Goal: Information Seeking & Learning: Check status

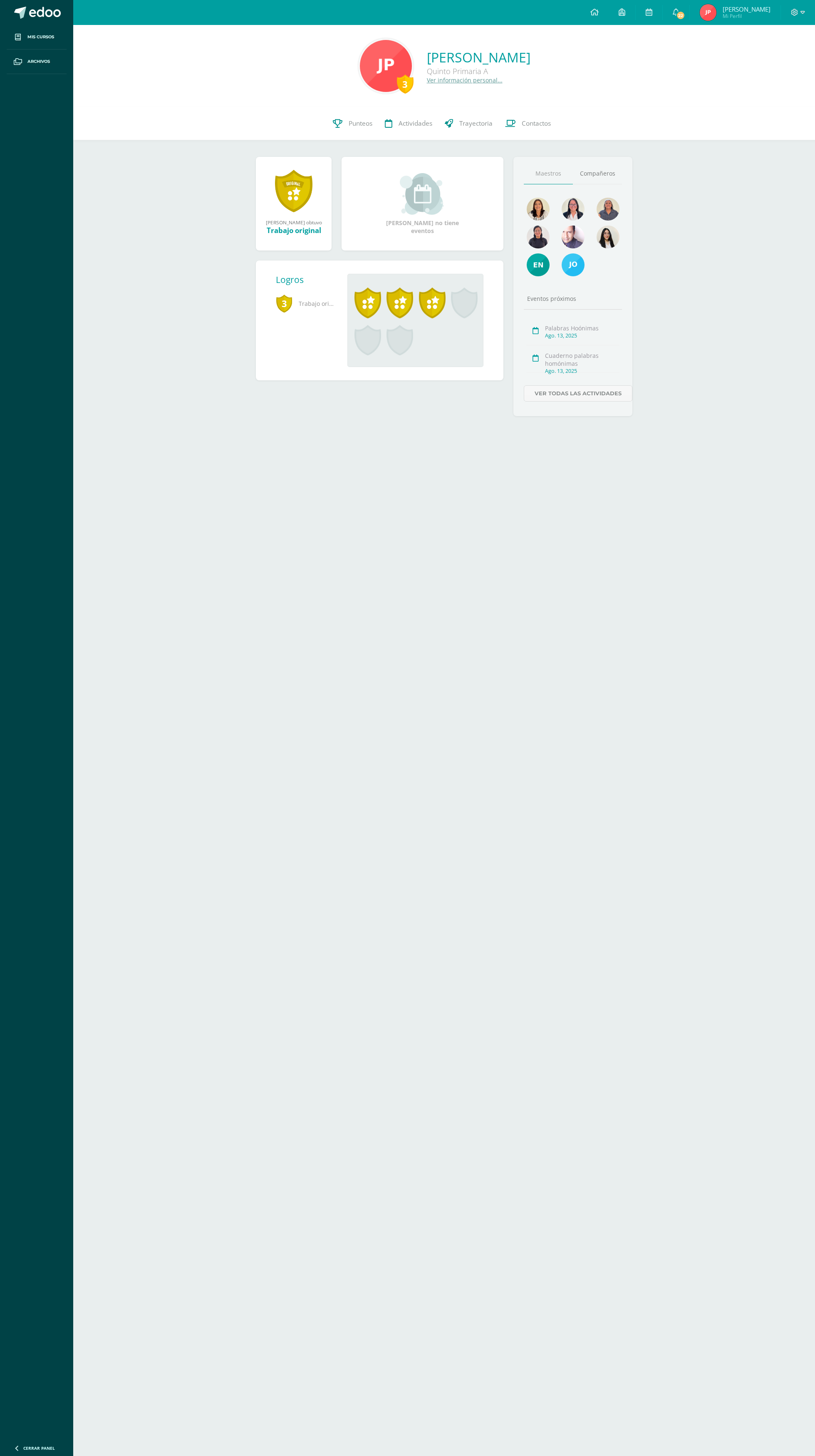
click at [702, 12] on span "Joaquín Enrique Mi Perfil" at bounding box center [735, 12] width 74 height 17
click at [683, 15] on span "22" at bounding box center [681, 16] width 9 height 9
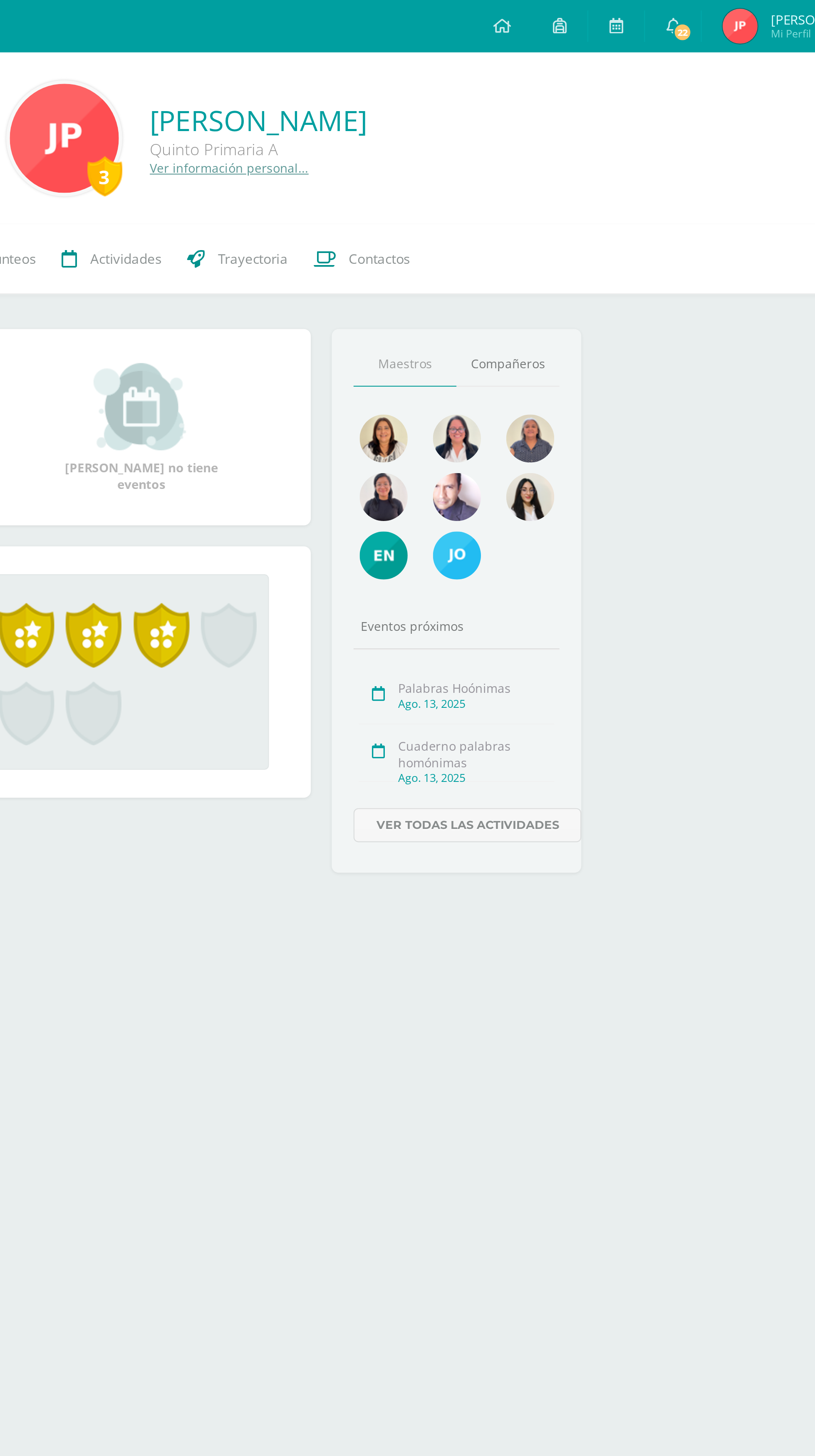
click at [685, 17] on span "22" at bounding box center [681, 16] width 9 height 9
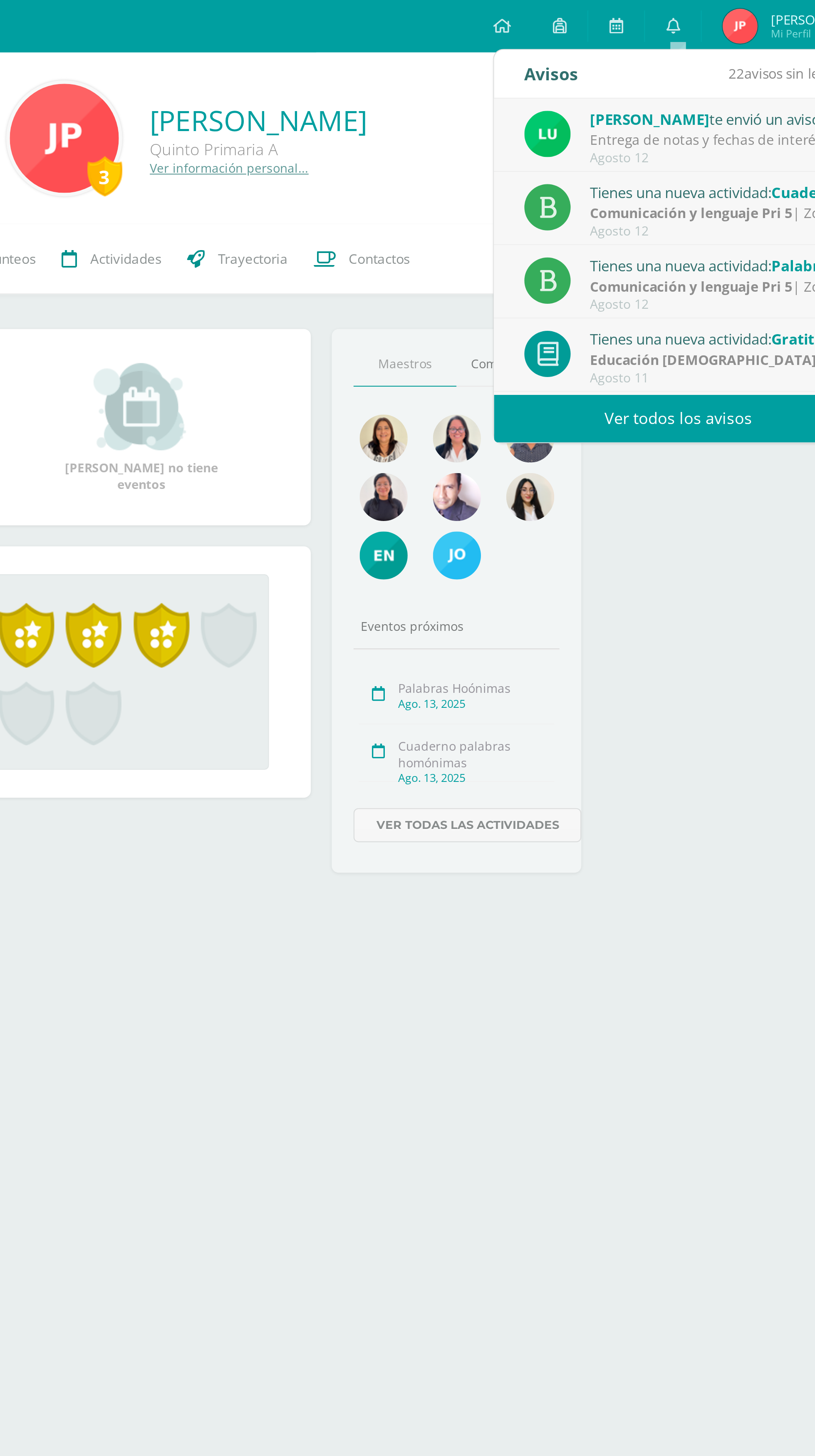
click at [687, 195] on link "Ver todos los avisos" at bounding box center [679, 200] width 176 height 23
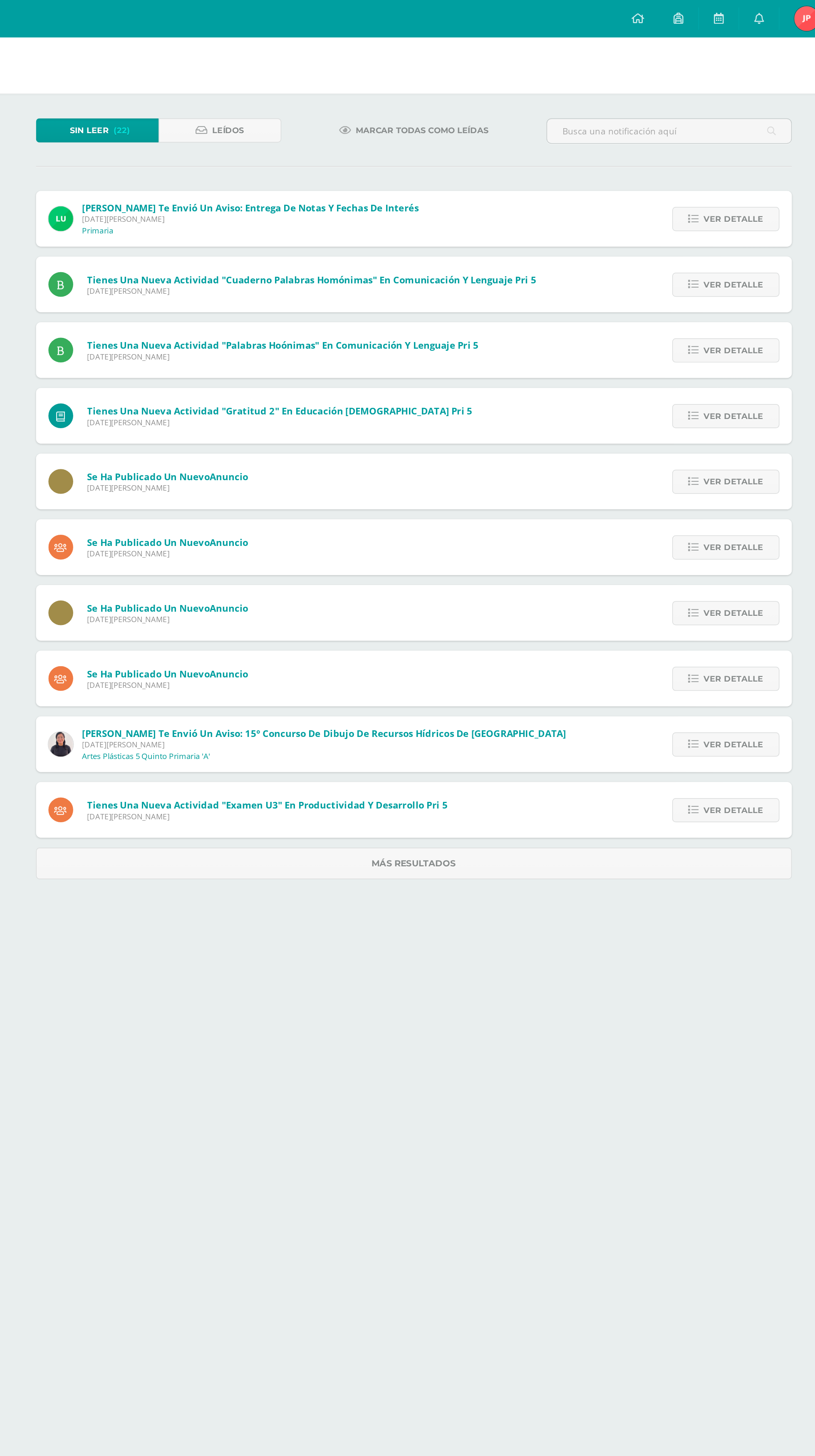
click at [677, 322] on span "Ver detalle" at bounding box center [659, 323] width 40 height 16
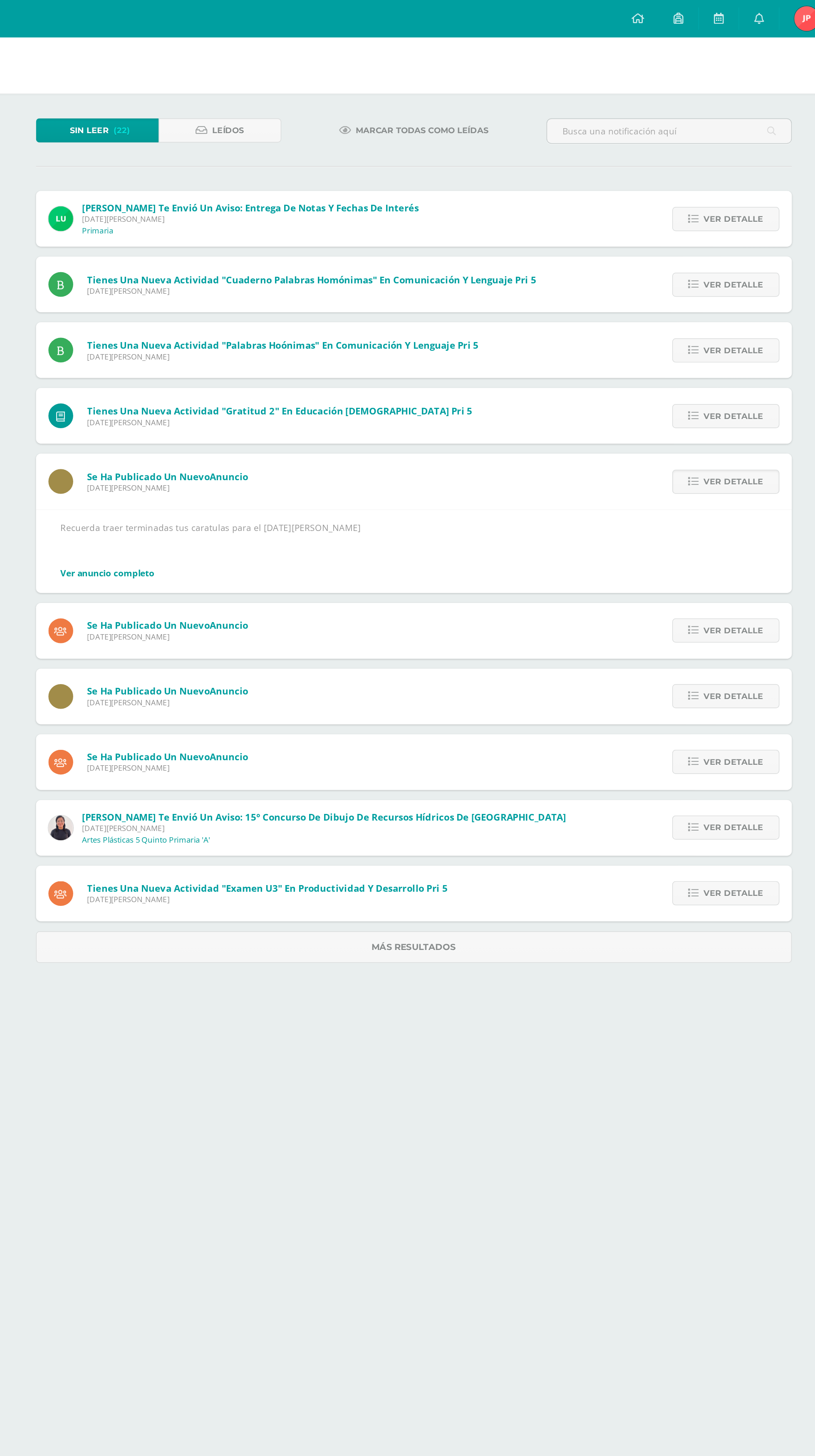
click at [667, 427] on span "Ver detalle" at bounding box center [659, 424] width 40 height 16
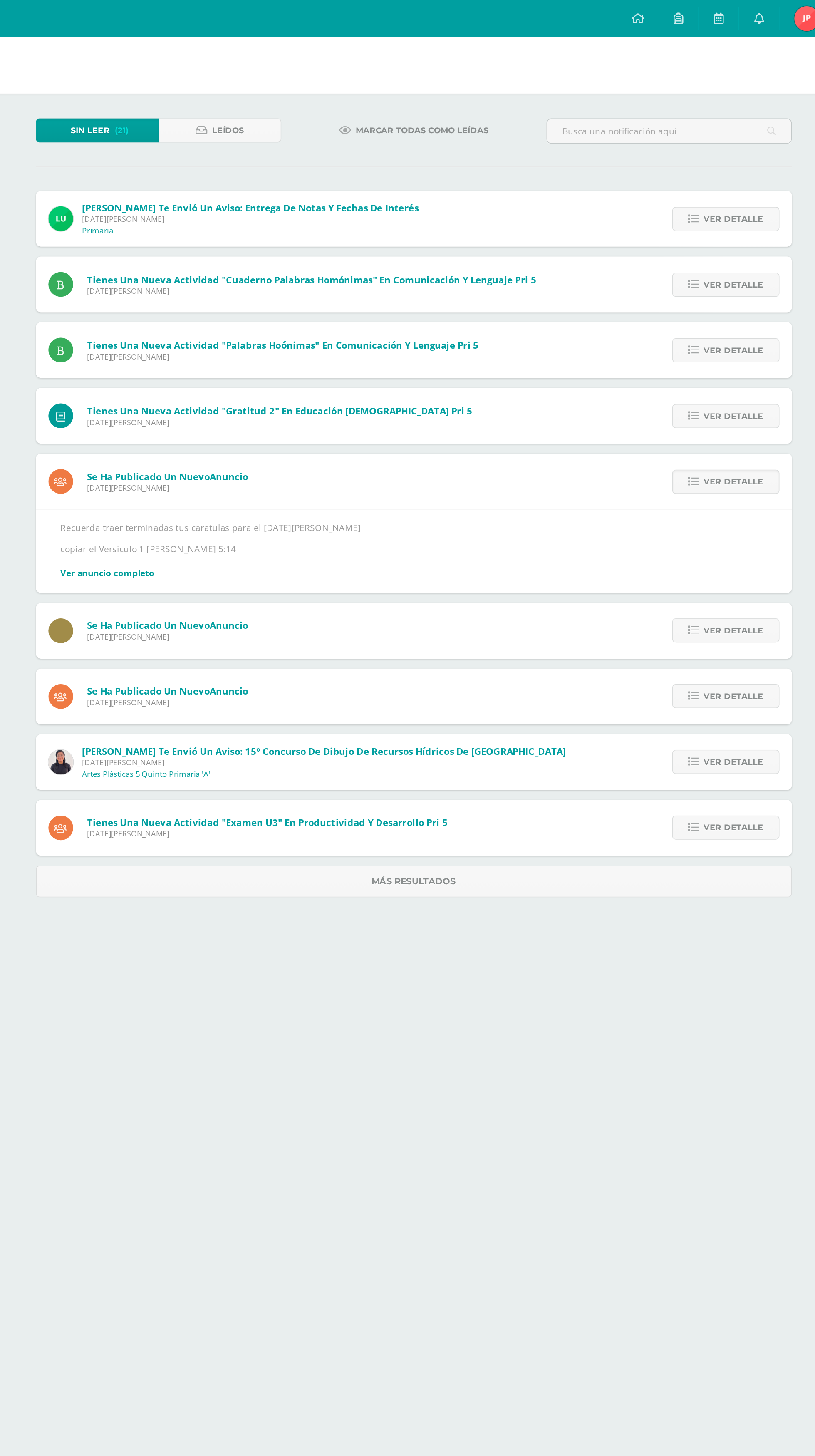
click at [681, 422] on link "Ver detalle" at bounding box center [654, 423] width 72 height 16
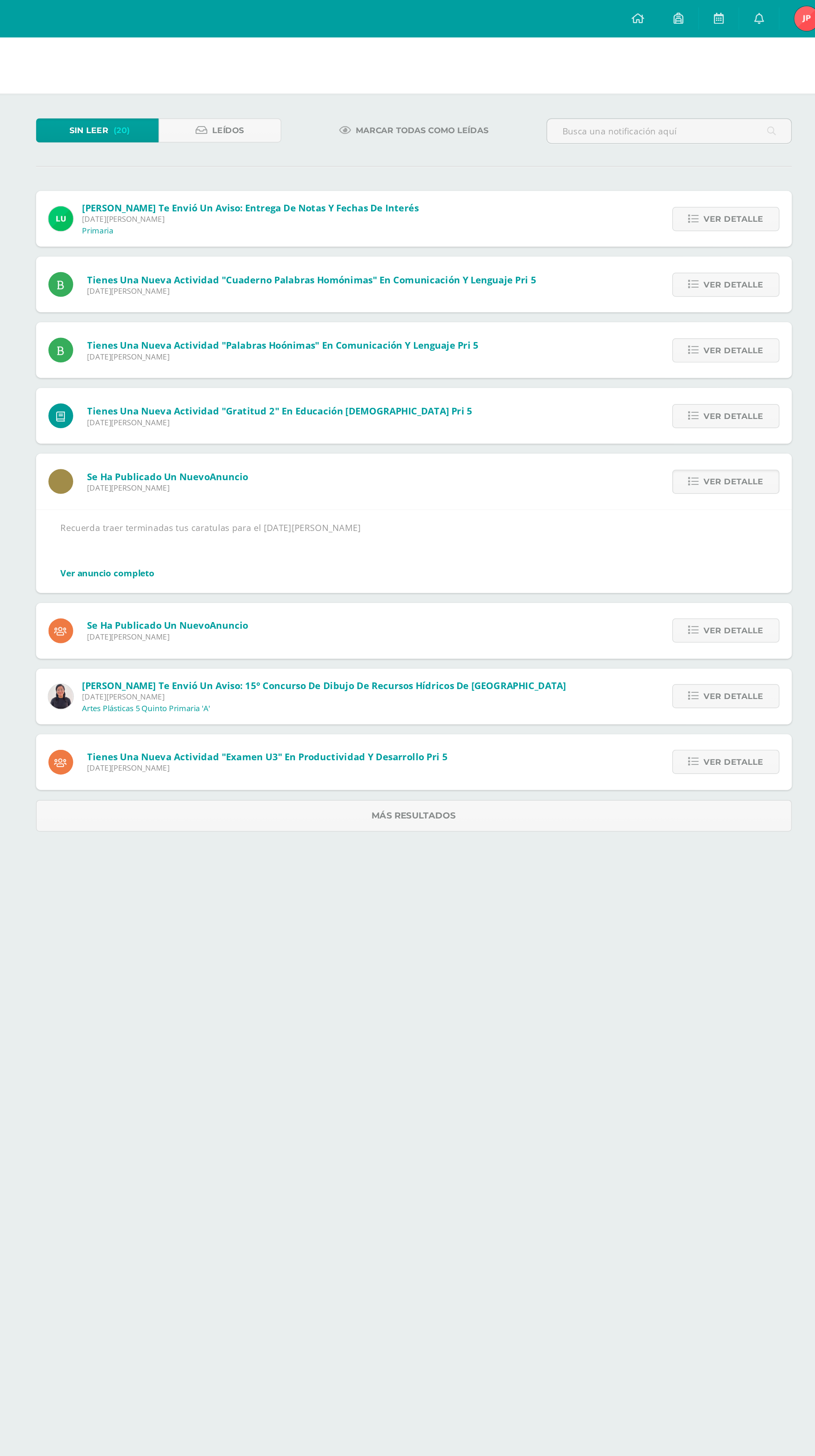
click at [677, 423] on span "Ver detalle" at bounding box center [659, 424] width 40 height 16
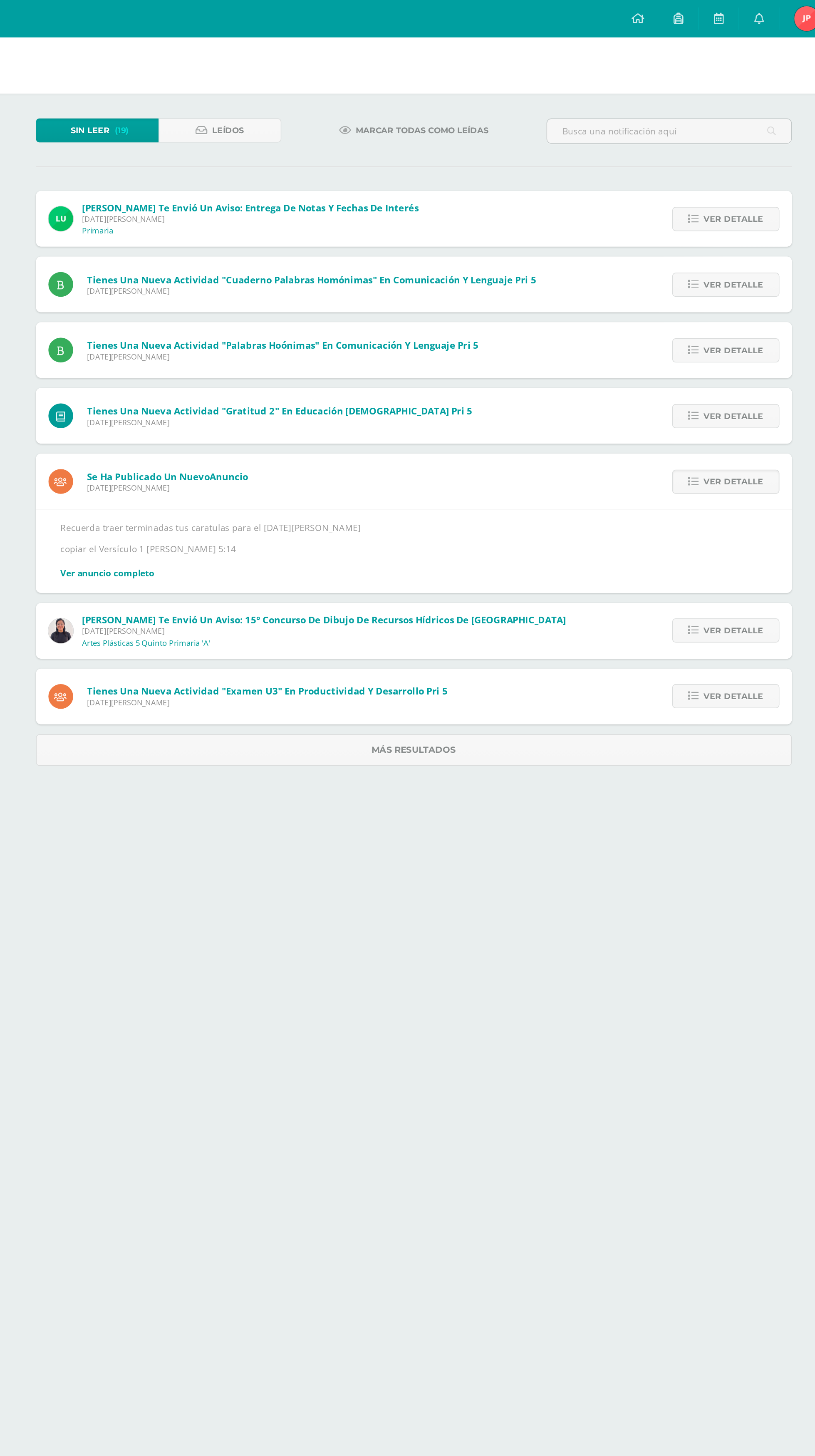
click at [683, 316] on link "Ver detalle" at bounding box center [654, 323] width 72 height 16
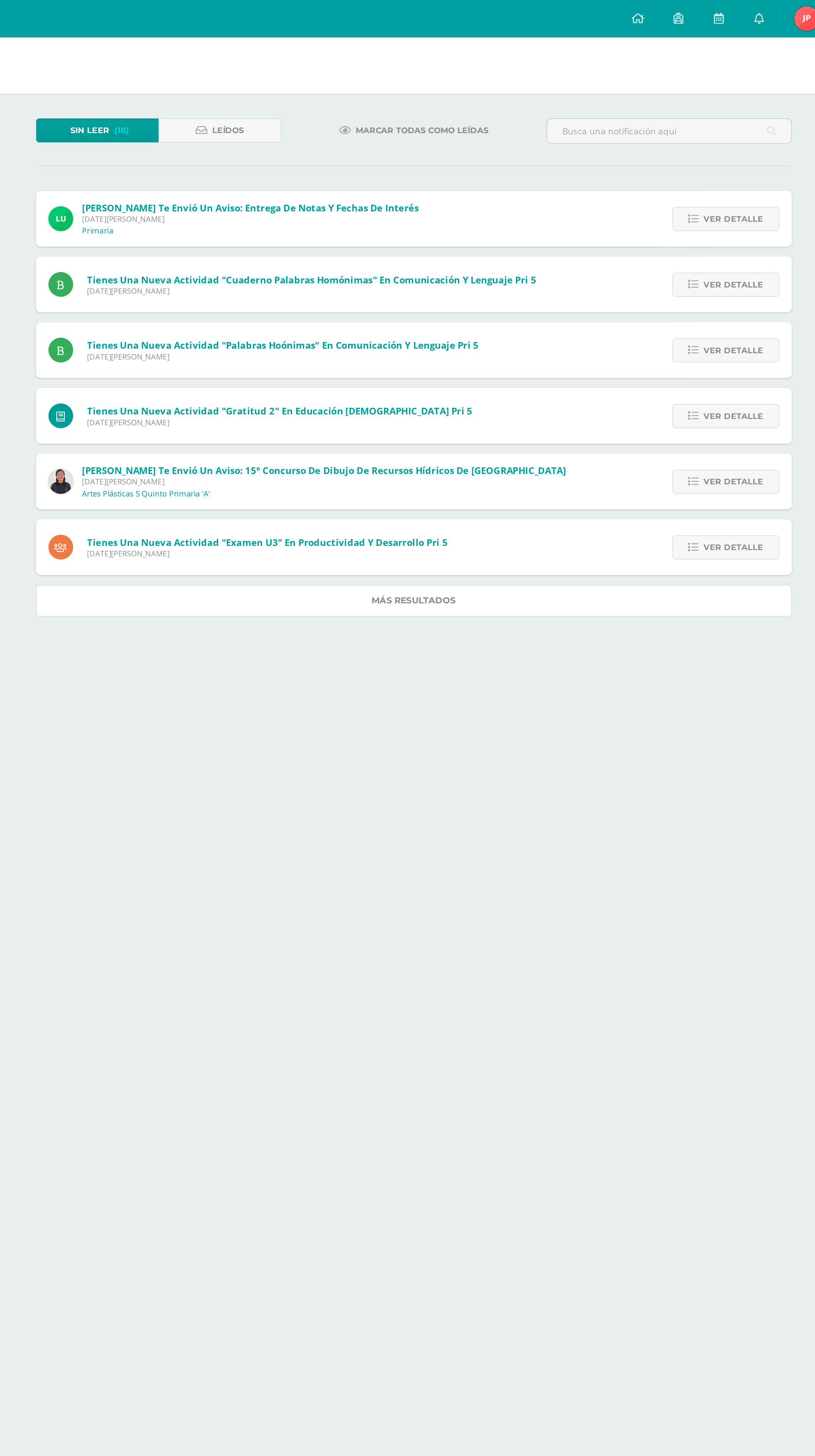
click at [638, 400] on link "Más resultados" at bounding box center [444, 404] width 508 height 22
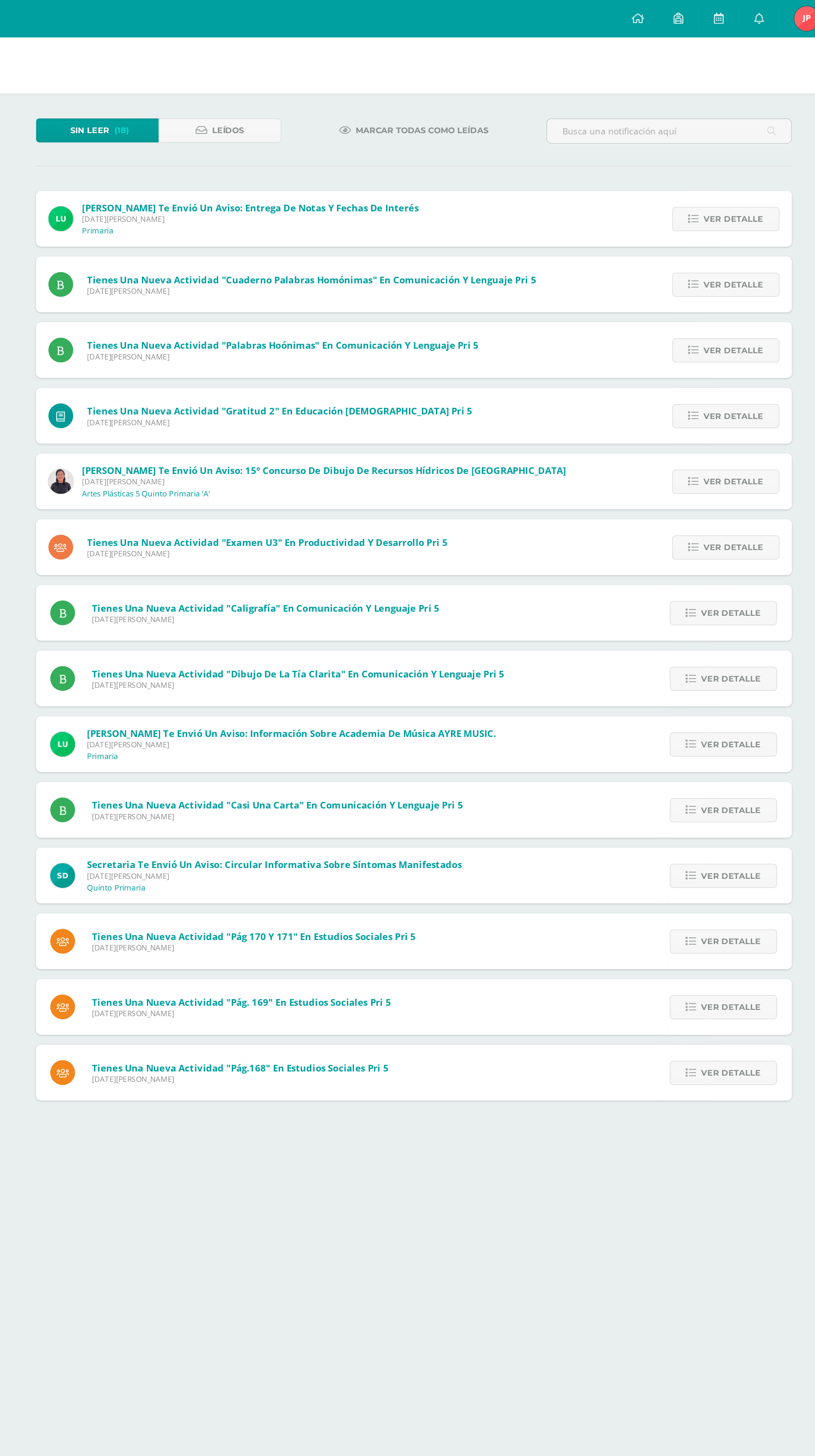
click at [674, 715] on span "Ver detalle" at bounding box center [657, 721] width 40 height 16
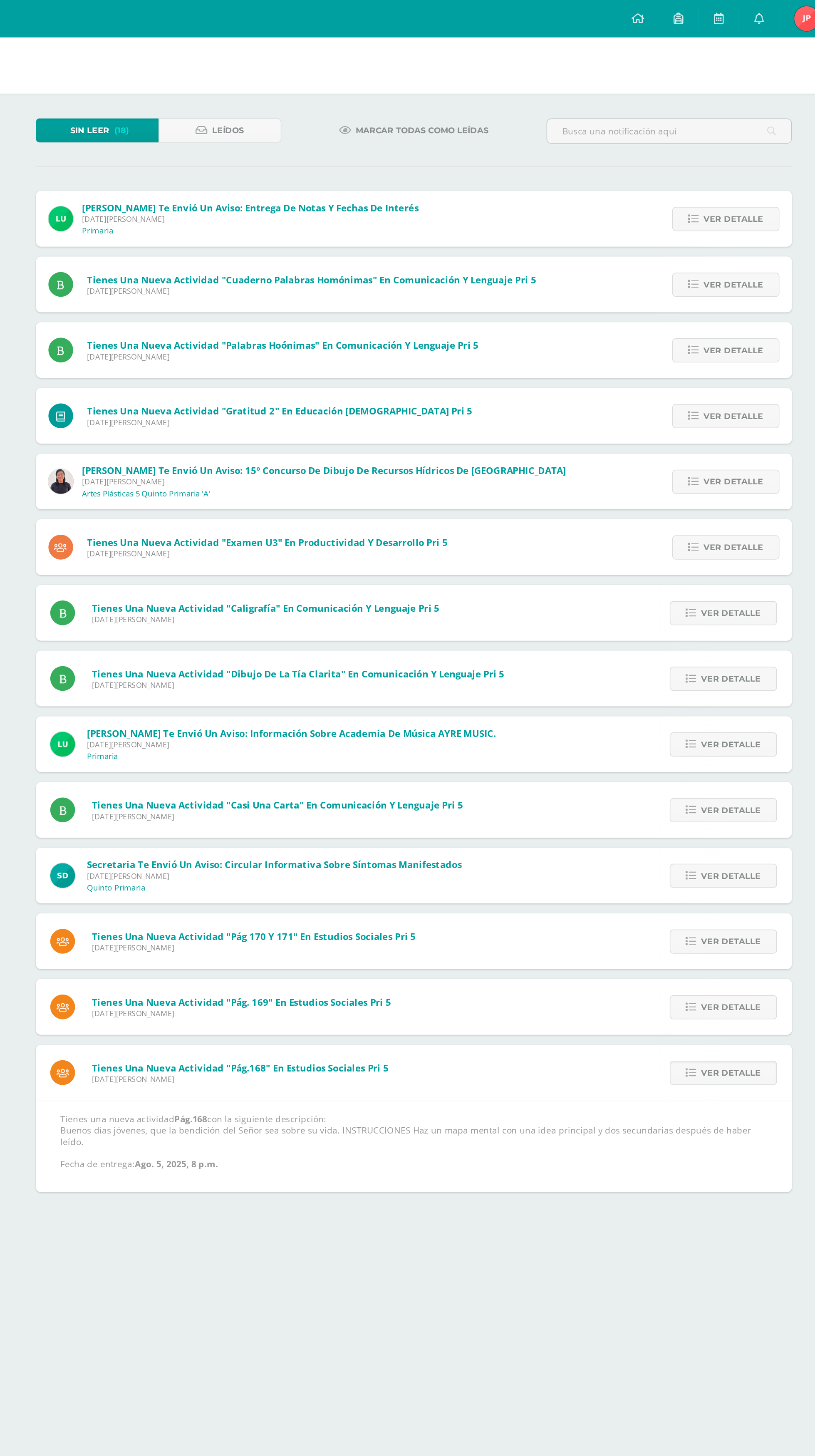
click at [672, 721] on span "Ver detalle" at bounding box center [657, 721] width 40 height 16
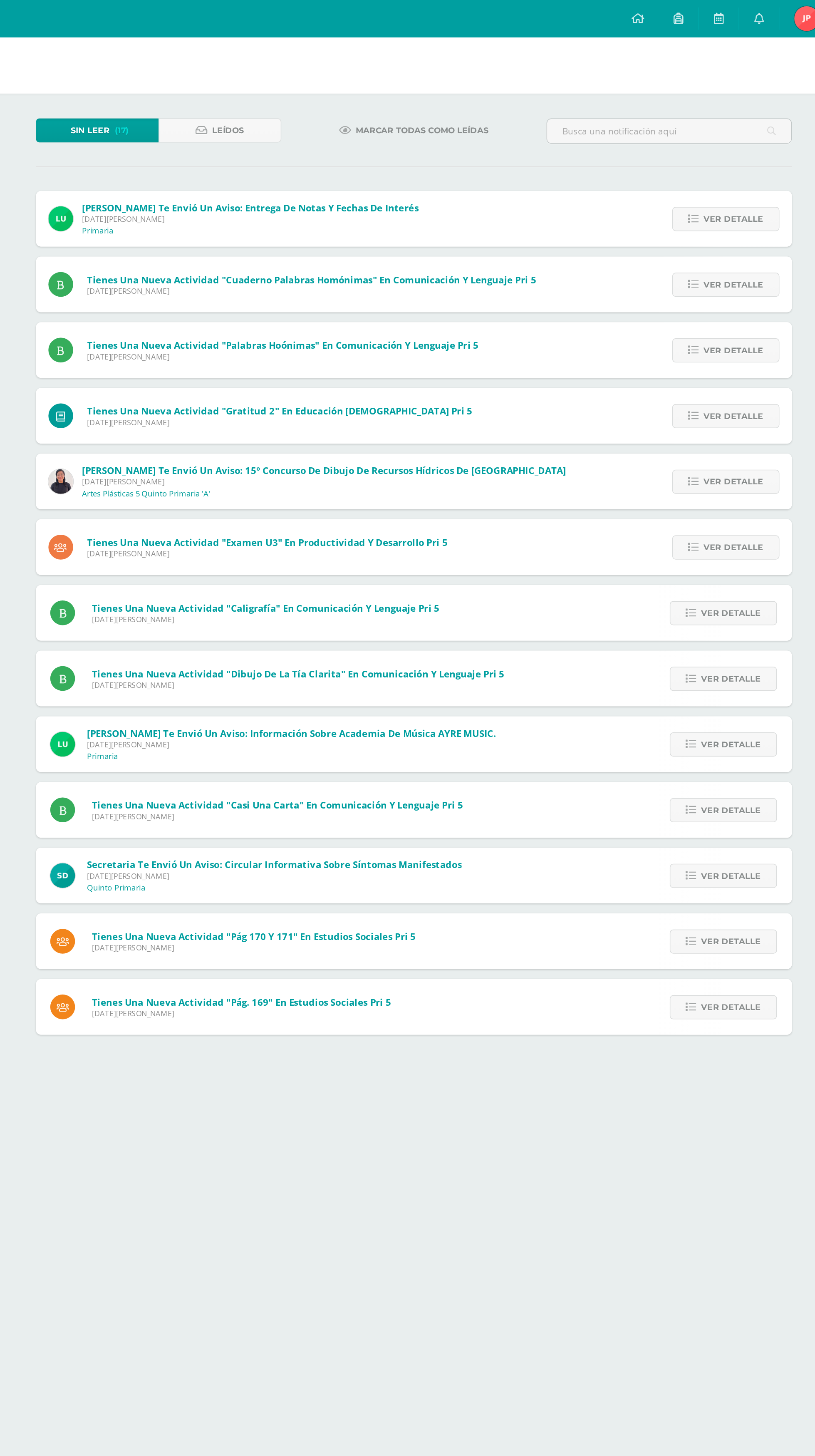
click at [681, 679] on link "Ver detalle" at bounding box center [652, 676] width 72 height 16
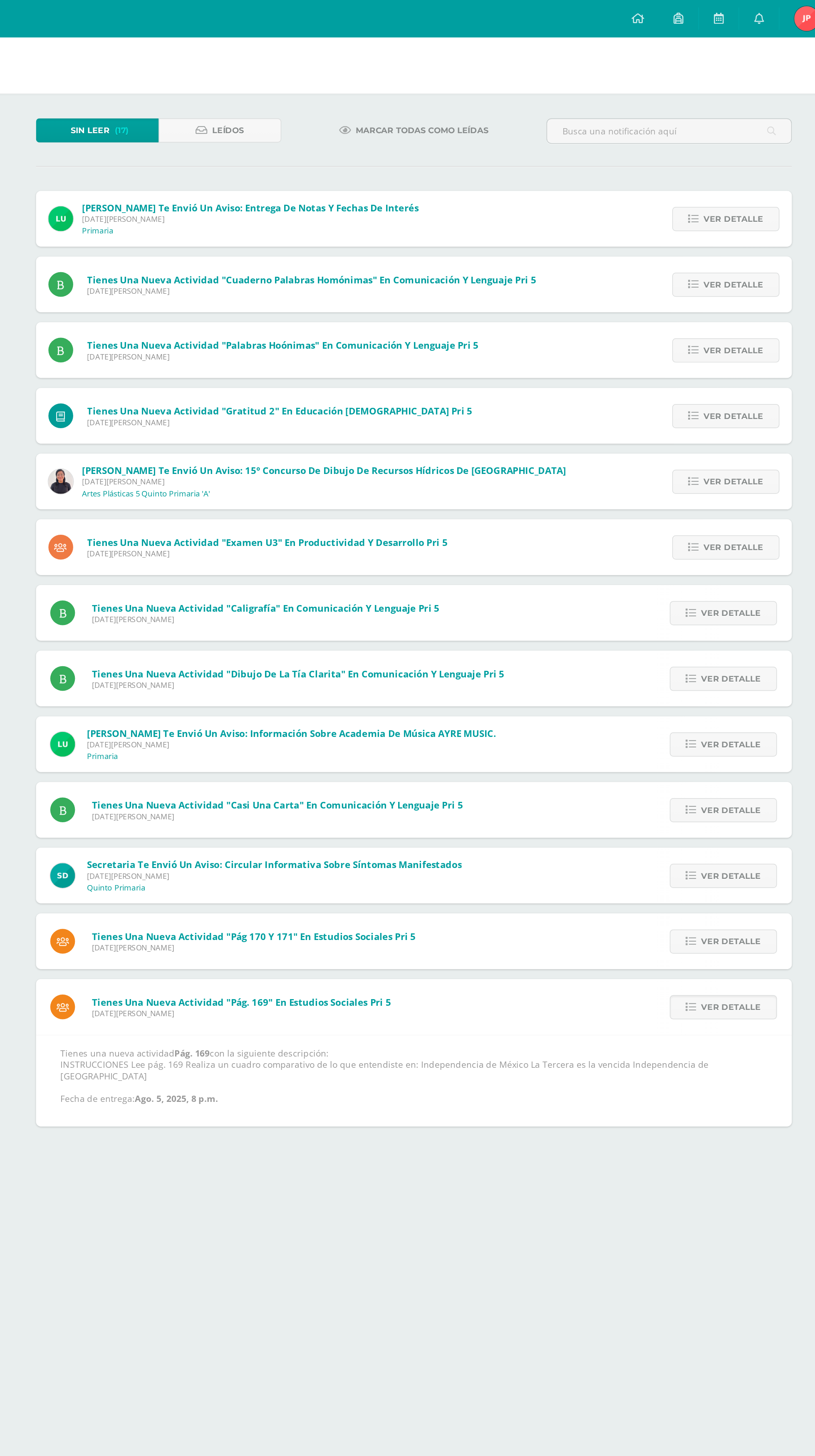
click at [681, 676] on link "Ver detalle" at bounding box center [652, 676] width 72 height 16
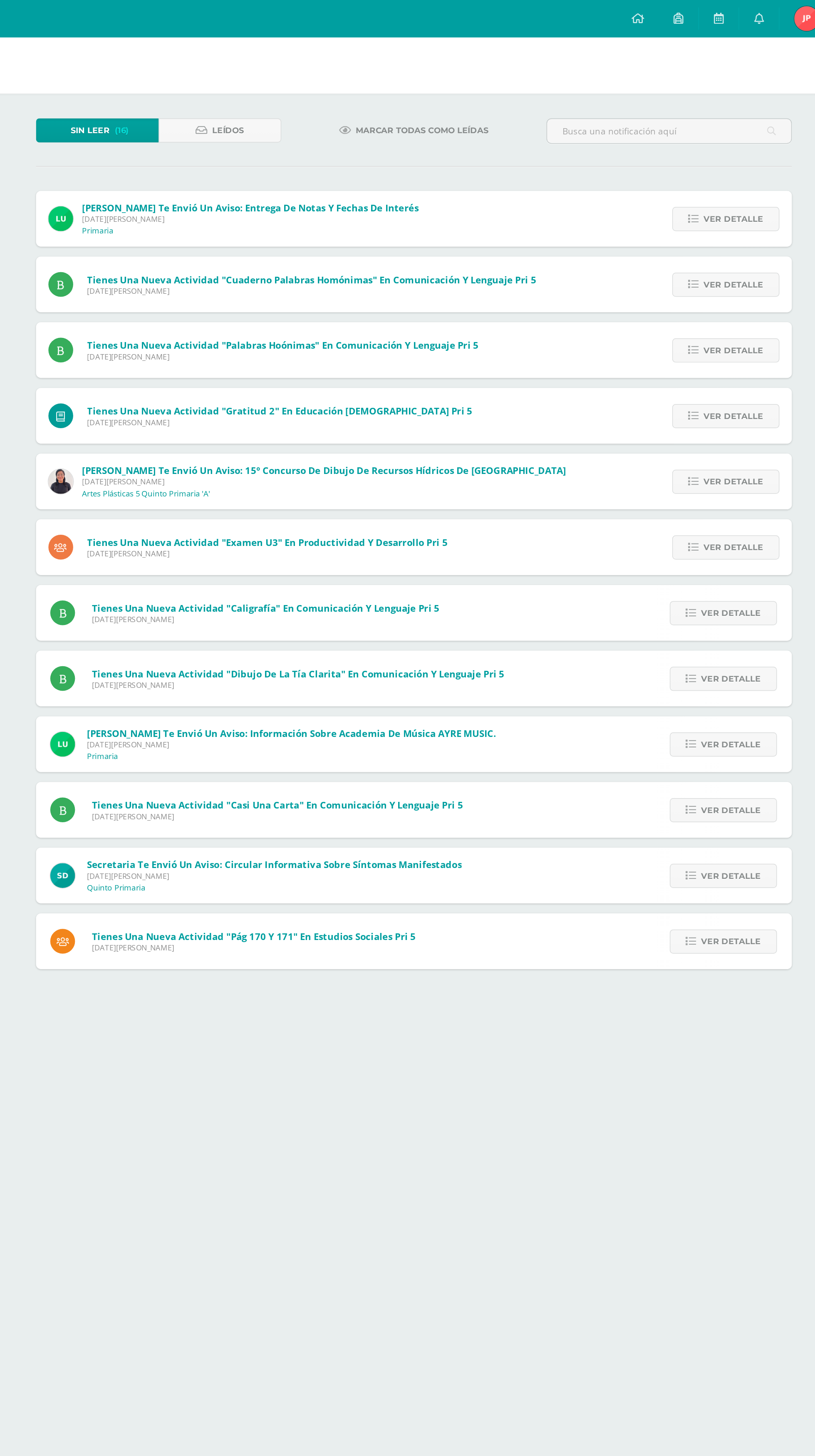
click at [679, 634] on link "Ver detalle" at bounding box center [652, 632] width 72 height 16
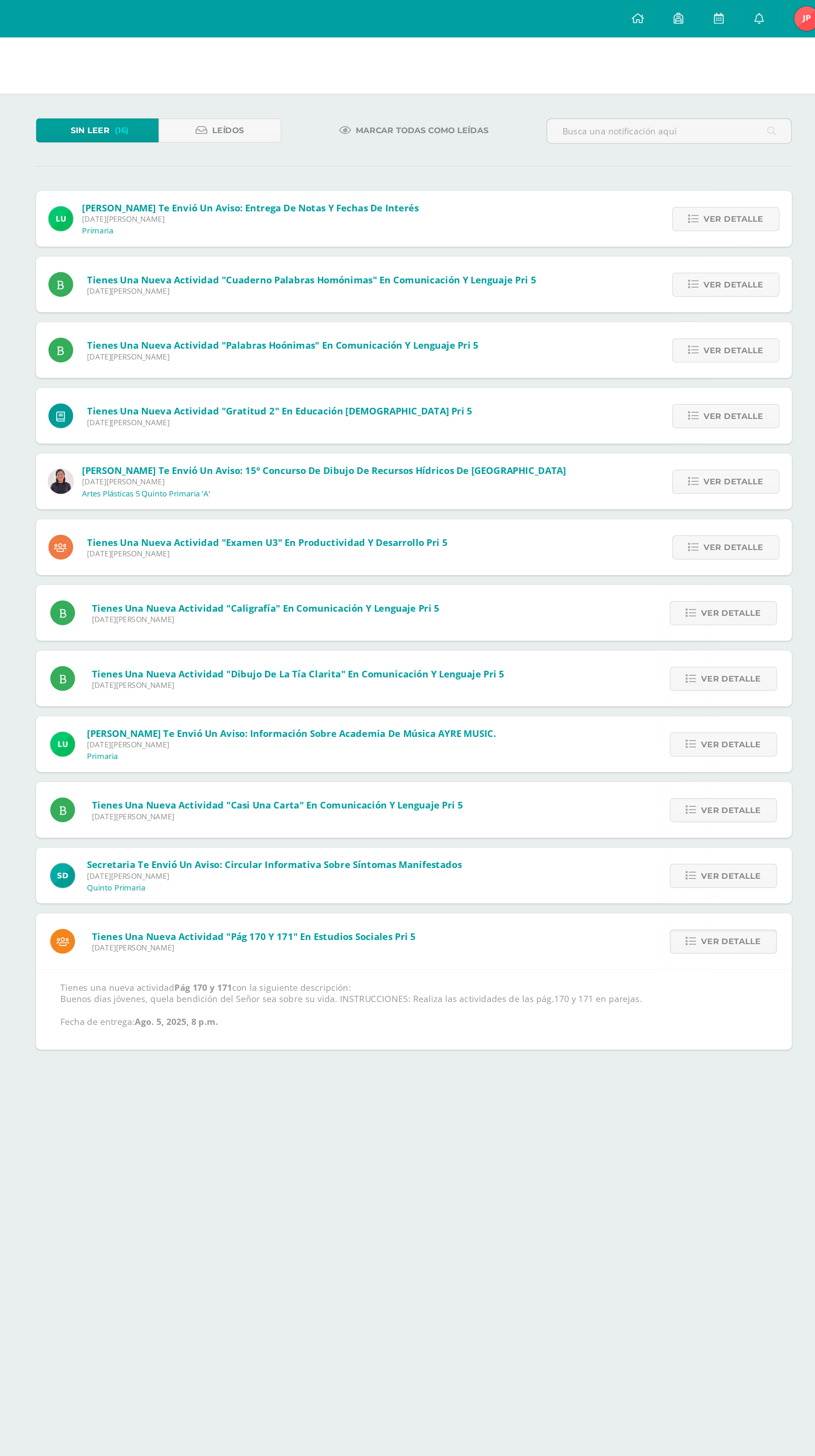
click at [675, 637] on span "Ver detalle" at bounding box center [657, 632] width 40 height 16
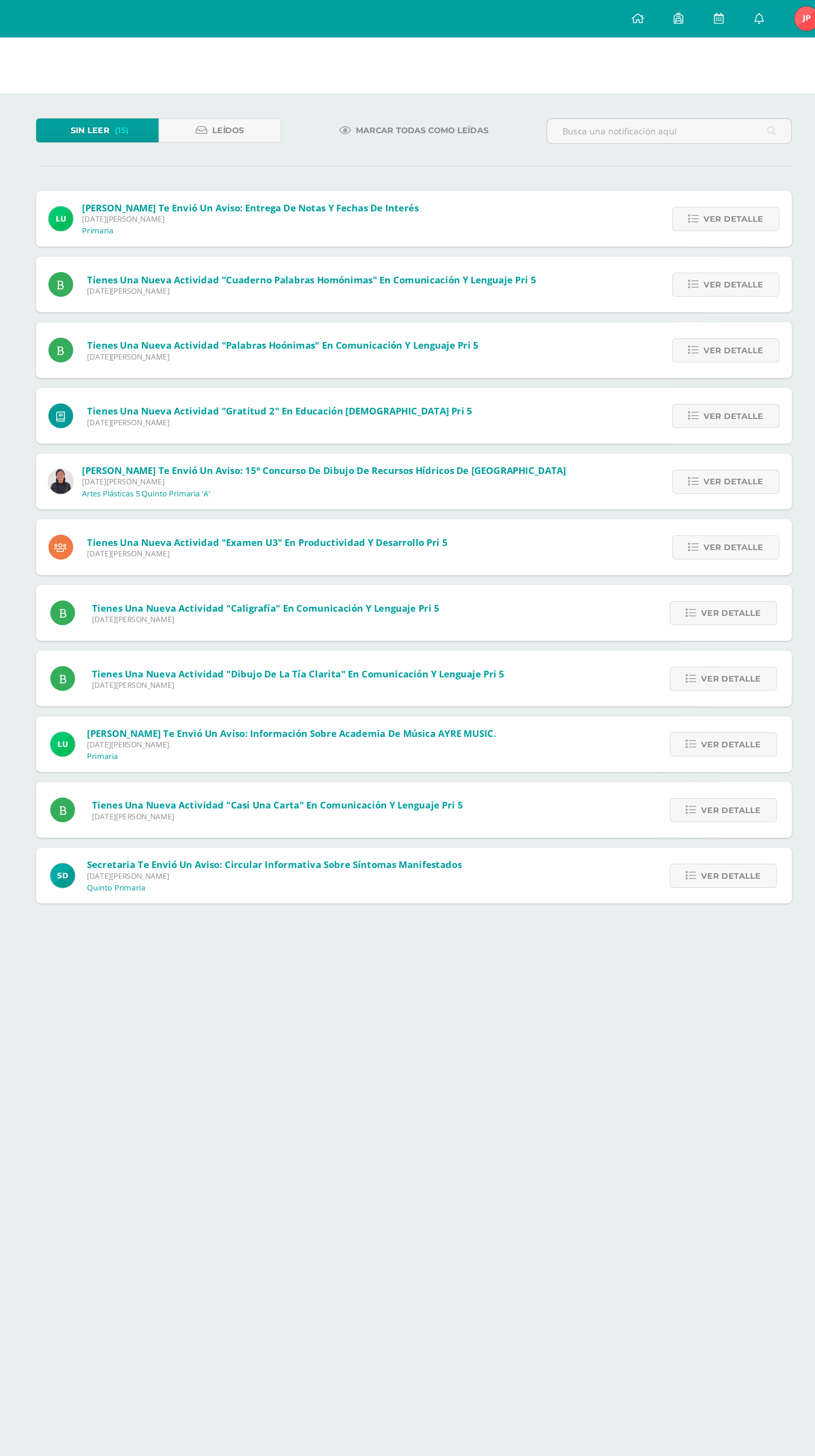
click at [678, 584] on link "Ver detalle" at bounding box center [652, 588] width 72 height 16
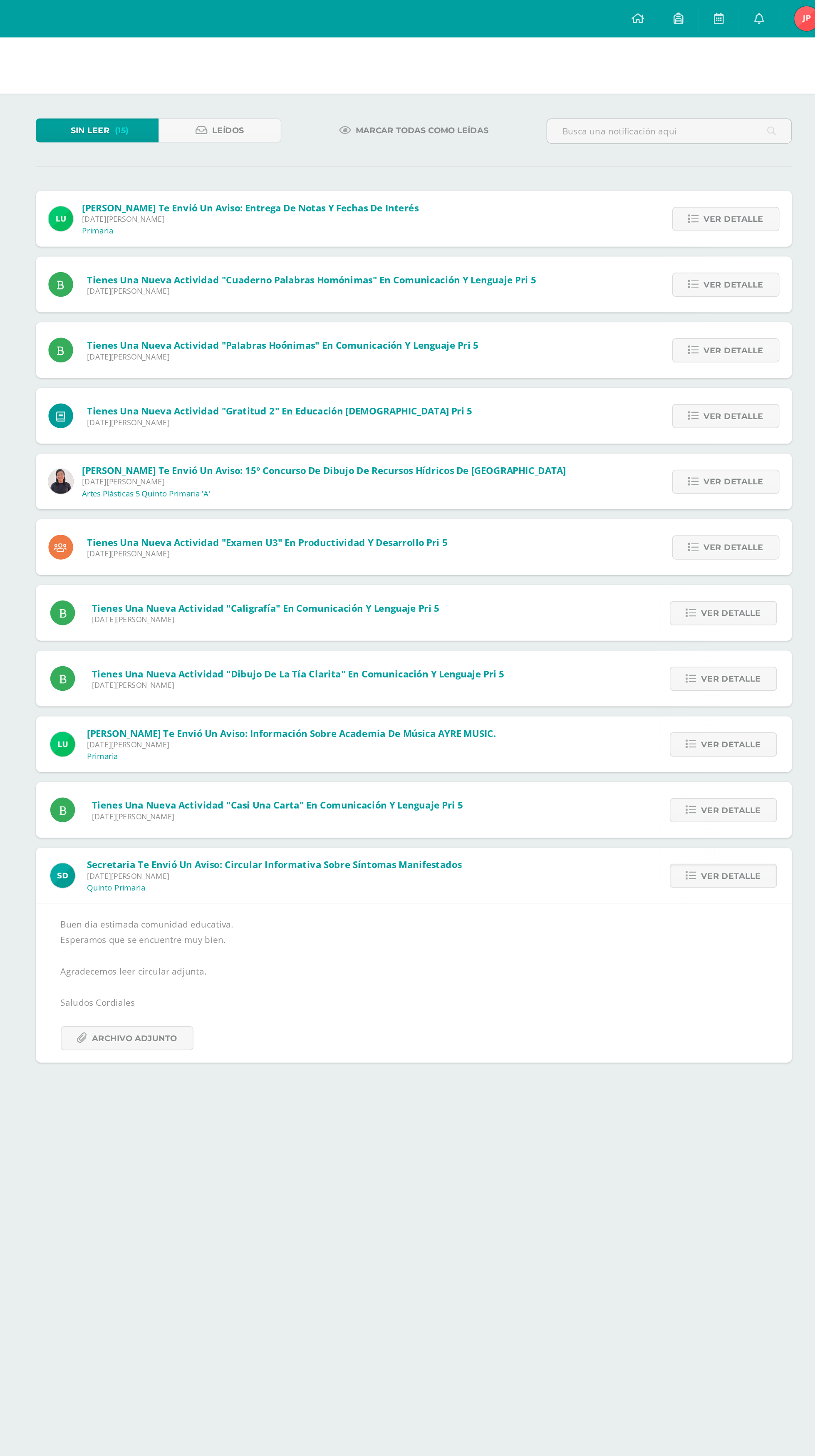
click at [677, 589] on span "Ver detalle" at bounding box center [657, 588] width 40 height 16
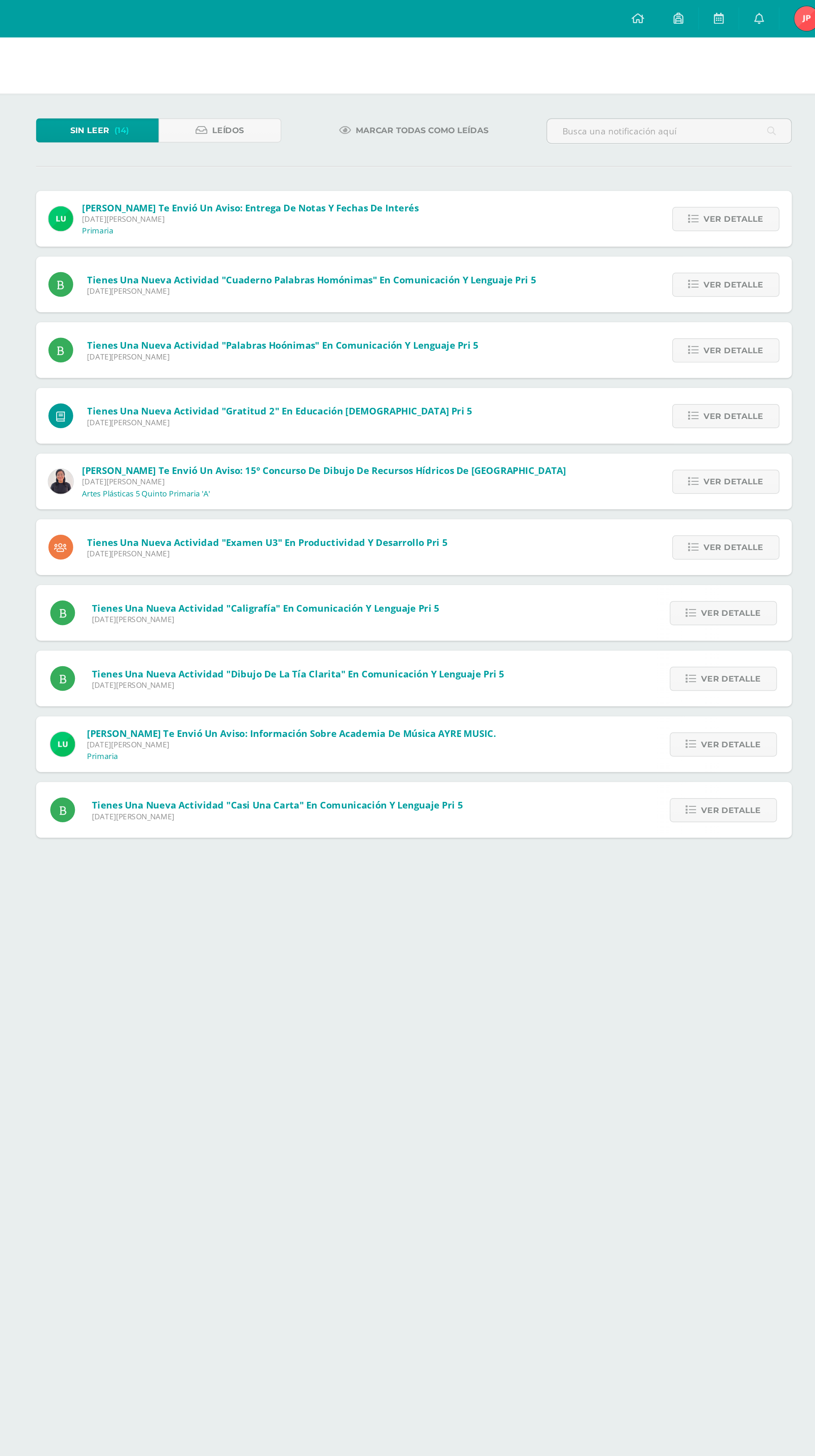
click at [677, 536] on link "Ver detalle" at bounding box center [652, 544] width 72 height 16
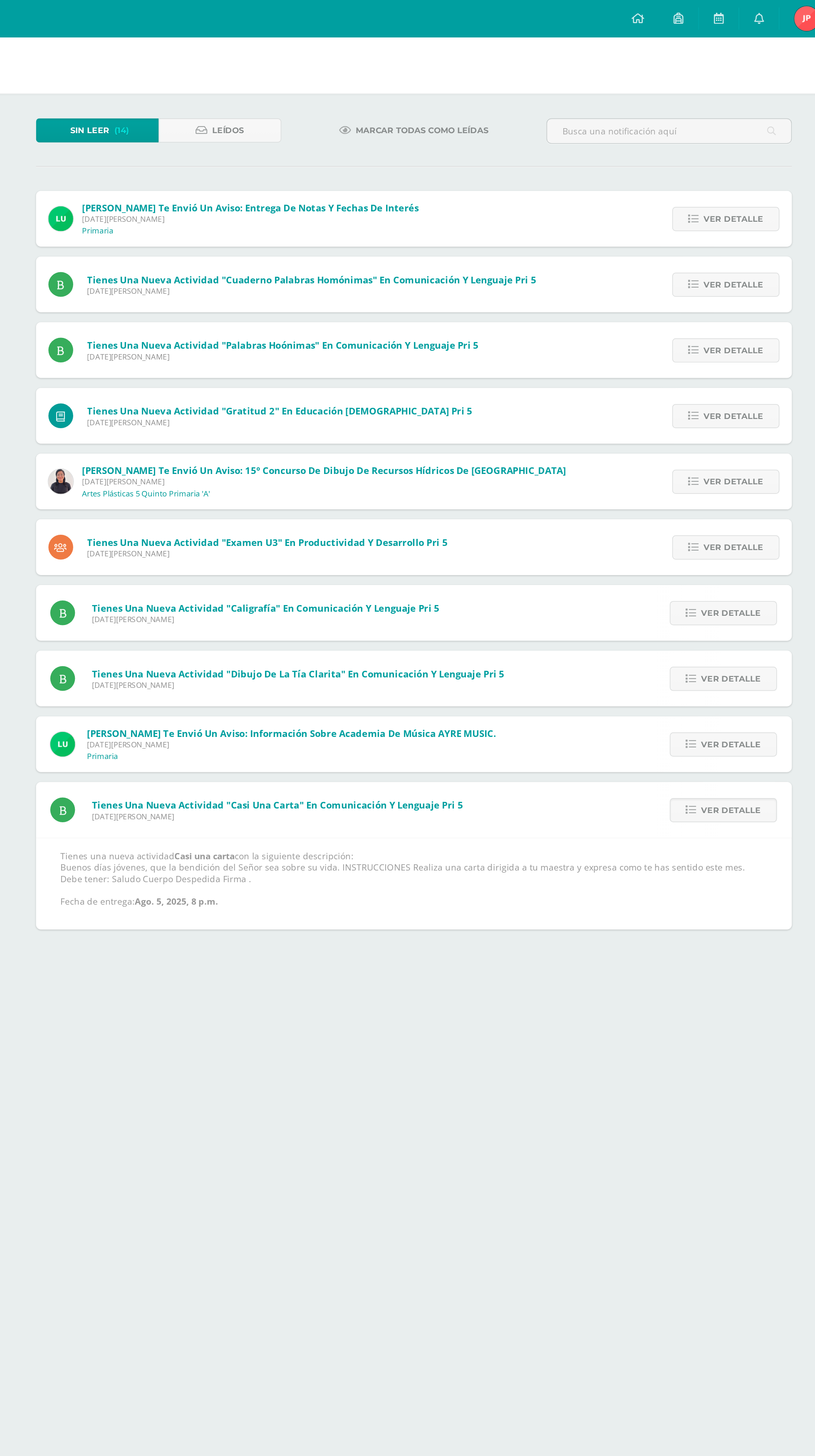
click at [674, 544] on span "Ver detalle" at bounding box center [657, 544] width 40 height 16
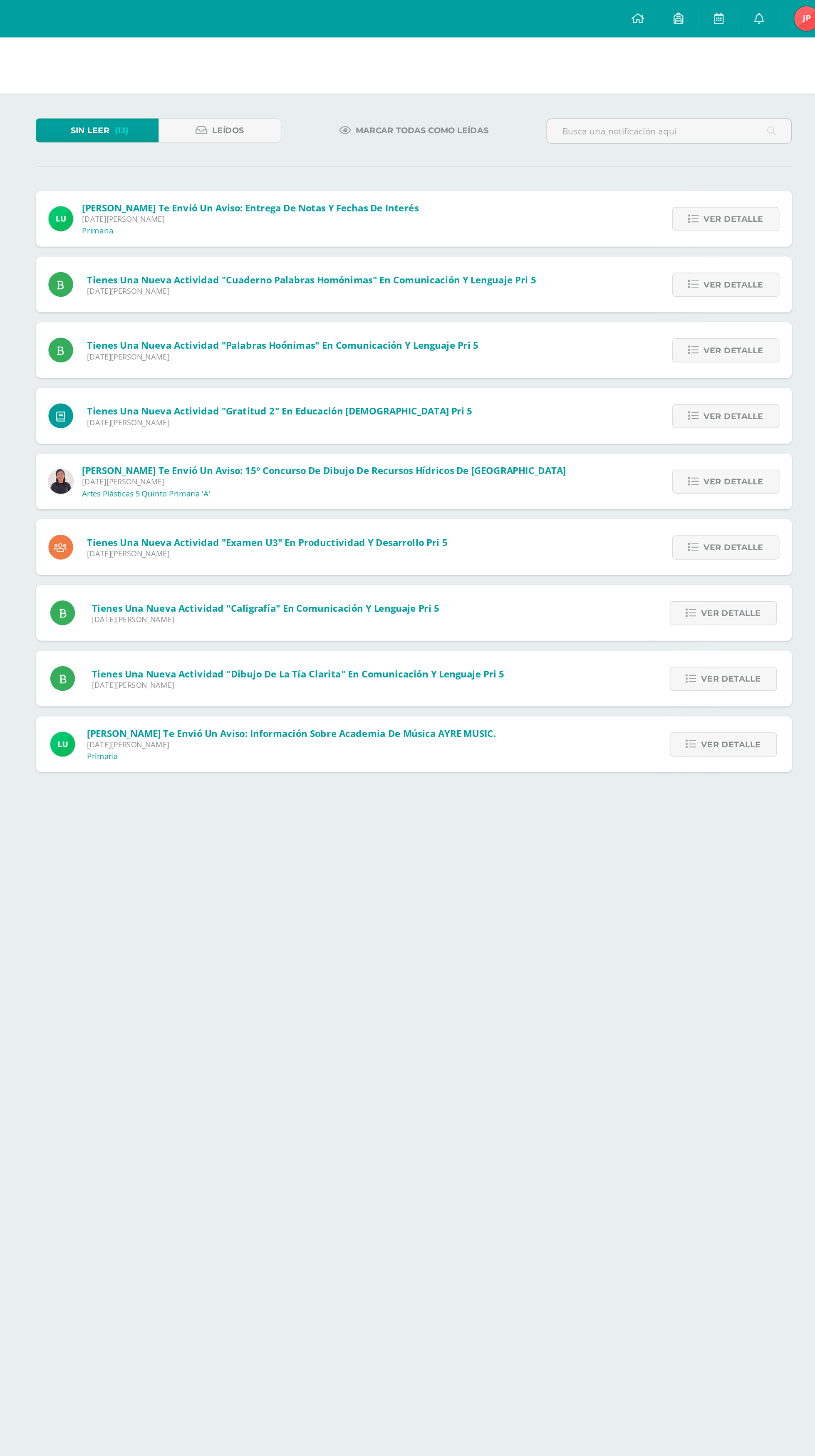
click at [668, 493] on span "Ver detalle" at bounding box center [657, 500] width 40 height 16
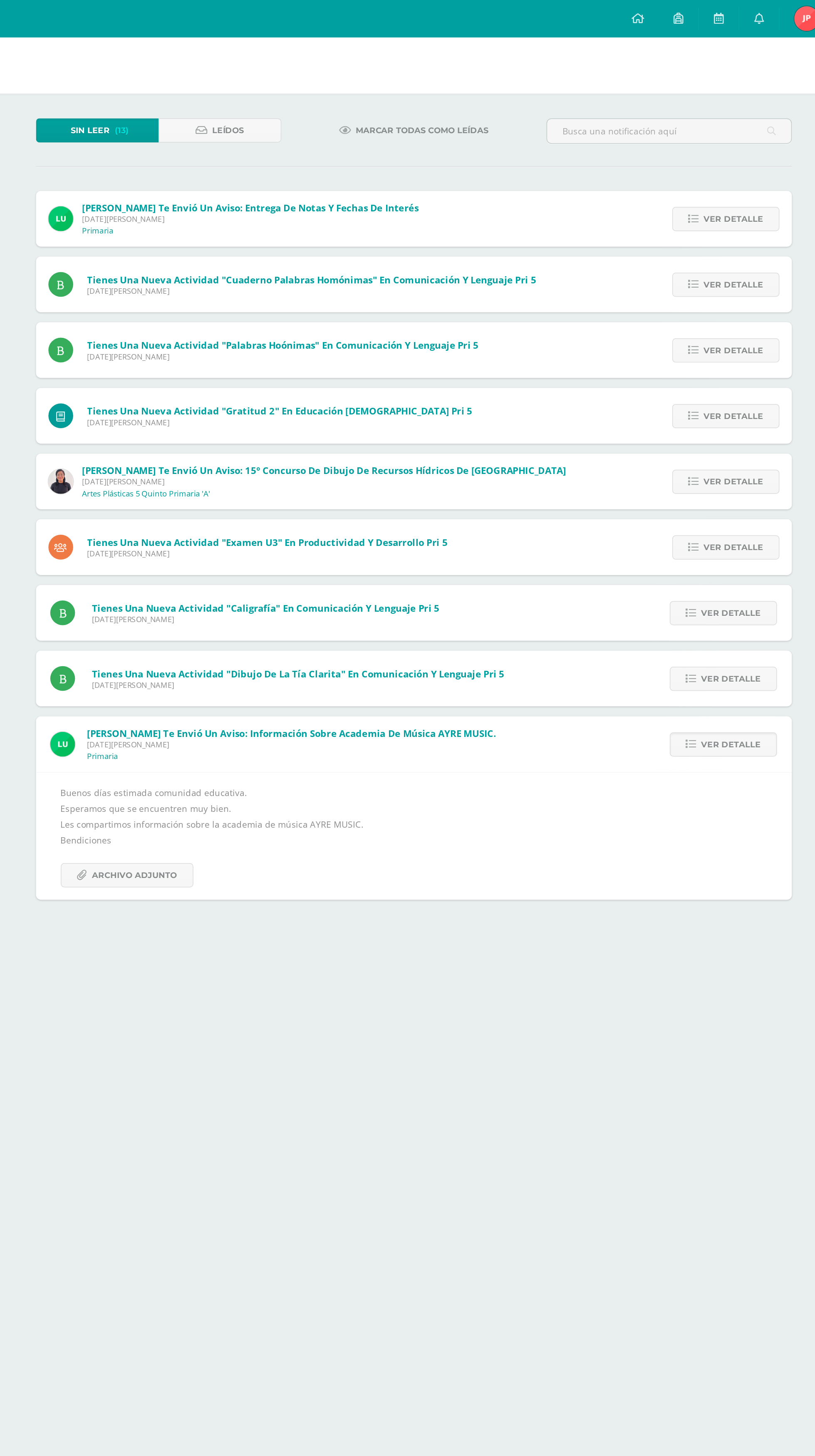
click at [682, 499] on link "Ver detalle" at bounding box center [652, 499] width 72 height 16
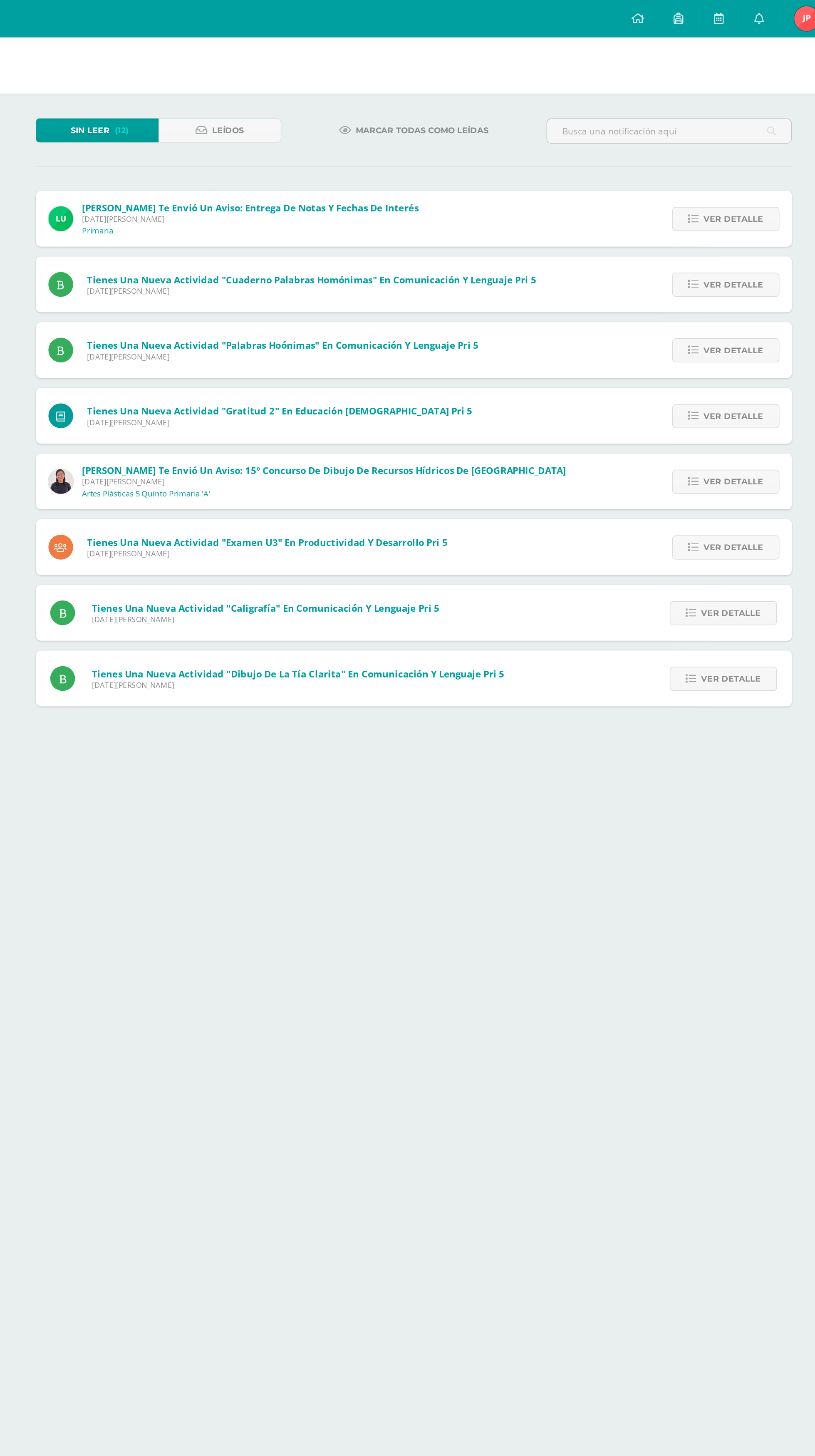
click at [682, 461] on link "Ver detalle" at bounding box center [652, 456] width 72 height 16
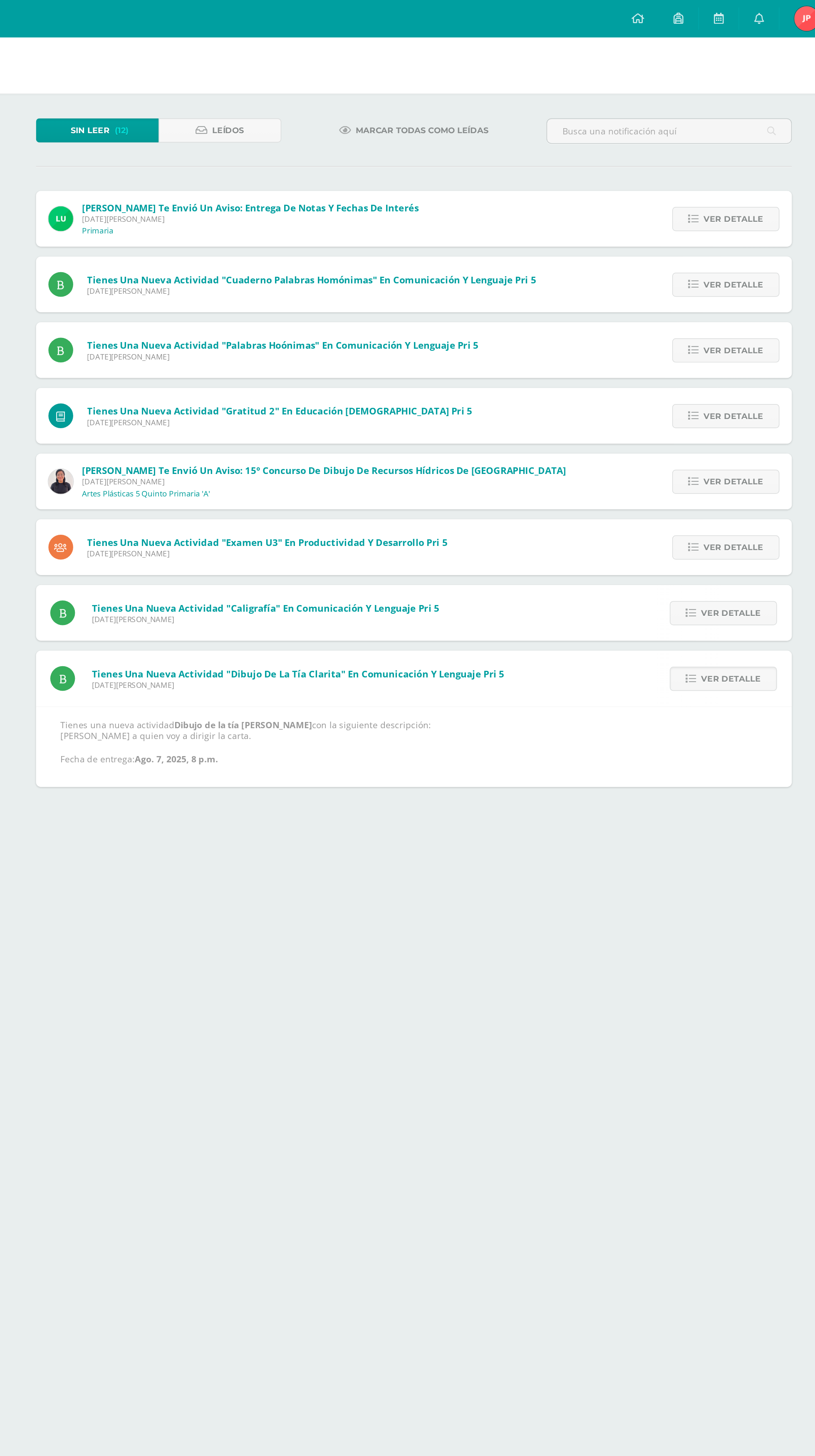
click at [683, 460] on link "Ver detalle" at bounding box center [652, 456] width 72 height 16
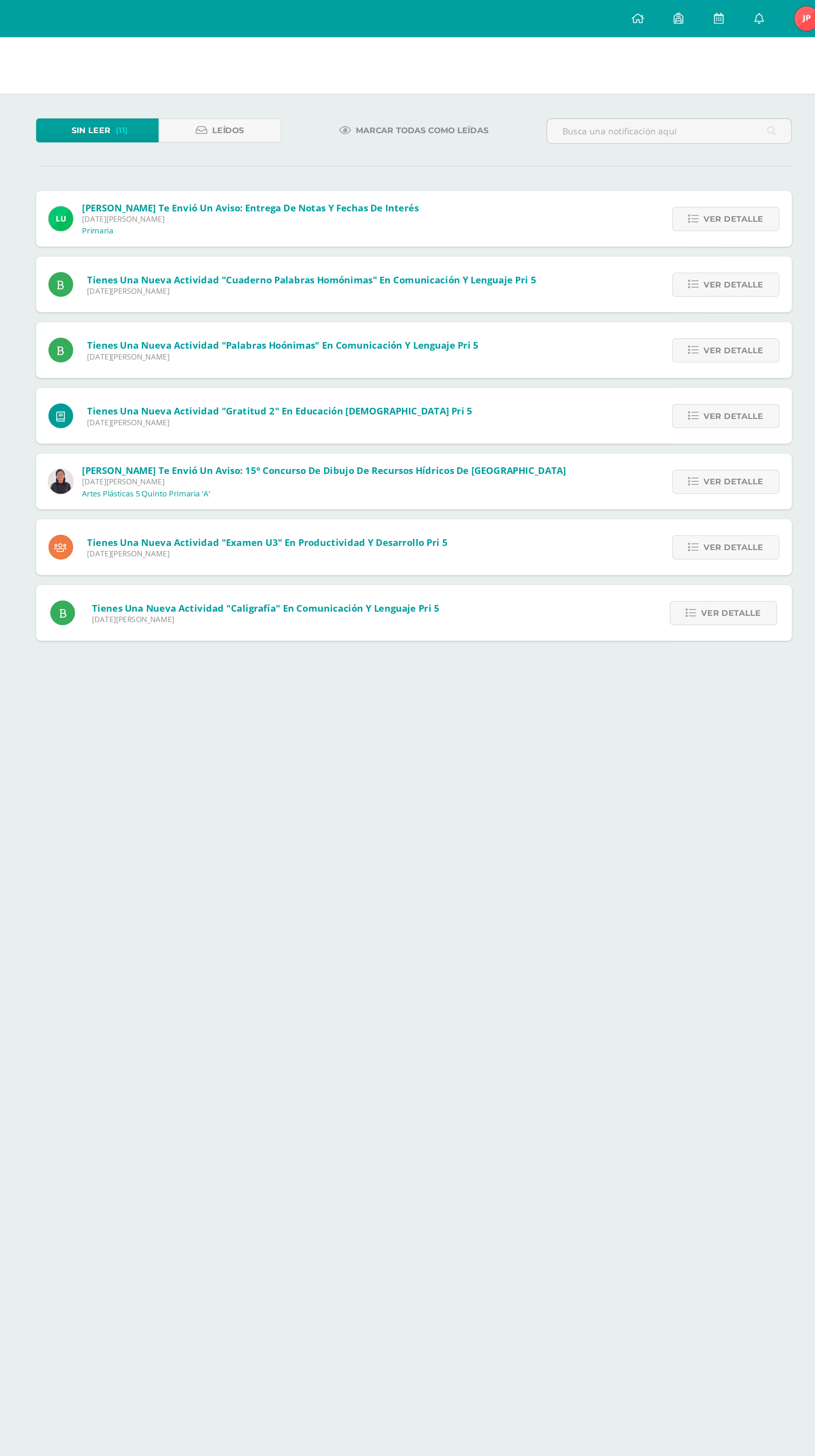
click at [686, 404] on link "Ver detalle" at bounding box center [652, 411] width 72 height 16
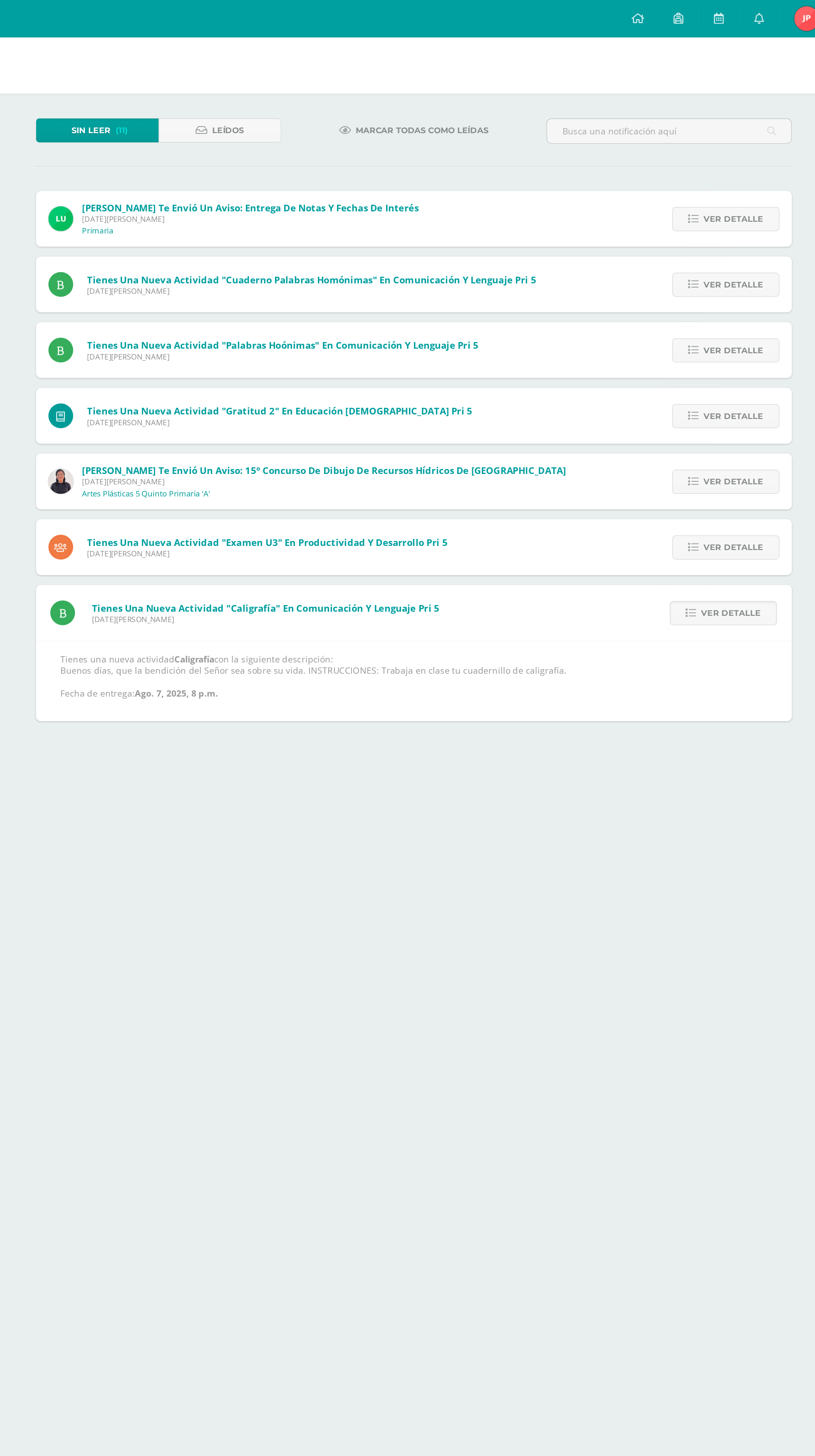
click at [681, 411] on link "Ver detalle" at bounding box center [652, 411] width 72 height 16
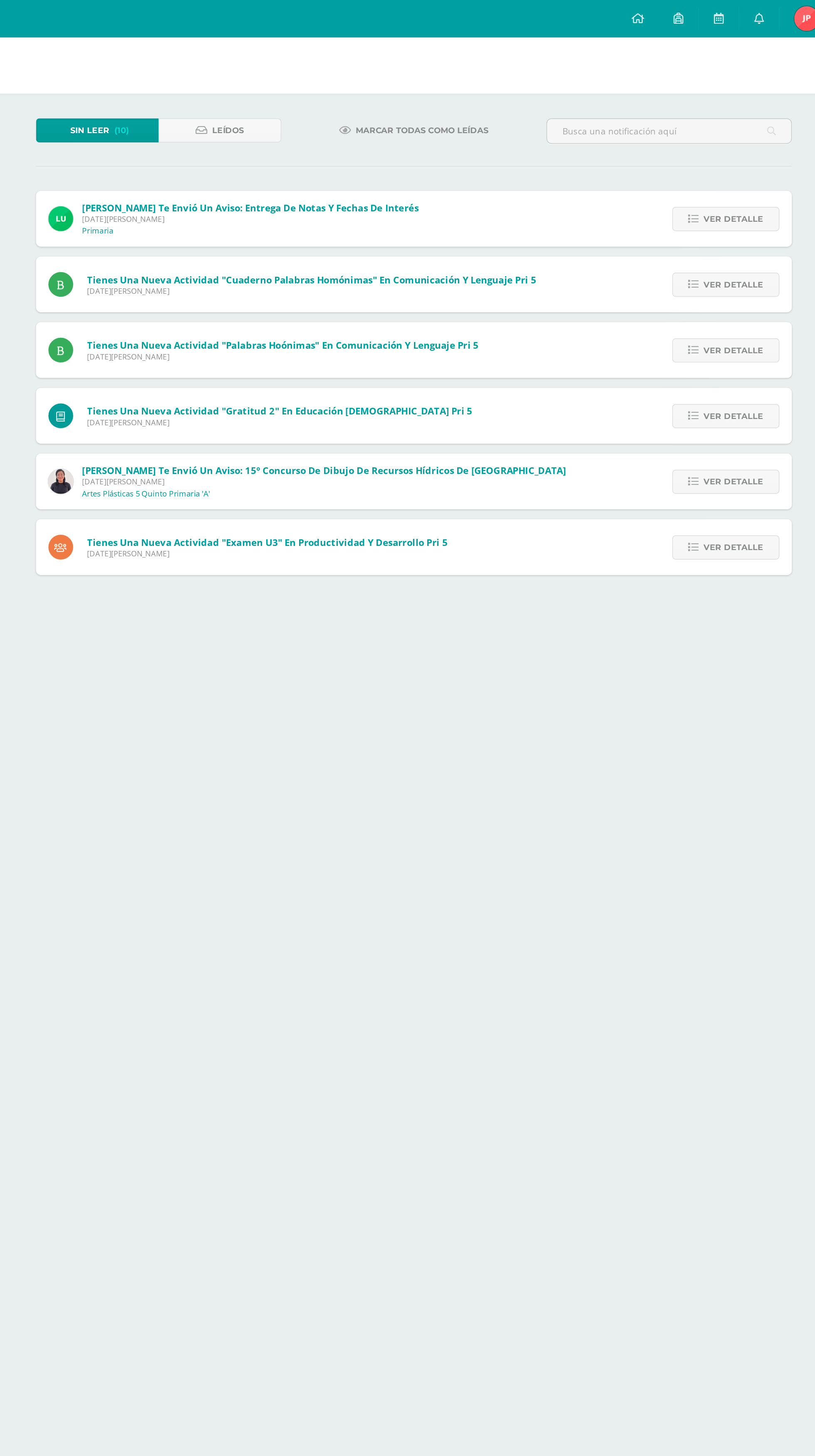
click at [683, 364] on link "Ver detalle" at bounding box center [654, 367] width 72 height 16
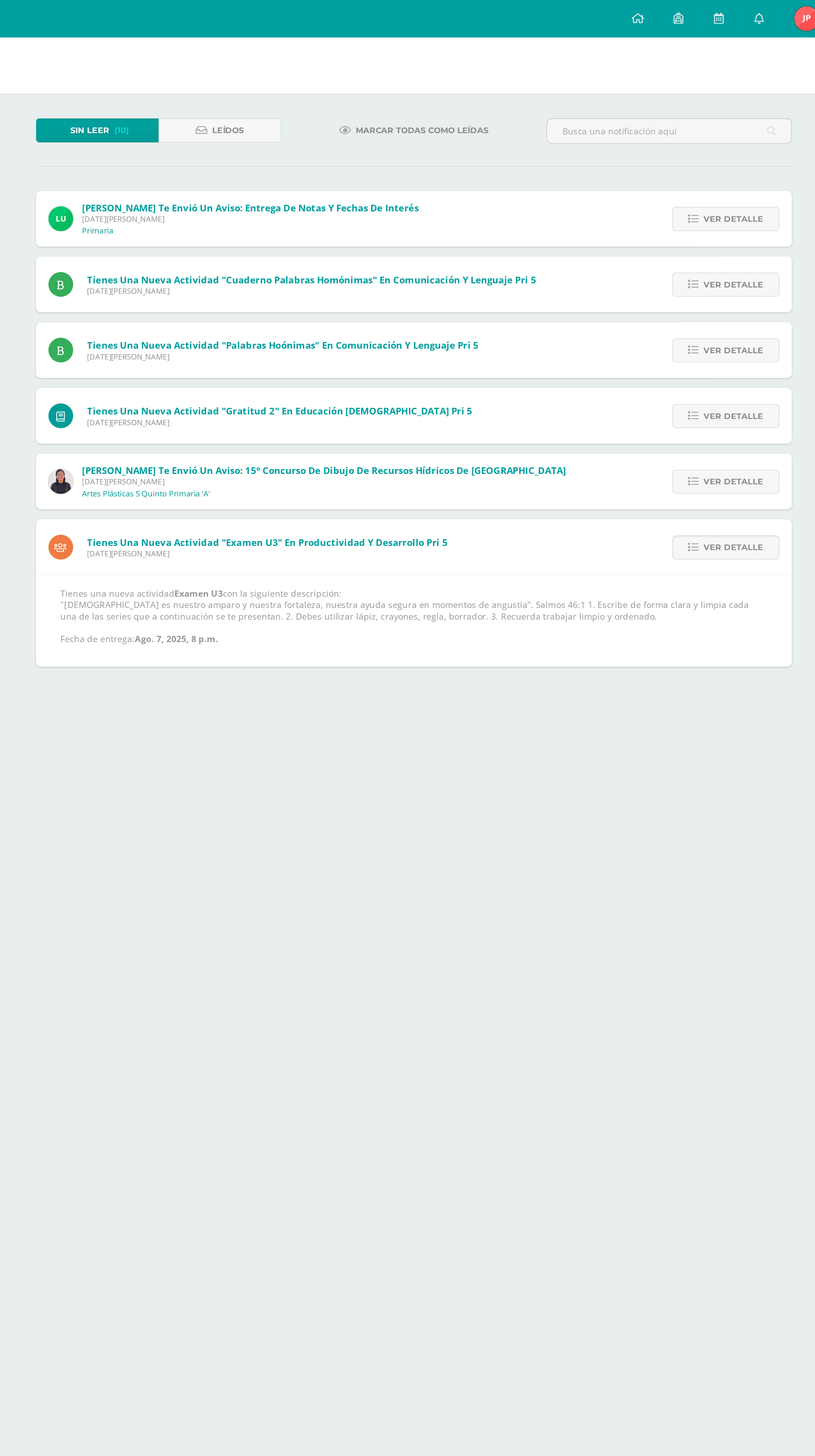
click at [686, 362] on link "Ver detalle" at bounding box center [654, 367] width 72 height 16
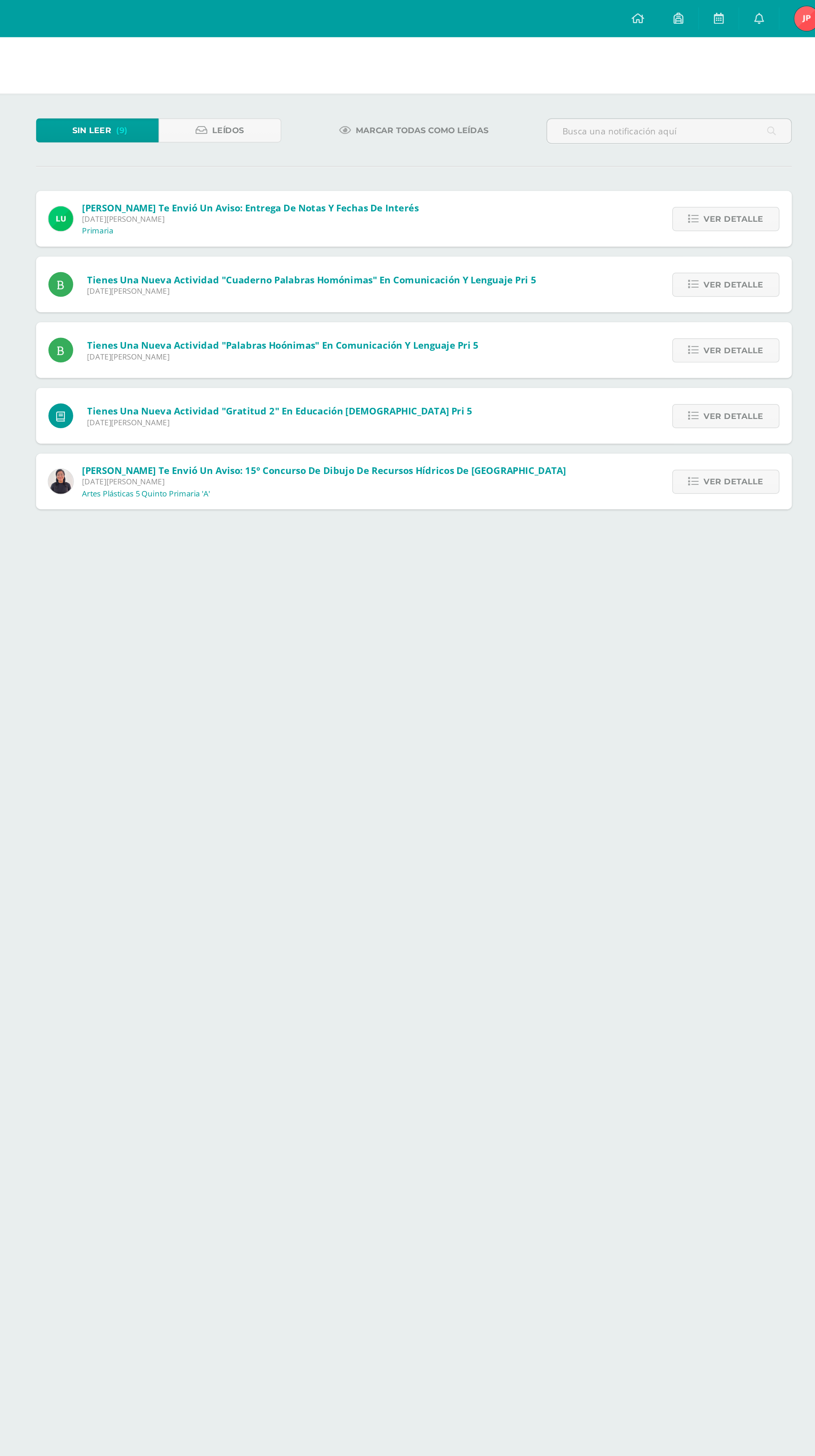
click at [685, 322] on link "Ver detalle" at bounding box center [654, 323] width 72 height 16
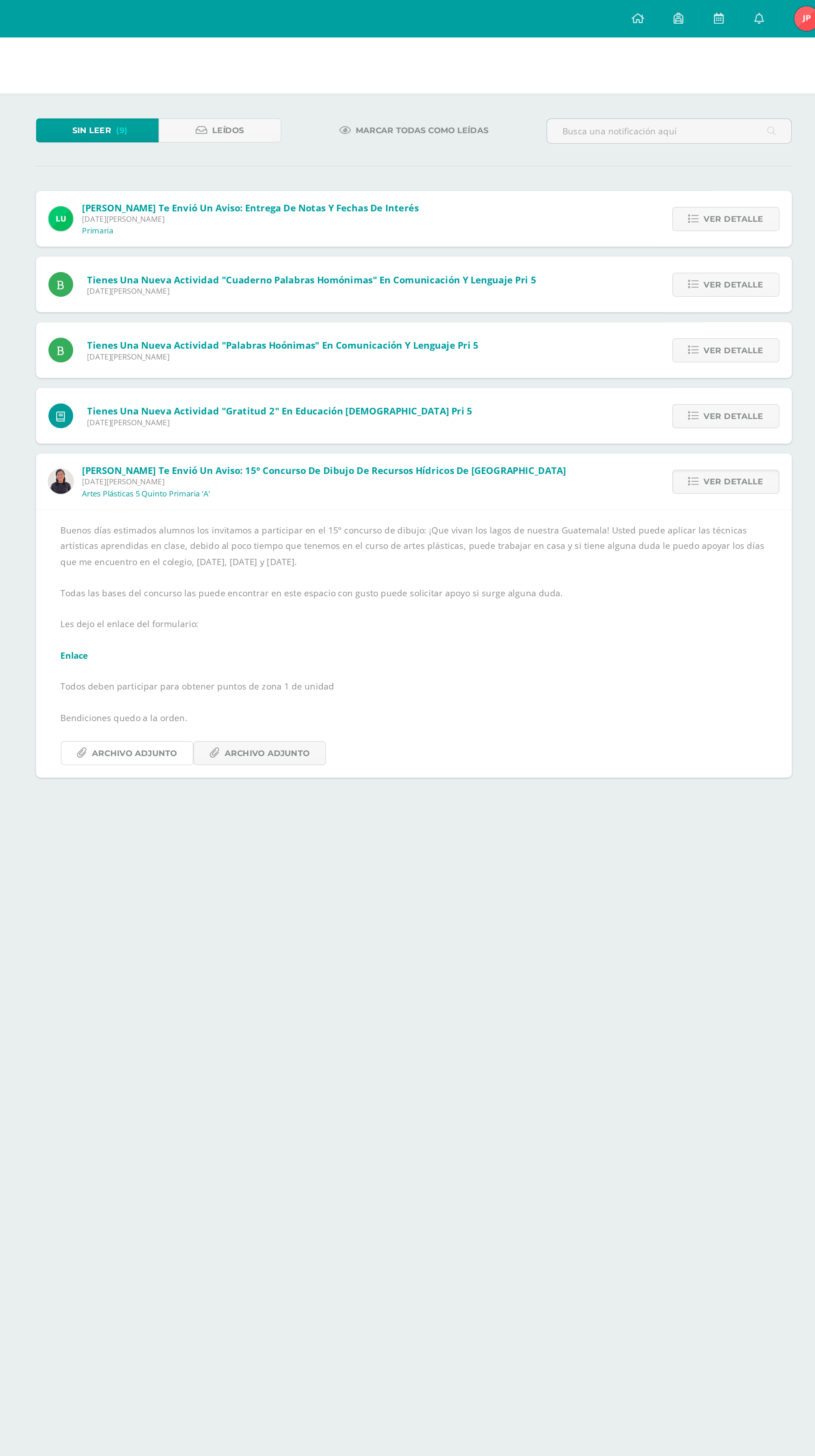
click at [231, 505] on span "Archivo Adjunto" at bounding box center [256, 506] width 57 height 16
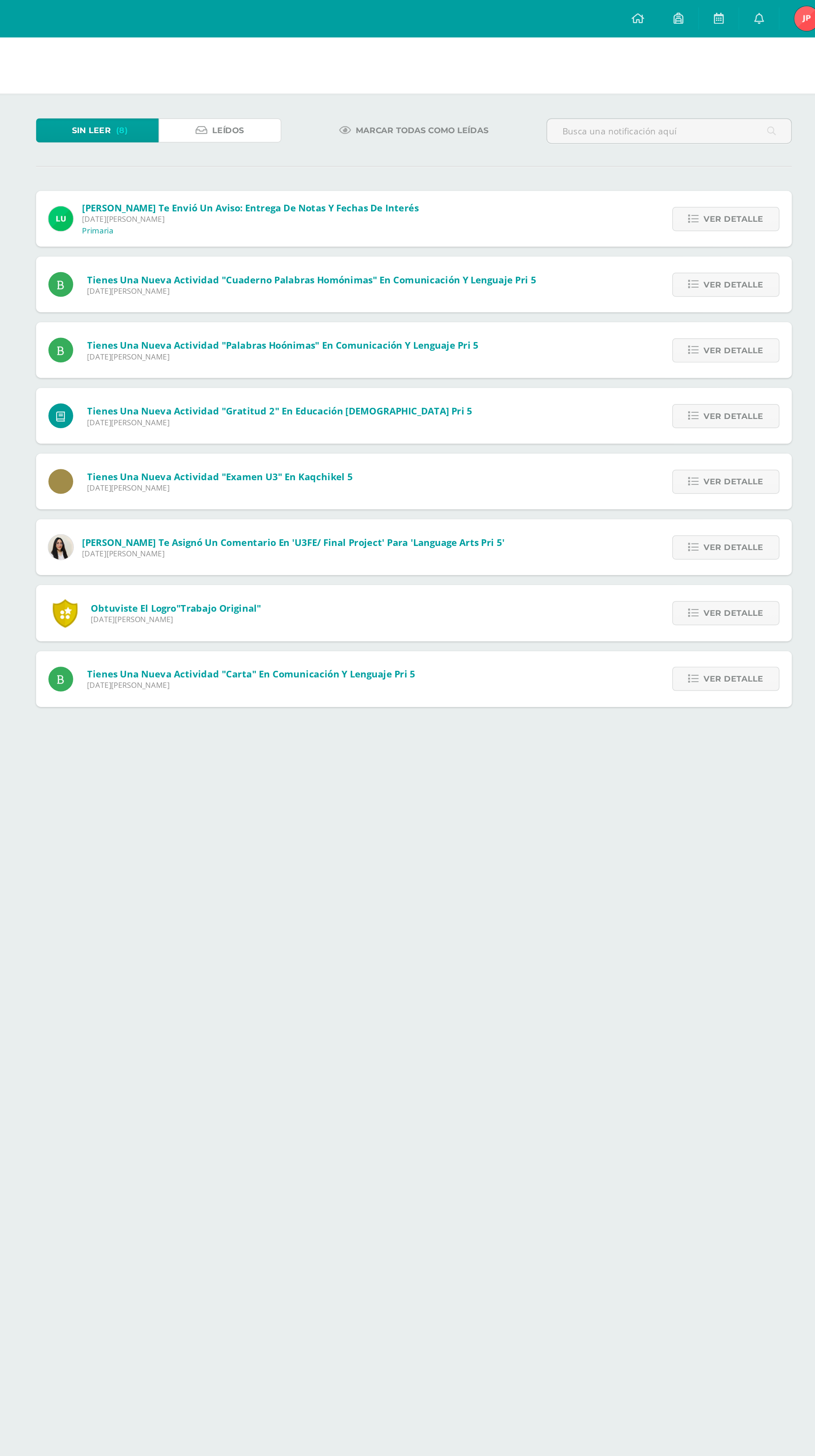
click at [332, 87] on link "Leídos" at bounding box center [314, 87] width 82 height 16
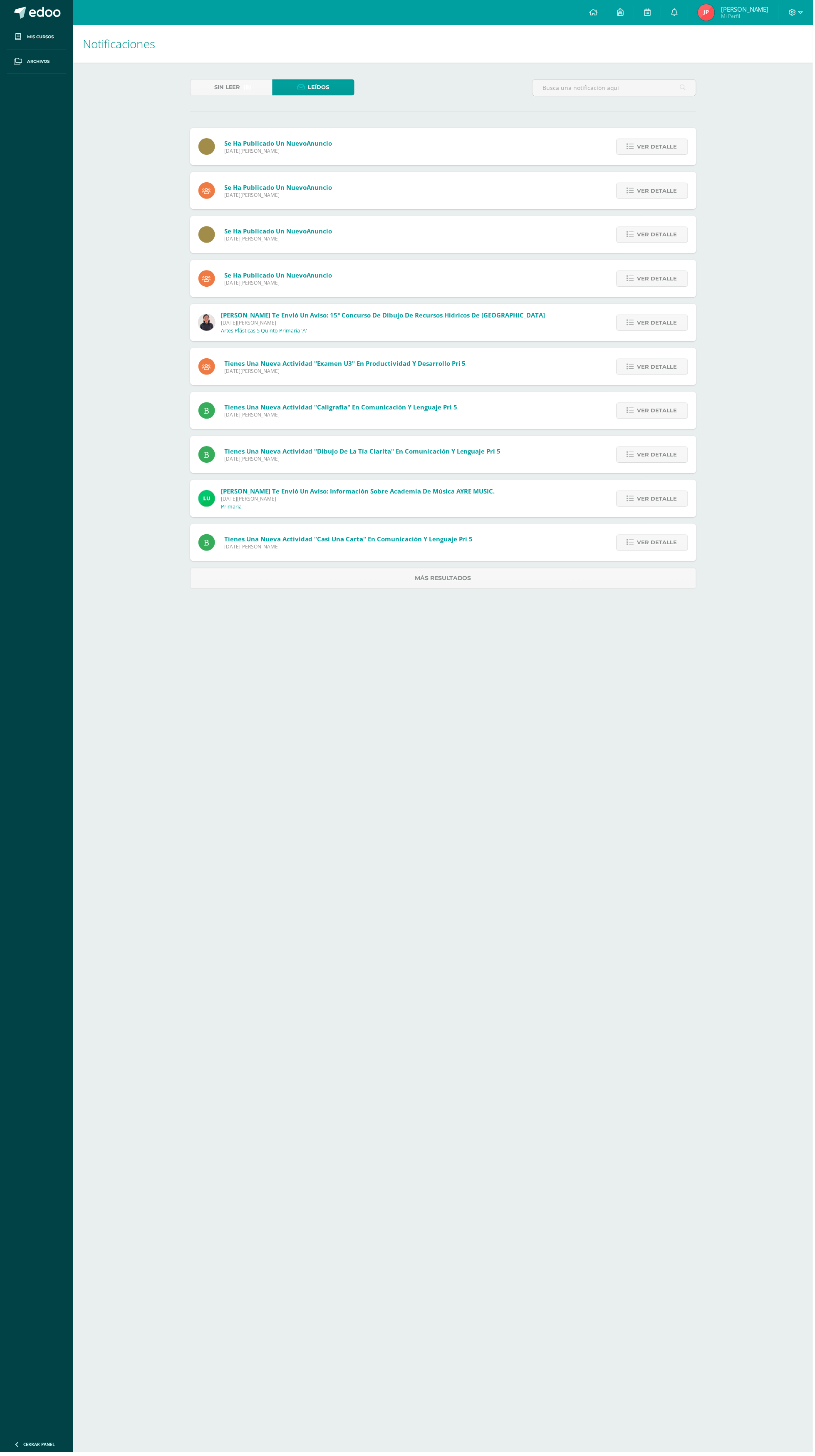
click at [687, 320] on link "Ver detalle" at bounding box center [654, 323] width 72 height 16
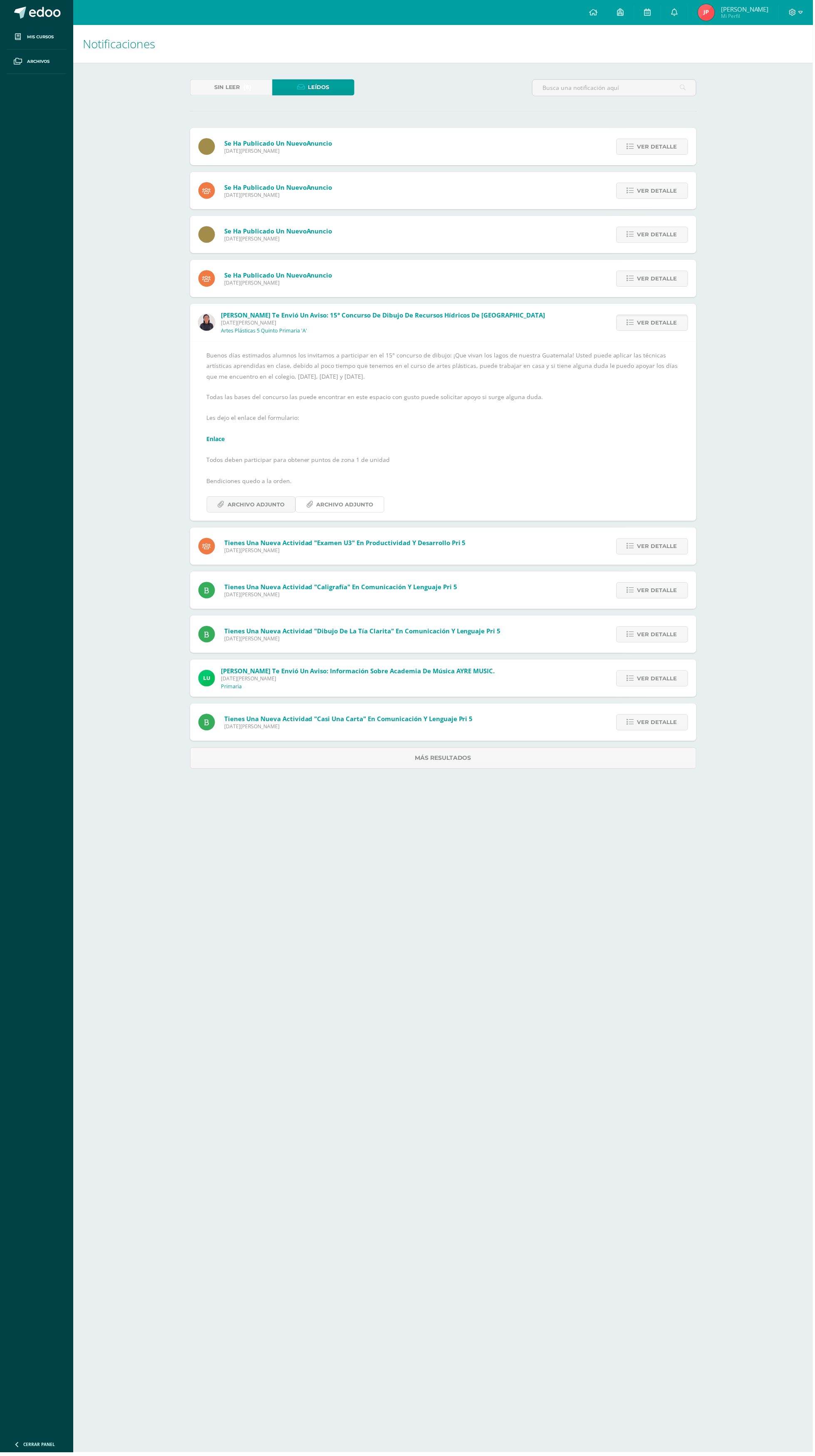
click at [367, 506] on span "Archivo Adjunto" at bounding box center [346, 506] width 57 height 16
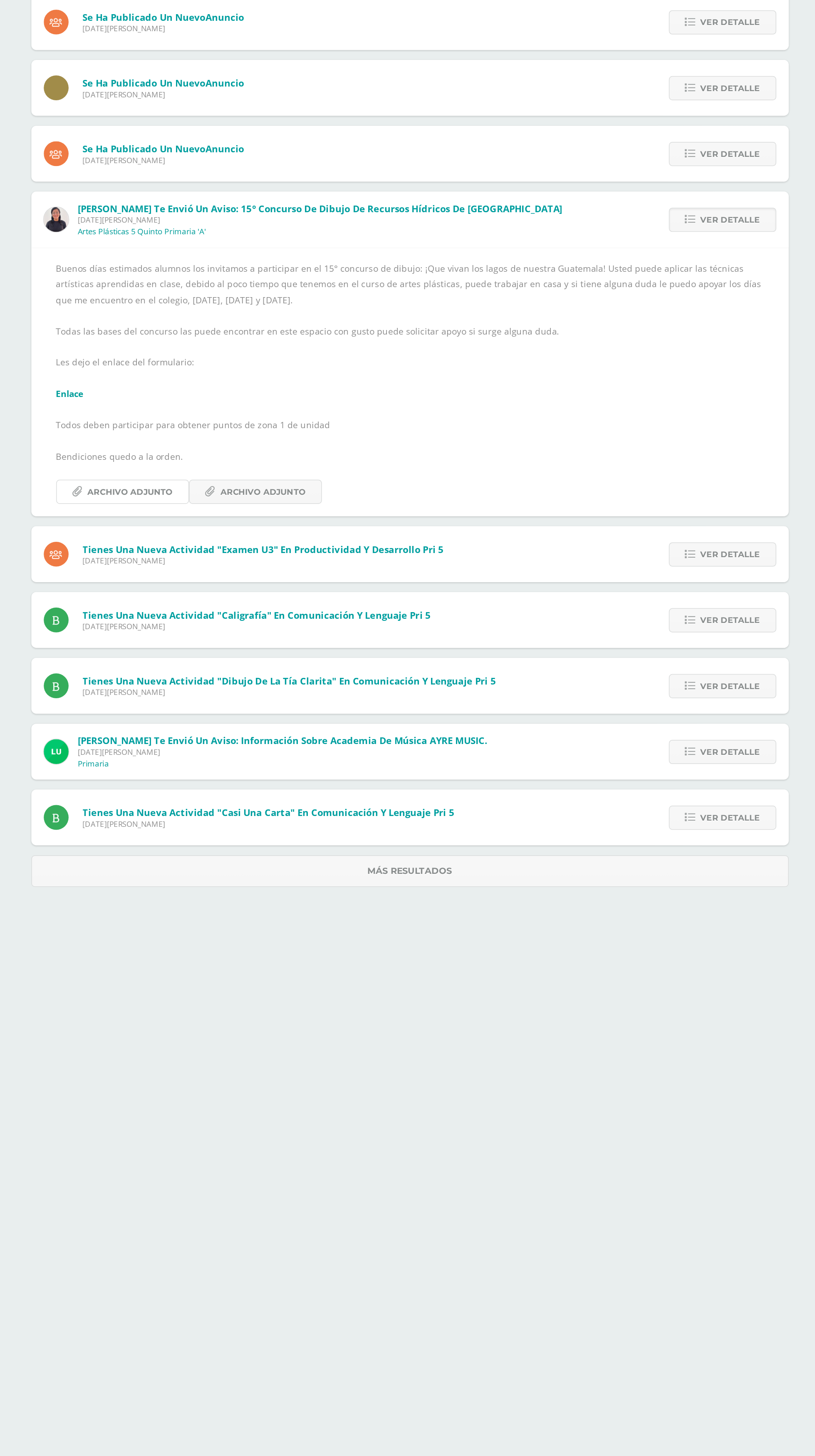
click at [226, 506] on link "Archivo Adjunto" at bounding box center [252, 505] width 89 height 16
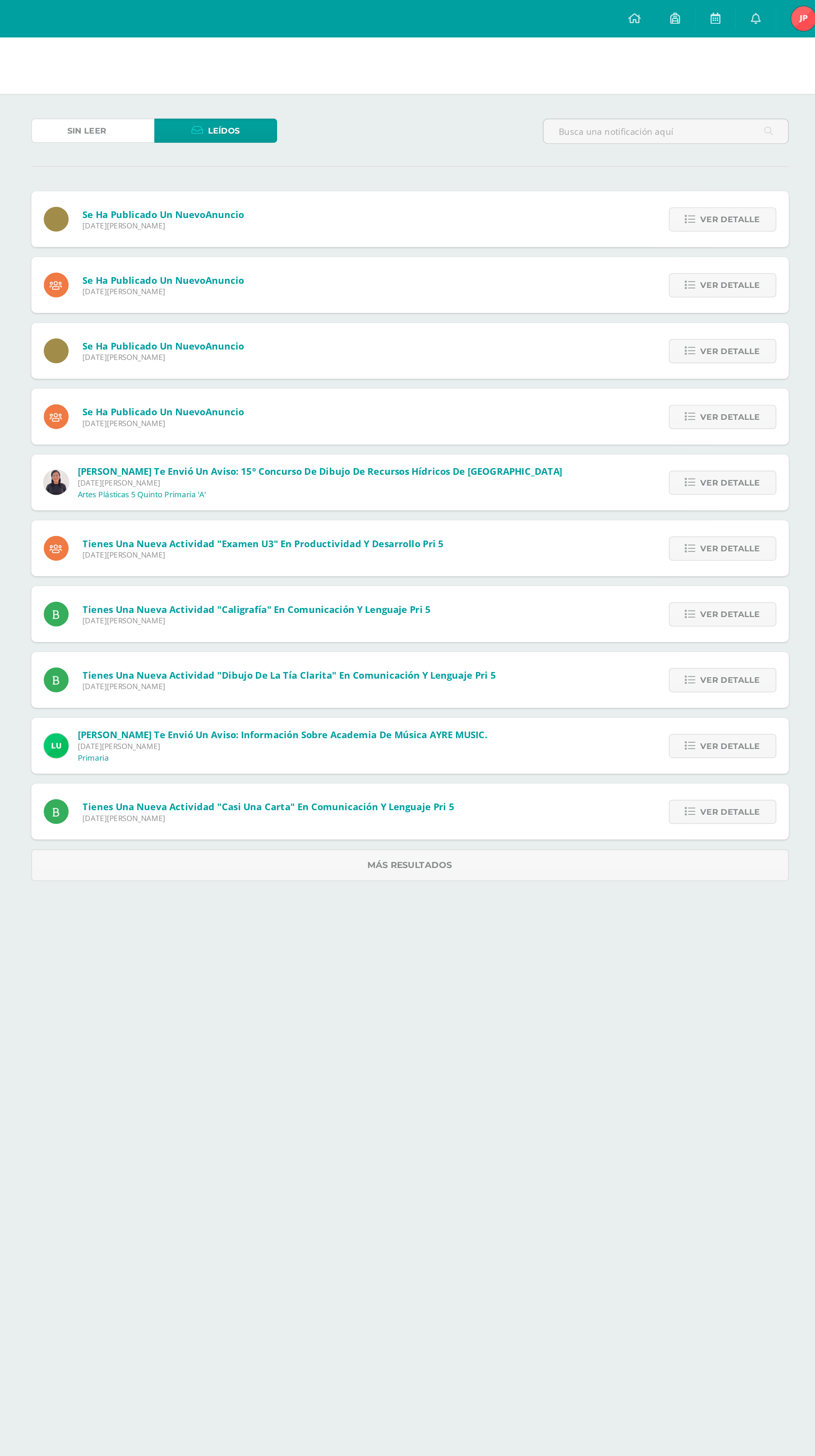
click at [242, 83] on link "Sin leer (8)" at bounding box center [231, 87] width 82 height 16
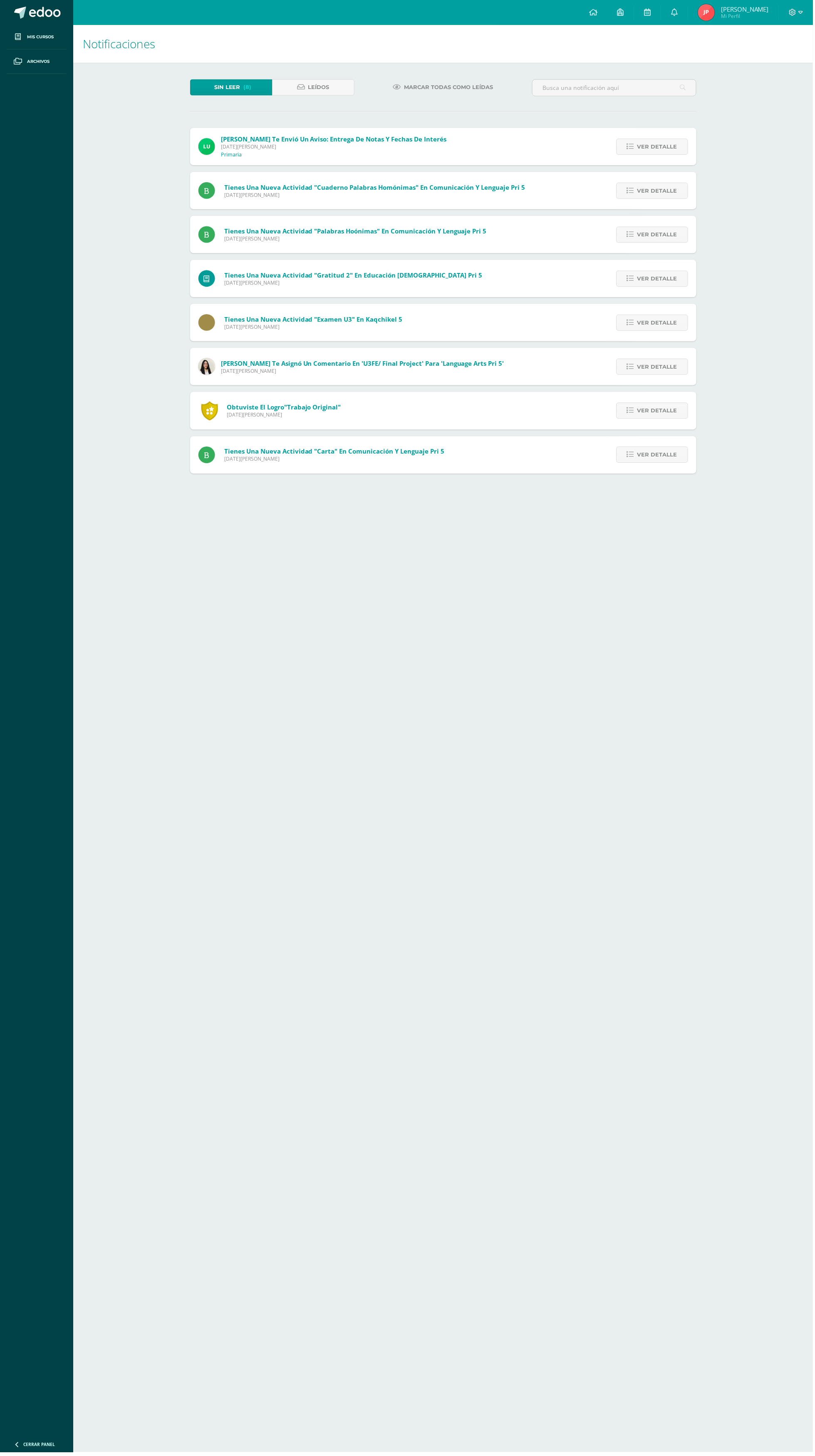
click at [653, 456] on span "Ver detalle" at bounding box center [659, 456] width 40 height 16
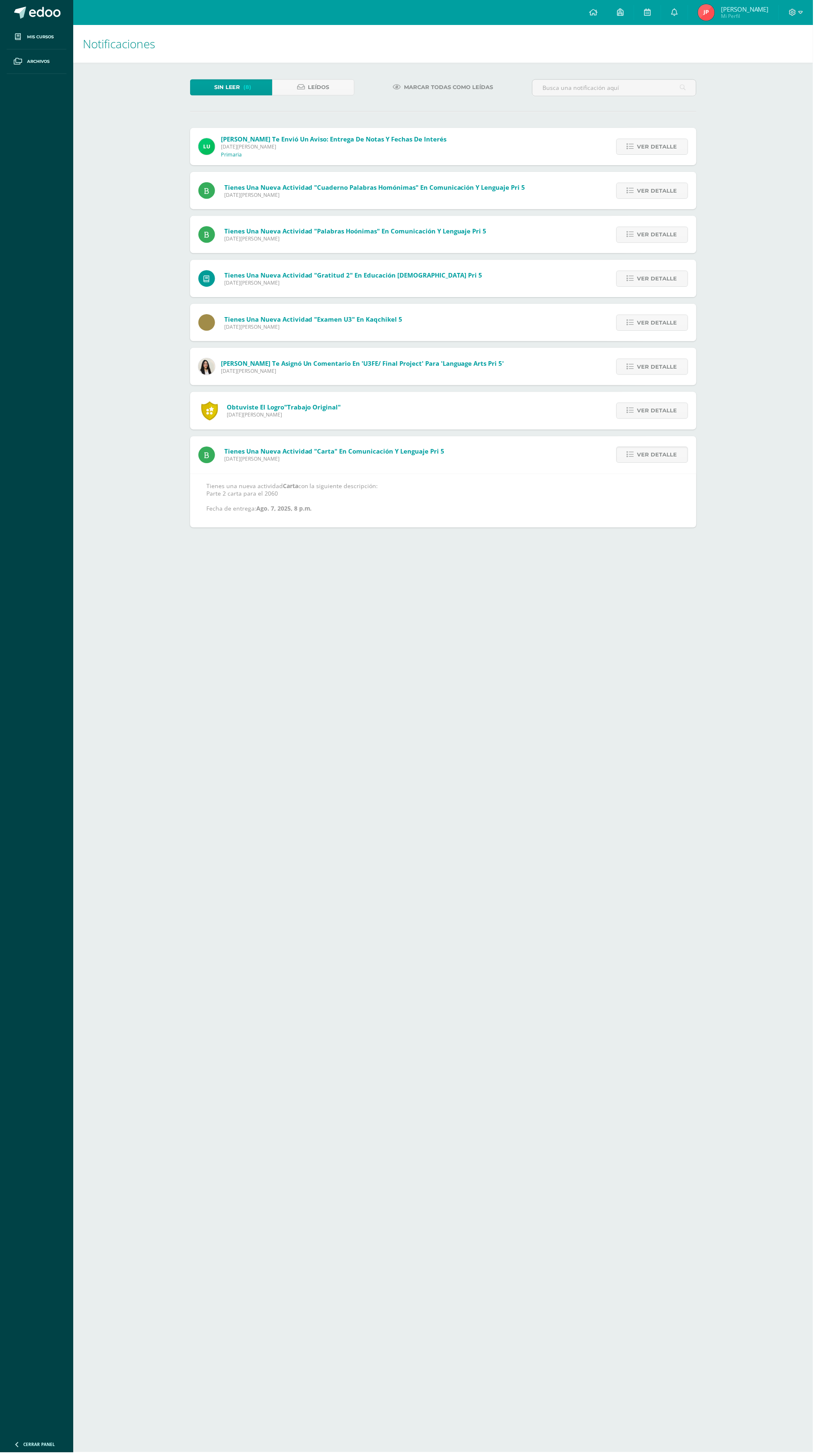
click at [690, 461] on link "Ver detalle" at bounding box center [654, 456] width 72 height 16
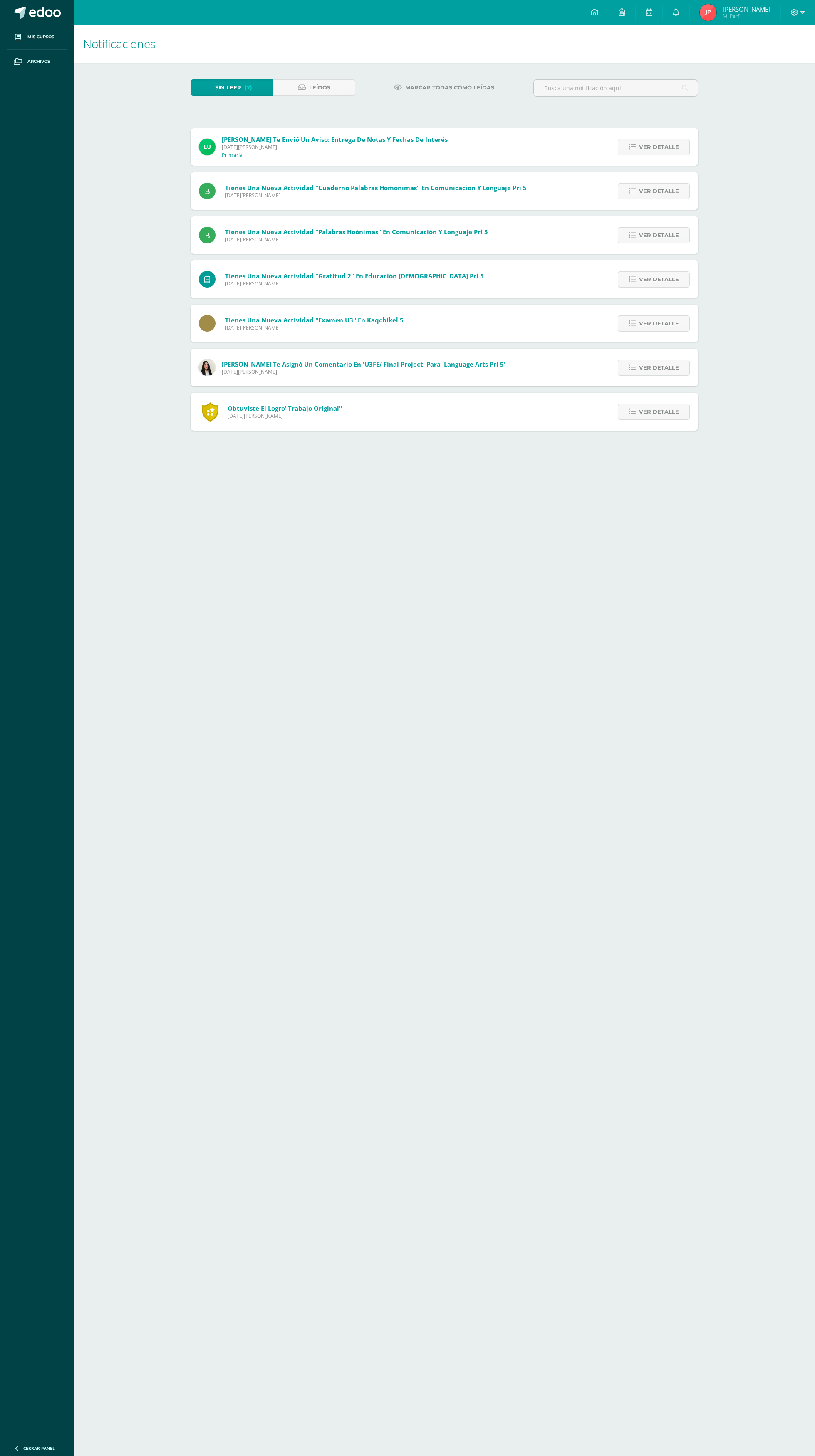
click at [677, 412] on span "Ver detalle" at bounding box center [659, 412] width 40 height 16
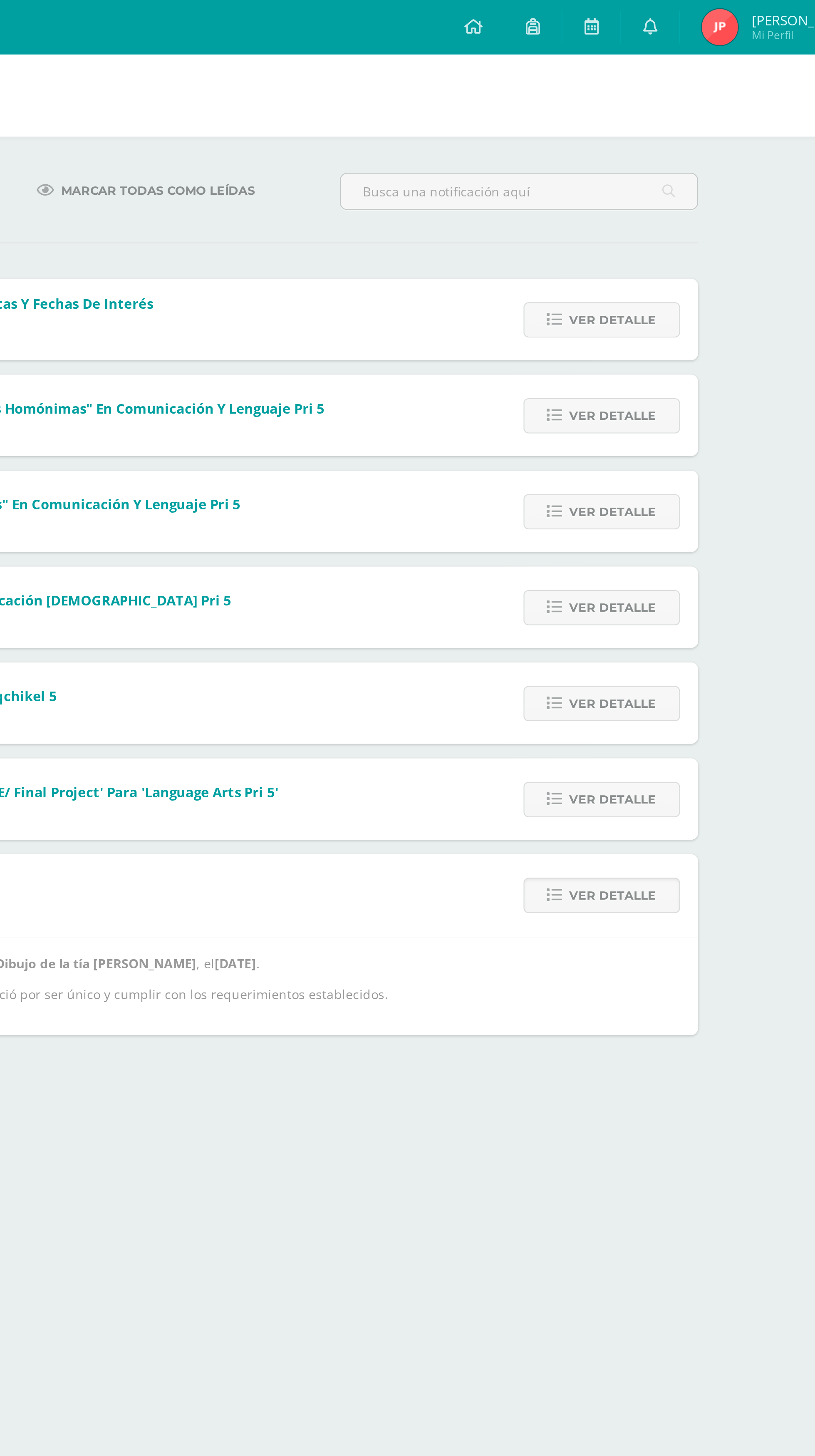
click at [681, 413] on link "Ver detalle" at bounding box center [654, 411] width 72 height 16
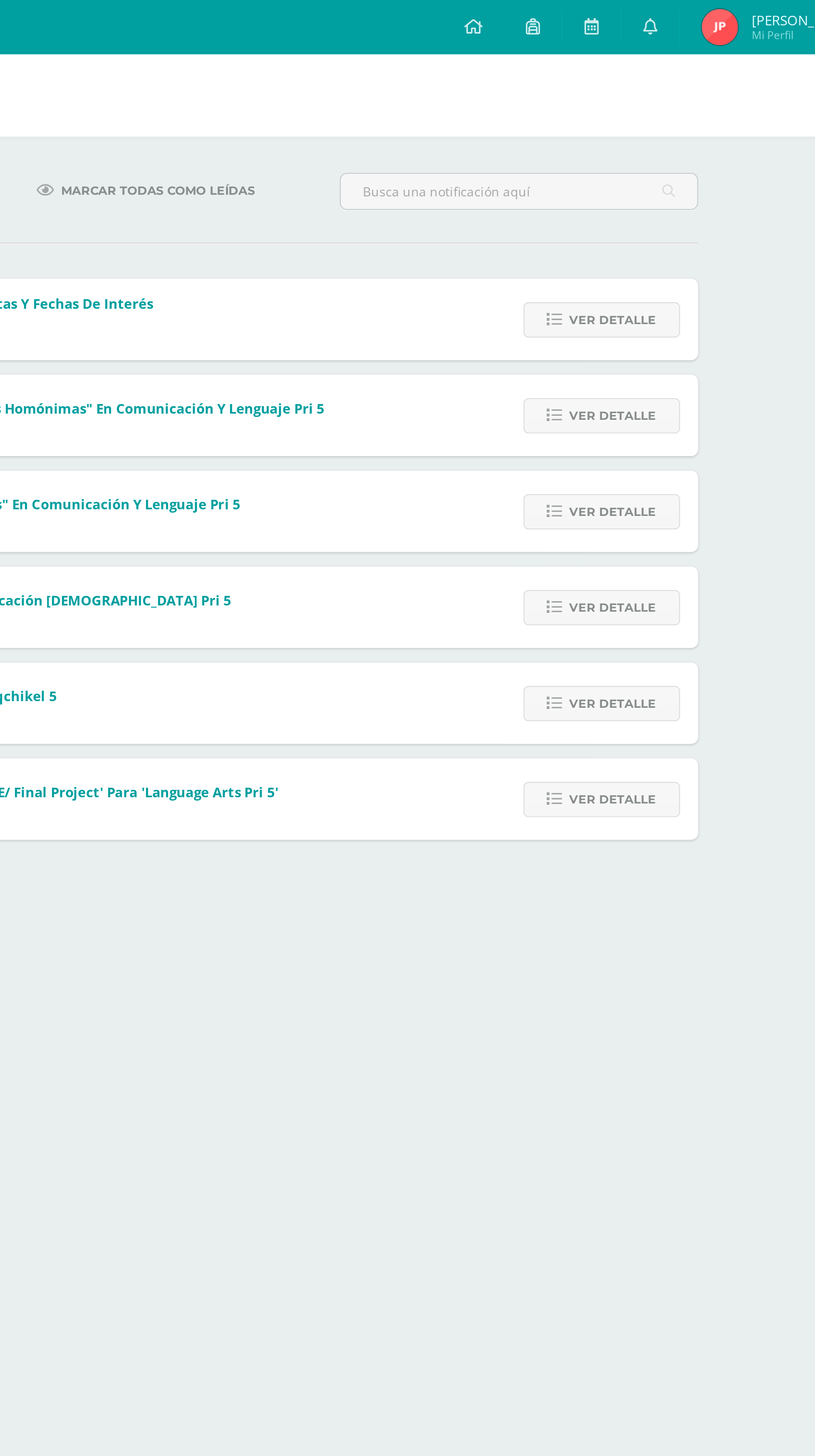
click at [678, 366] on span "Ver detalle" at bounding box center [659, 368] width 40 height 16
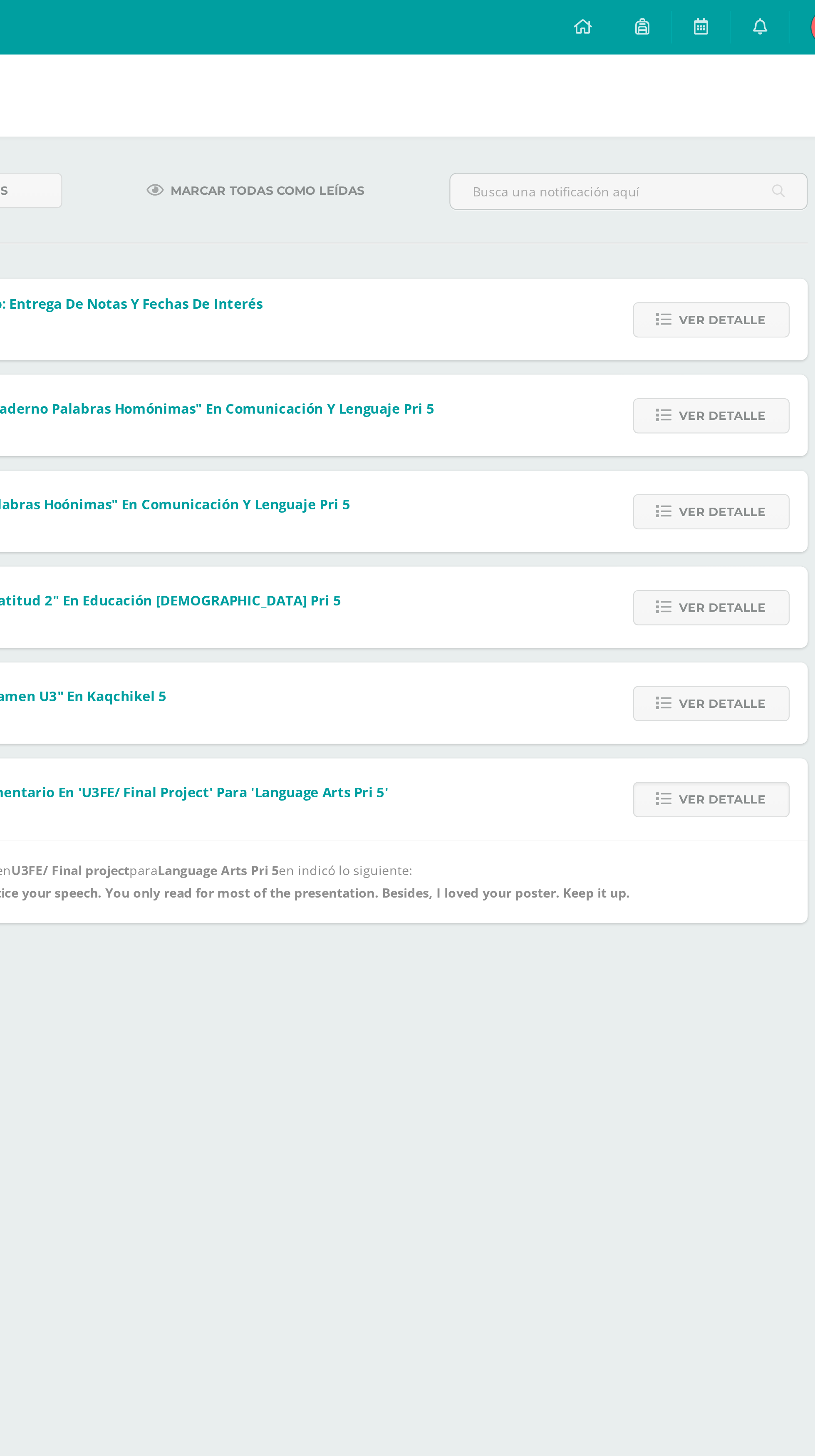
click at [671, 372] on span "Ver detalle" at bounding box center [659, 368] width 40 height 16
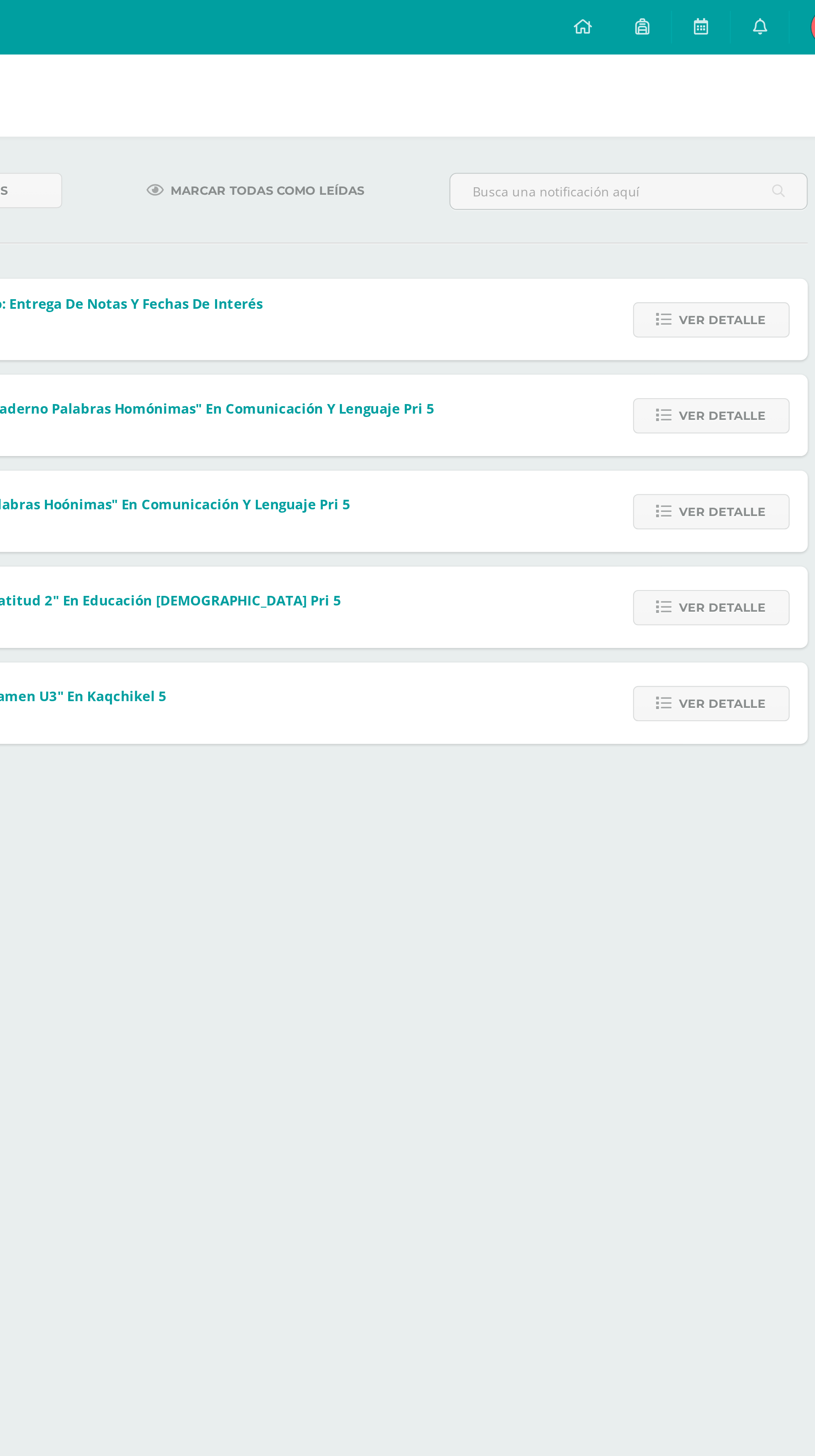
click at [675, 325] on span "Ver detalle" at bounding box center [659, 323] width 40 height 16
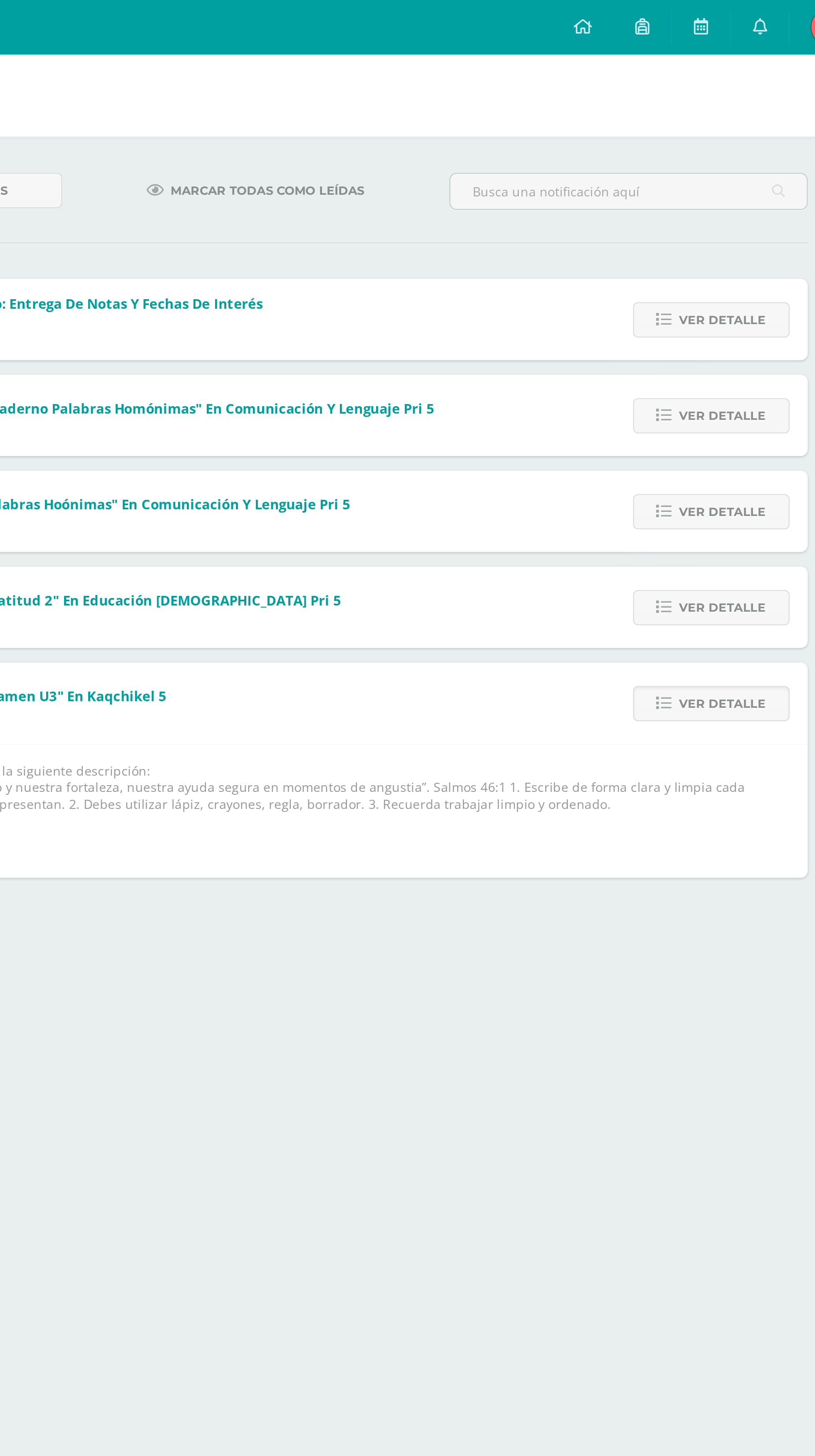
click at [675, 325] on span "Ver detalle" at bounding box center [659, 323] width 40 height 16
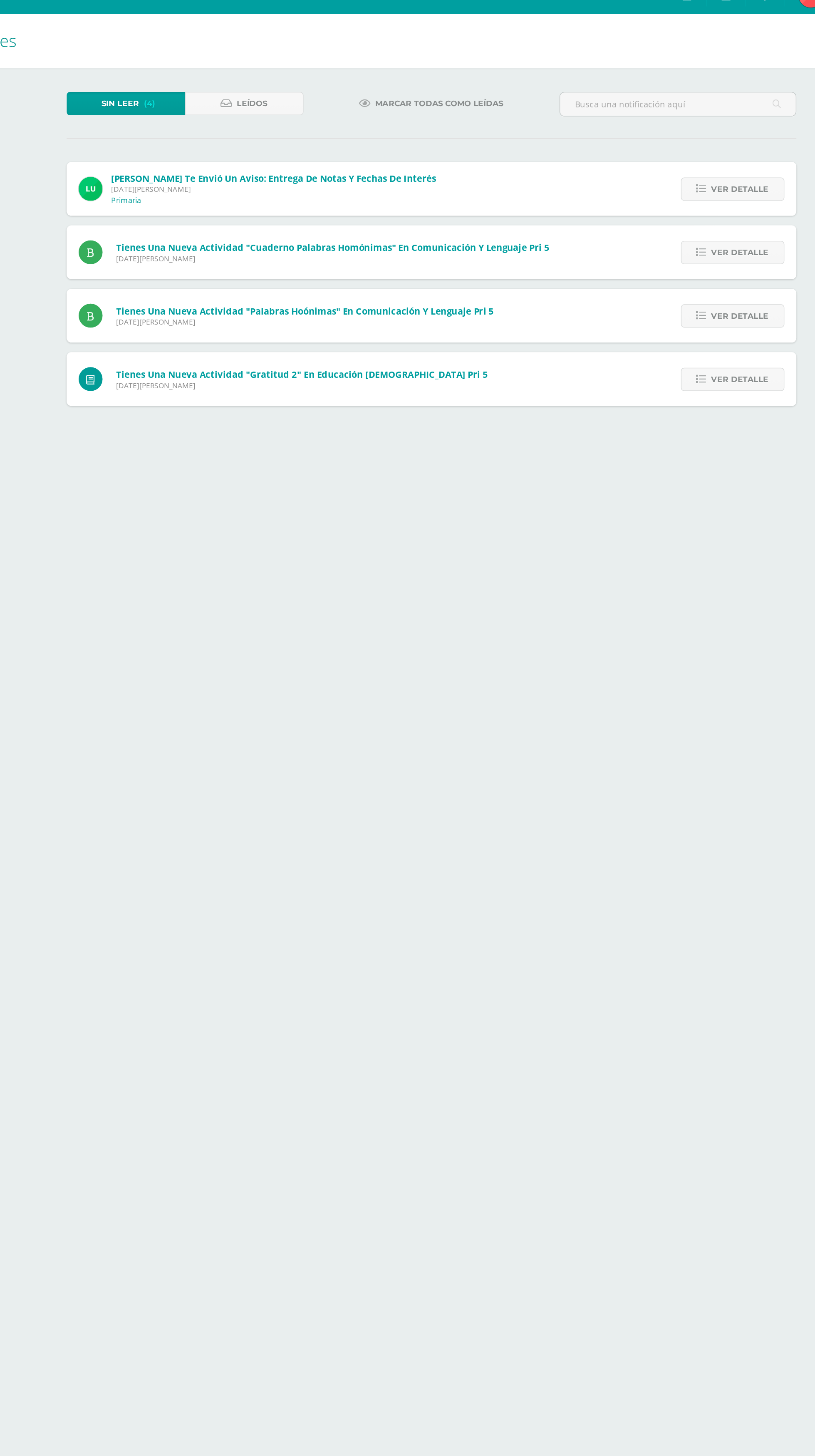
click at [663, 278] on span "Ver detalle" at bounding box center [659, 280] width 40 height 16
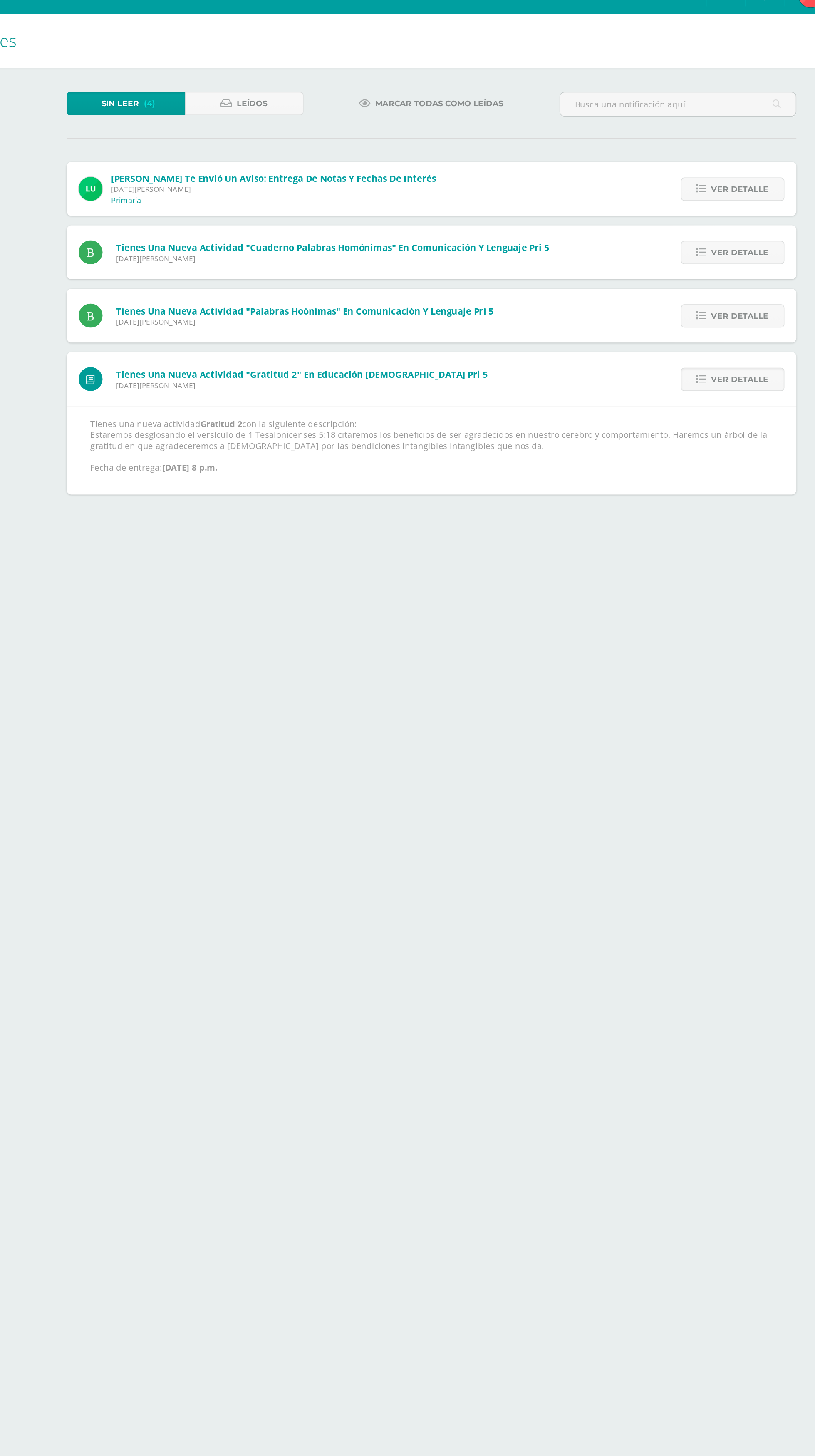
click at [680, 280] on link "Ver detalle" at bounding box center [654, 279] width 72 height 16
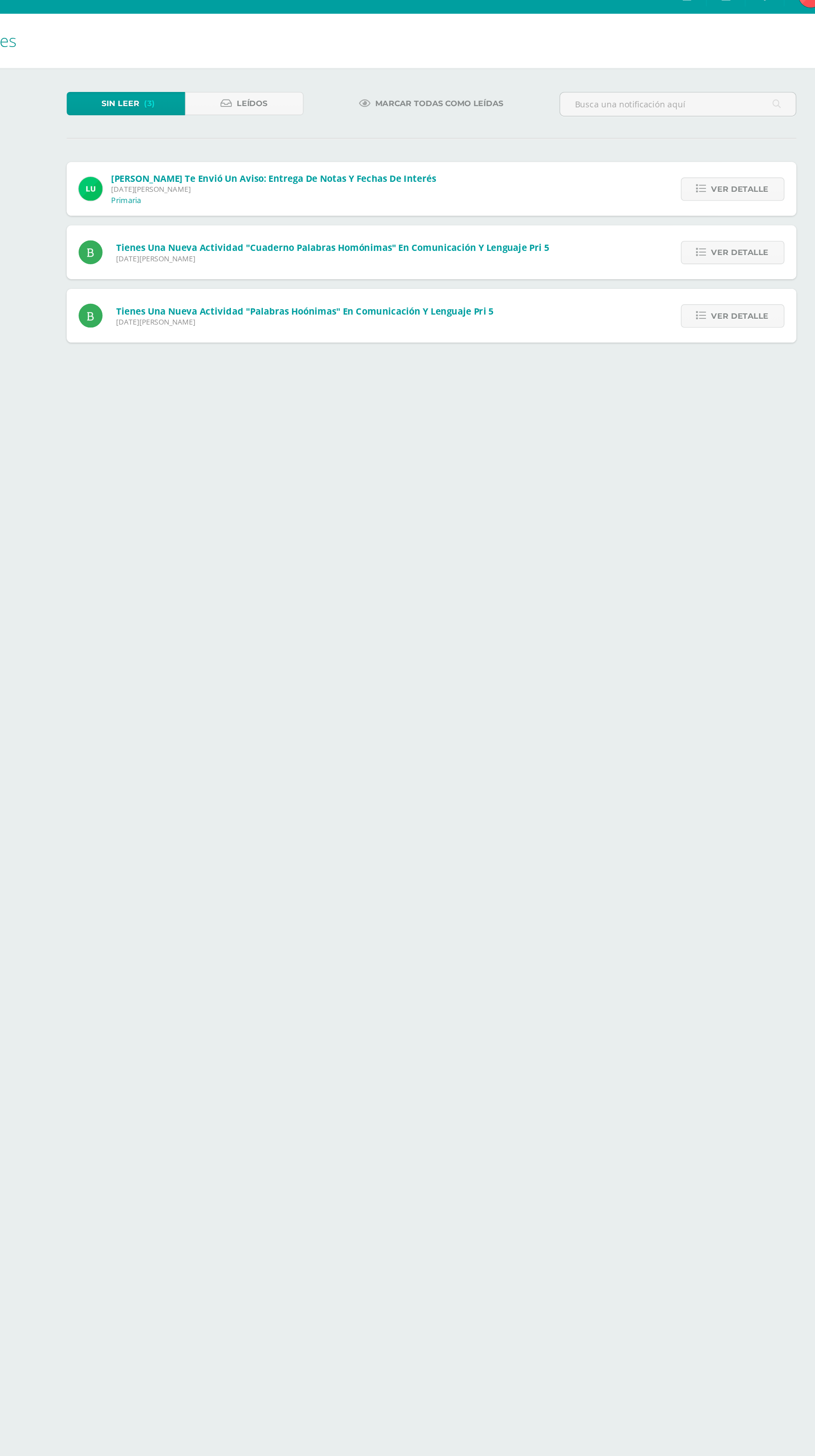
click at [672, 233] on span "Ver detalle" at bounding box center [659, 235] width 40 height 16
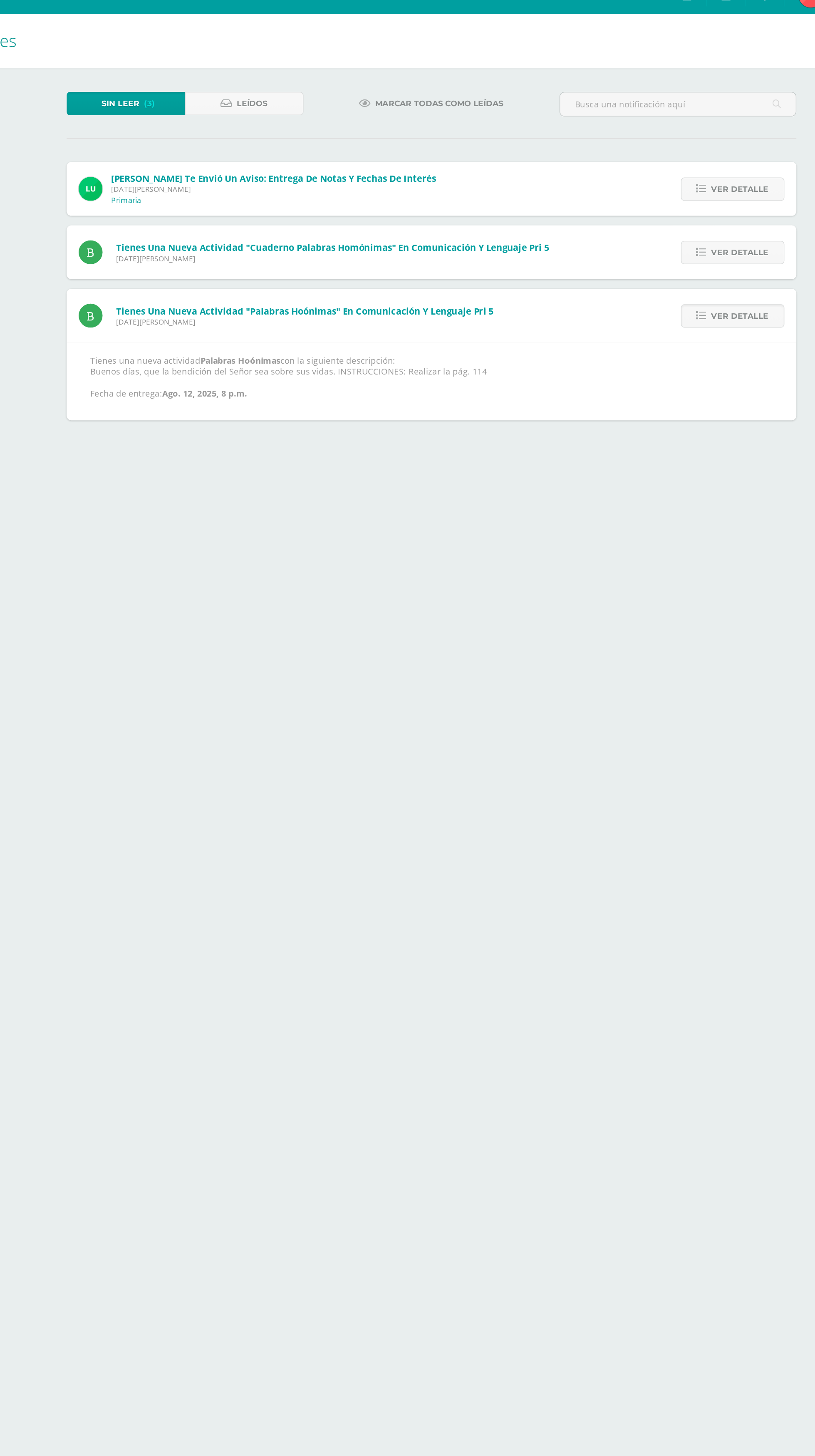
click at [679, 235] on link "Ver detalle" at bounding box center [654, 235] width 72 height 16
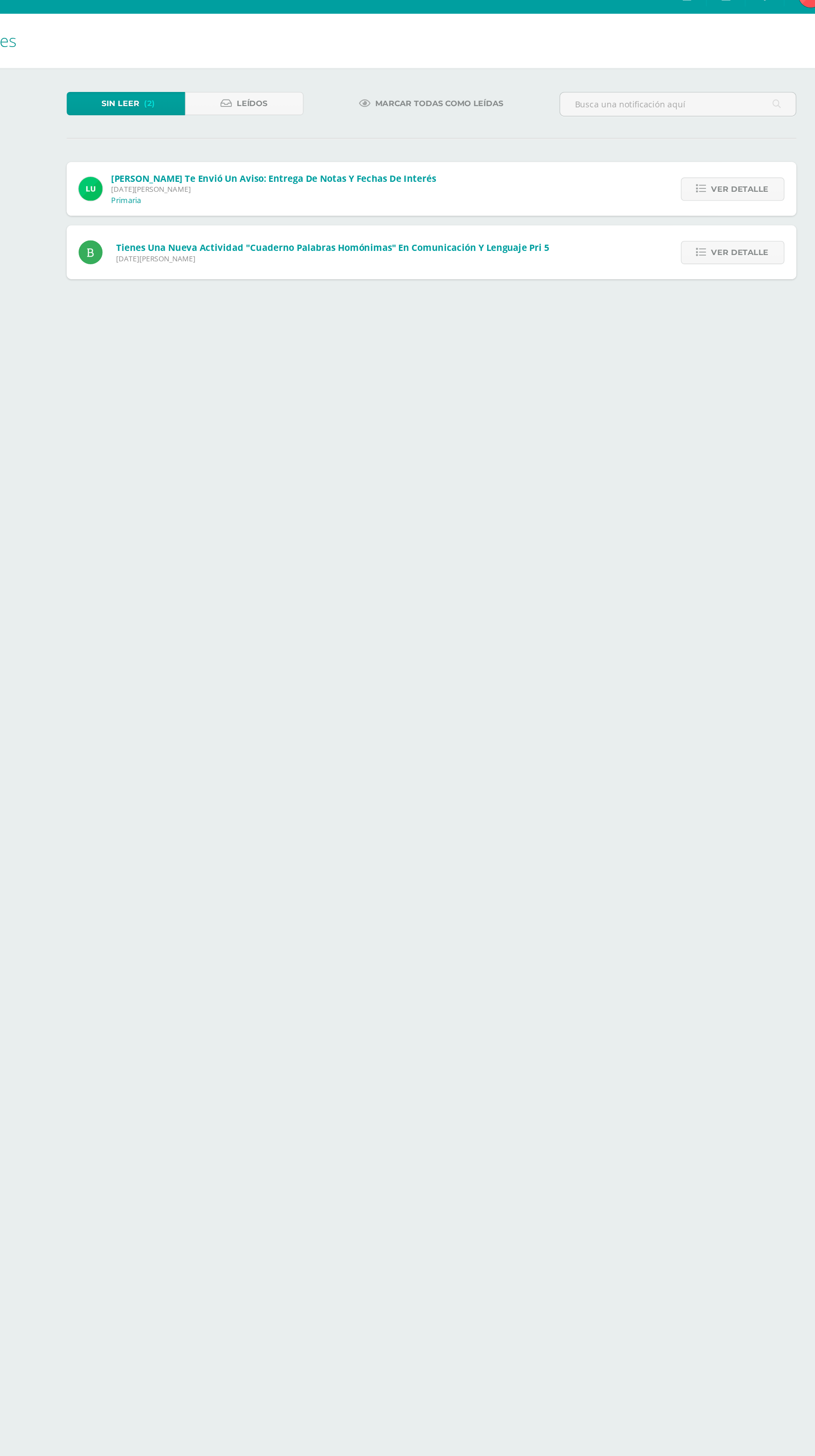
click at [679, 190] on link "Ver detalle" at bounding box center [654, 191] width 72 height 16
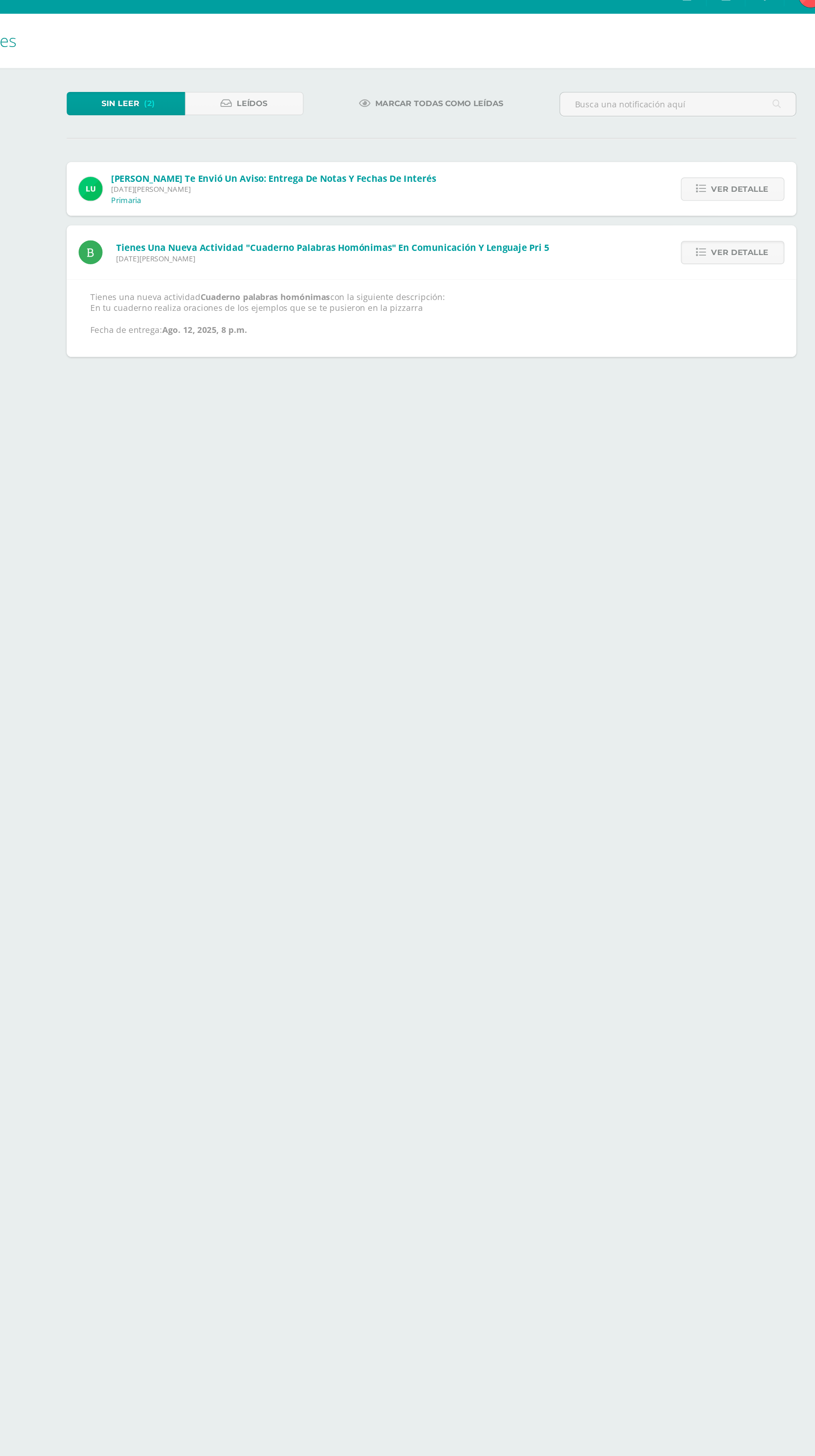
click at [683, 189] on link "Ver detalle" at bounding box center [654, 191] width 72 height 16
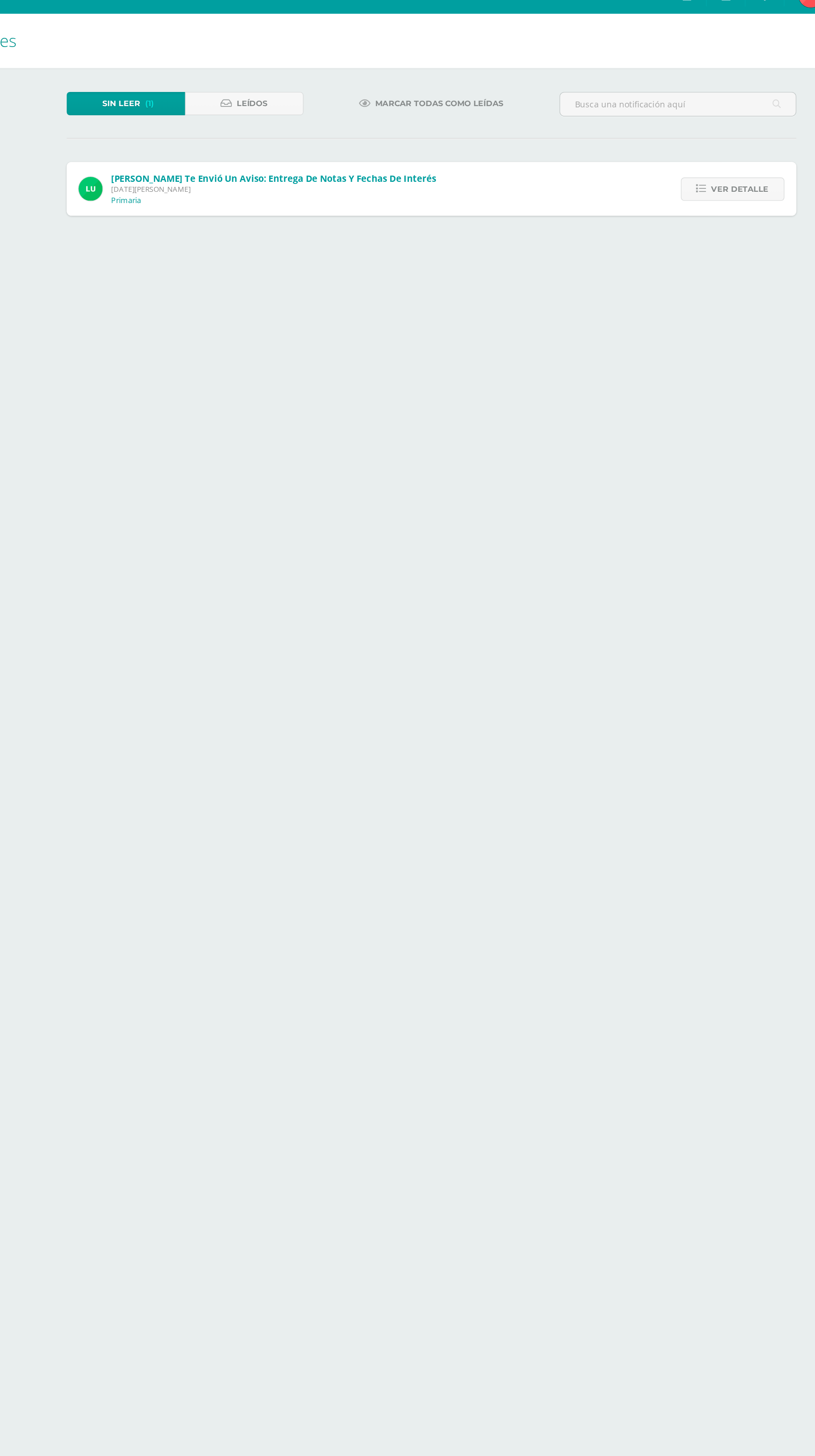
click at [675, 140] on span "Ver detalle" at bounding box center [659, 147] width 40 height 16
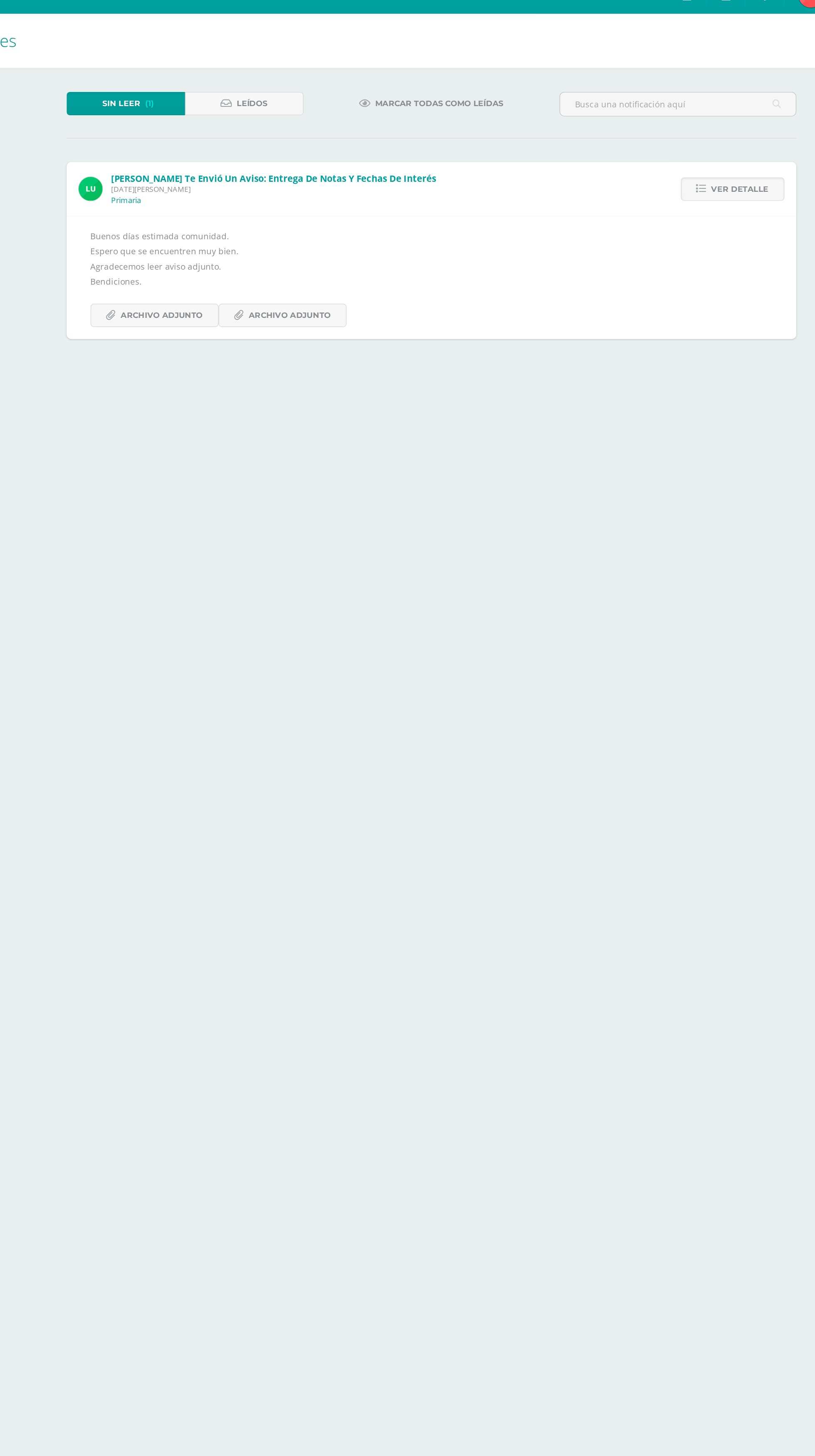
click at [677, 143] on span "Ver detalle" at bounding box center [659, 147] width 40 height 16
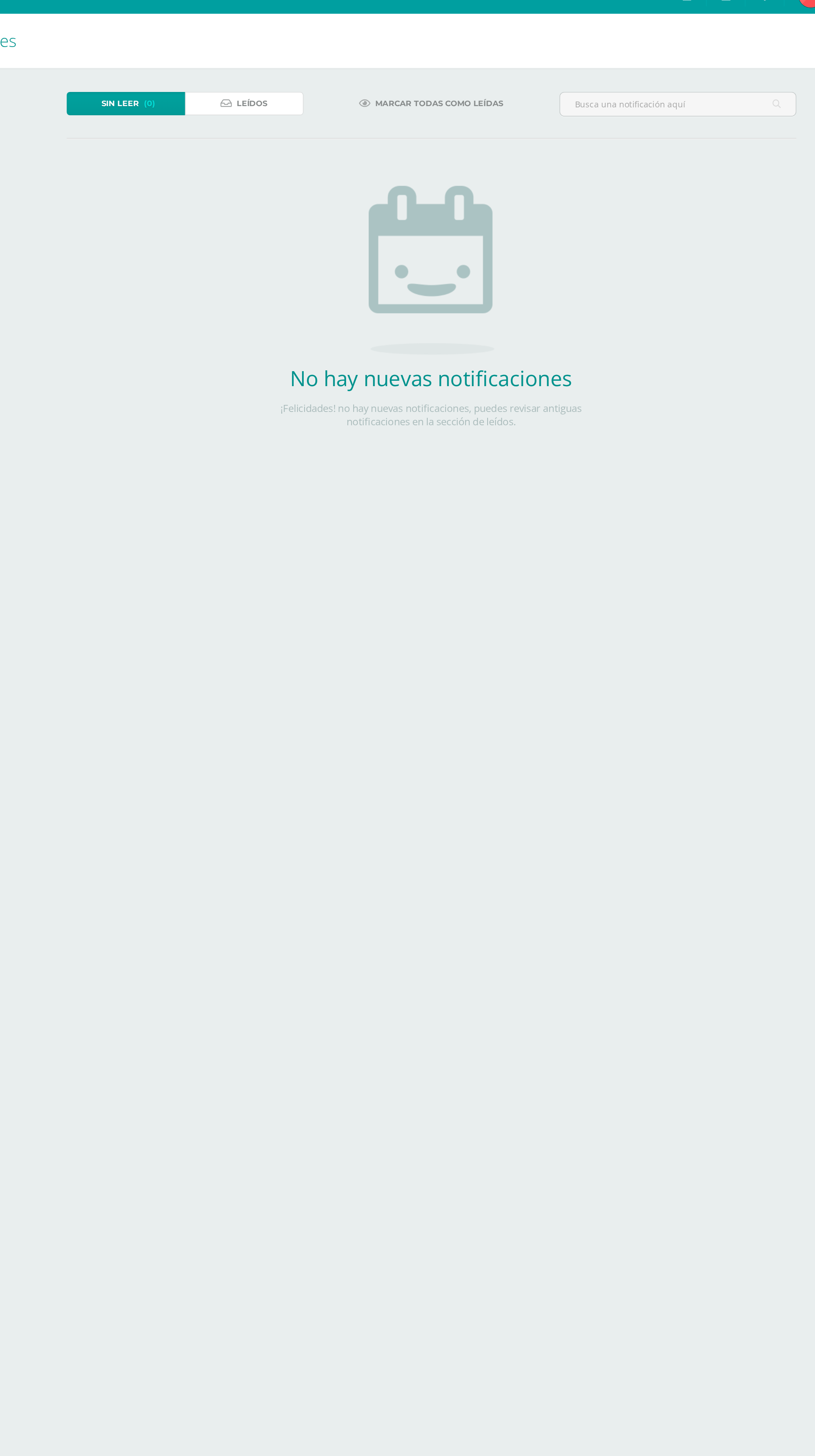
click at [321, 87] on span "Leídos" at bounding box center [319, 88] width 22 height 16
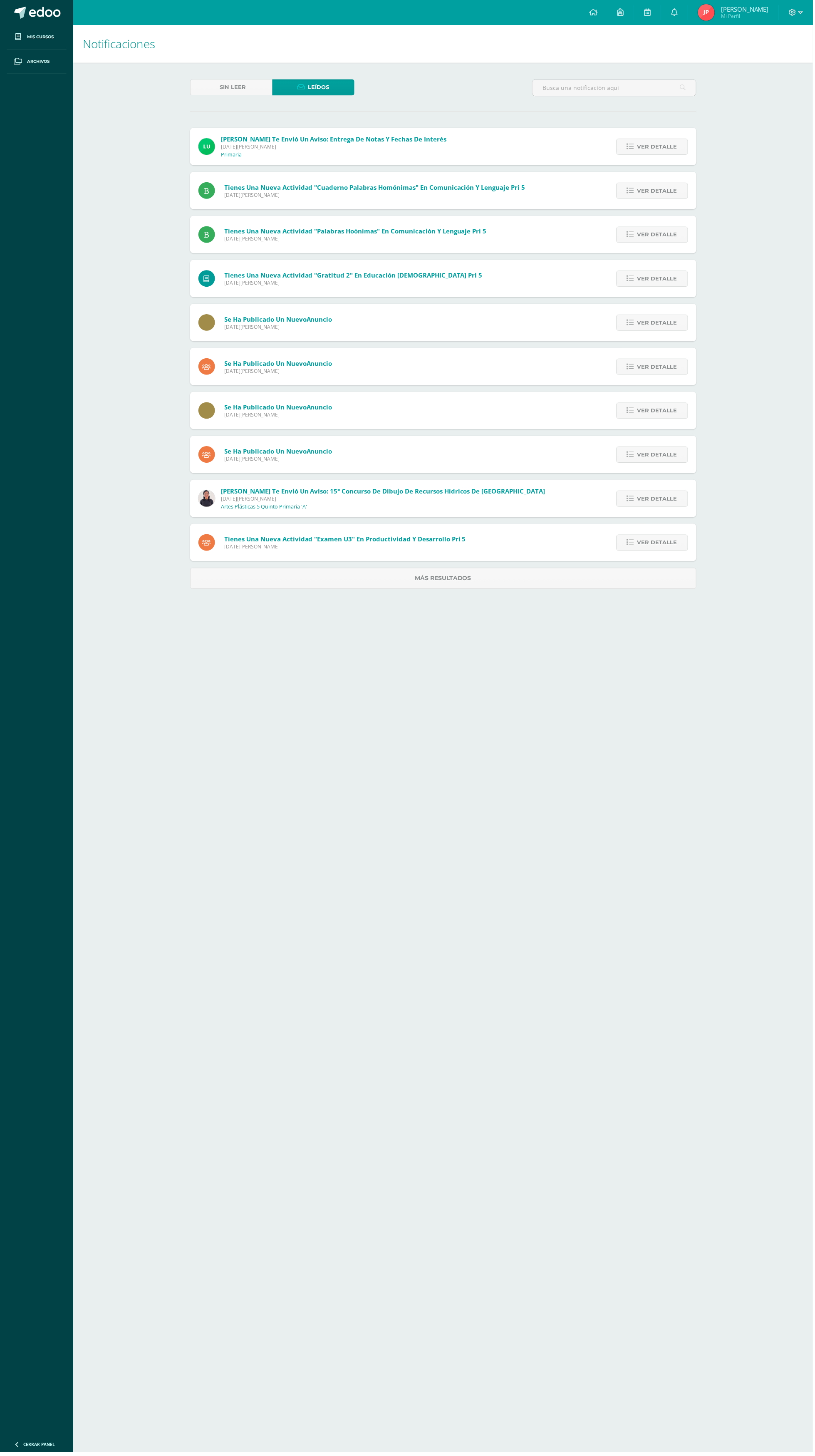
click at [716, 16] on img at bounding box center [709, 12] width 17 height 17
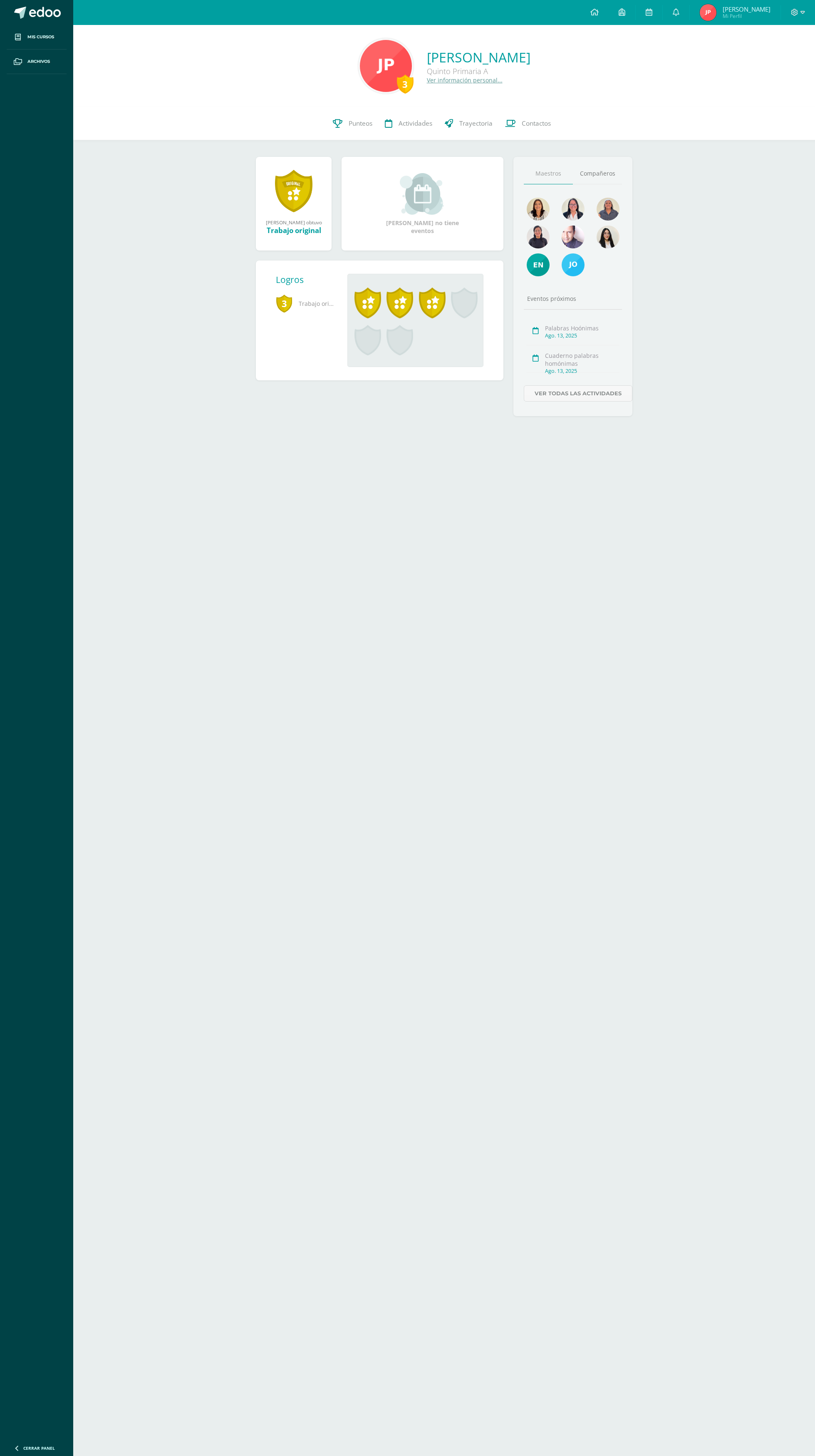
click at [38, 61] on span "Archivos" at bounding box center [38, 61] width 22 height 7
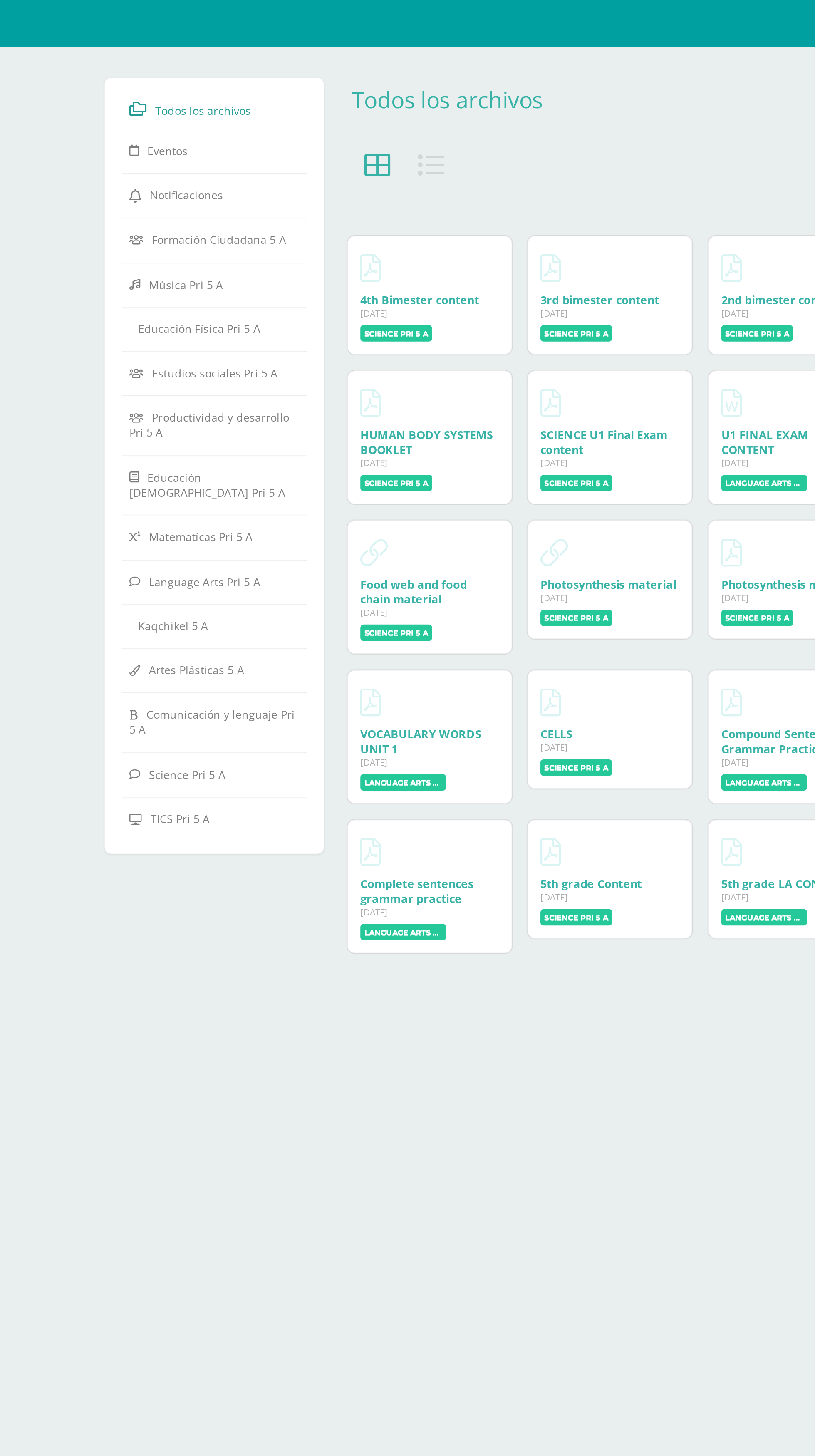
click at [256, 195] on span "Estudios sociales Pri 5 A" at bounding box center [249, 199] width 67 height 8
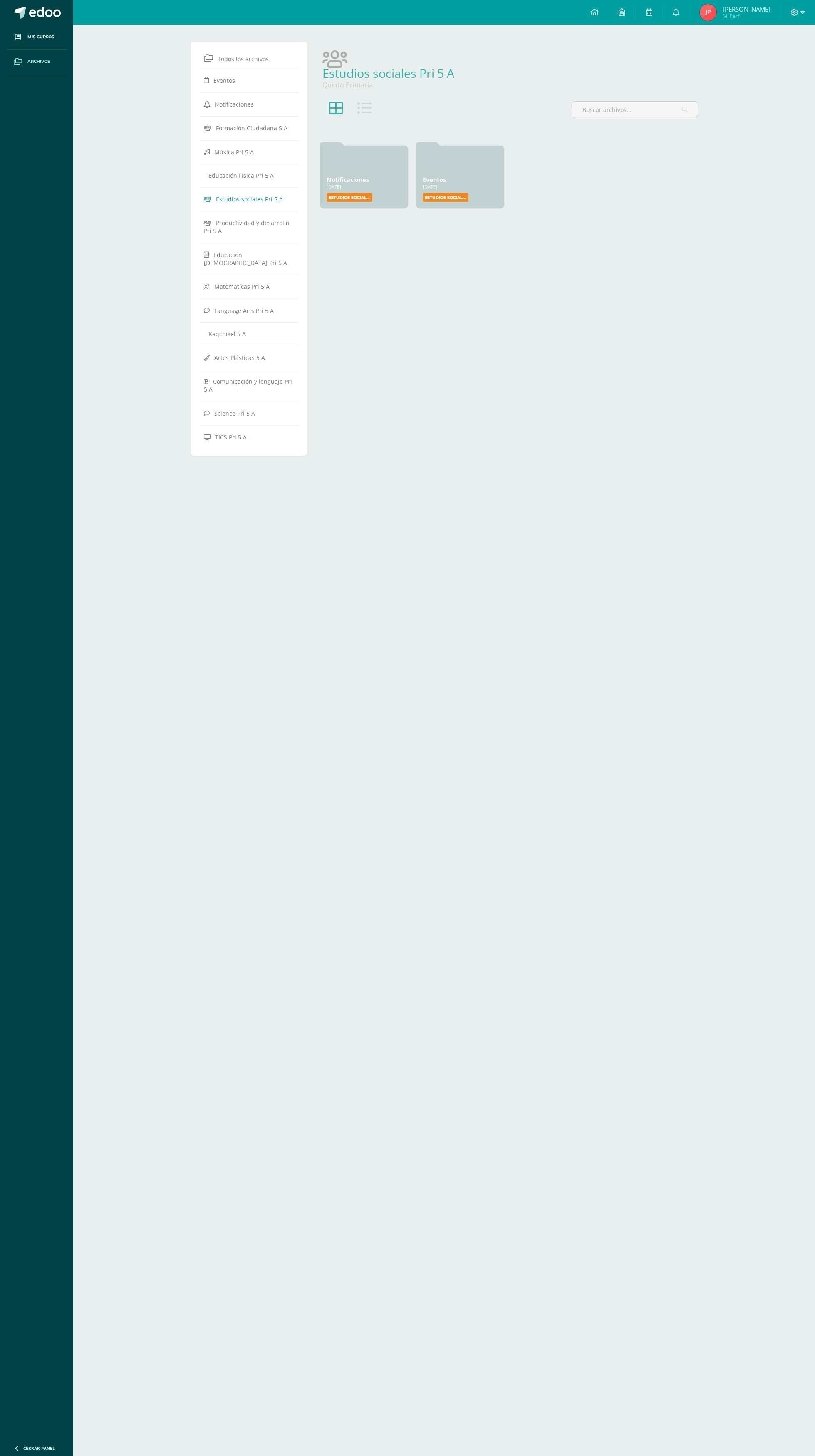
click at [56, 71] on link "Archivos" at bounding box center [37, 62] width 60 height 25
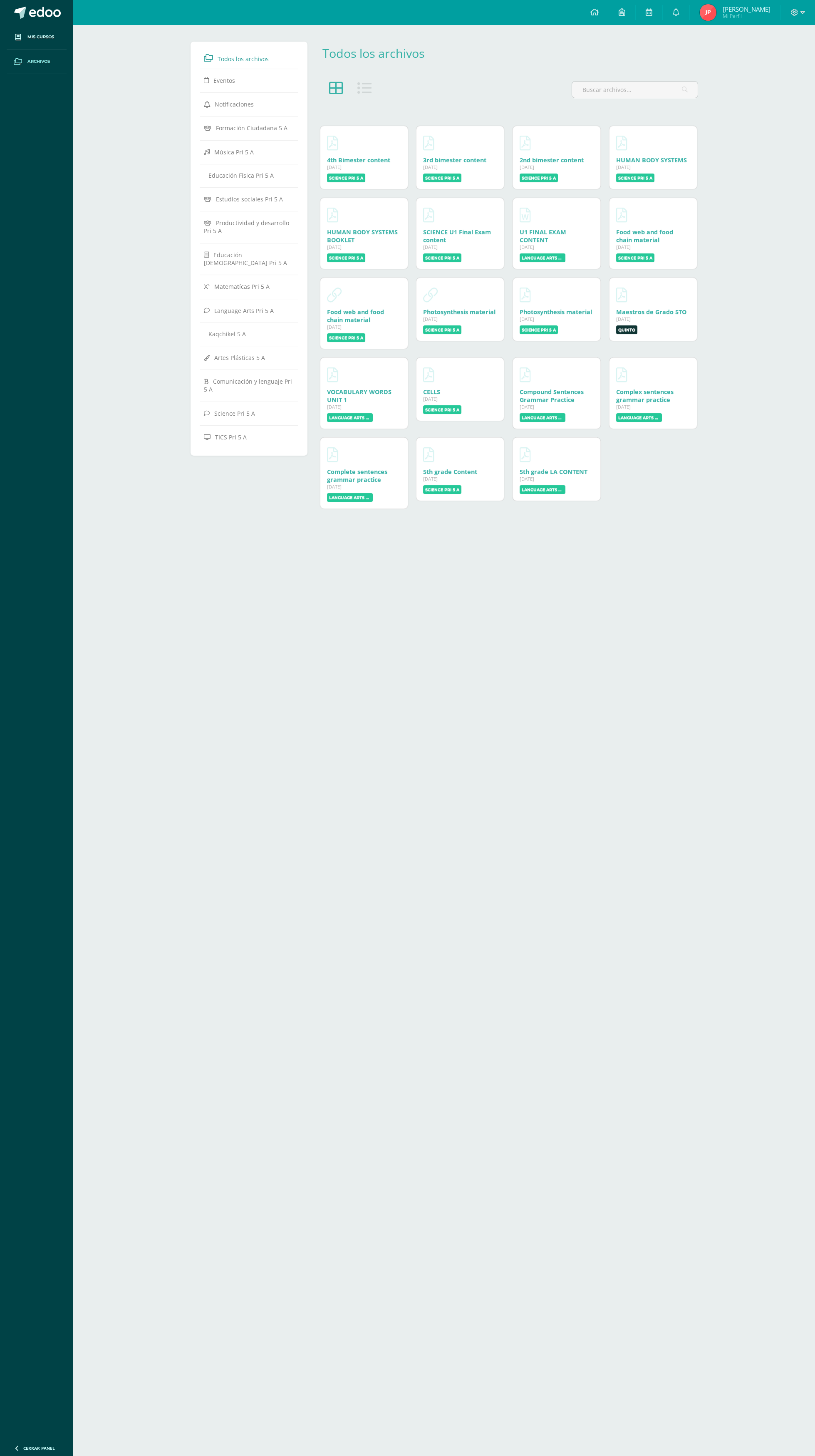
click at [63, 44] on link "Mis cursos" at bounding box center [37, 37] width 60 height 25
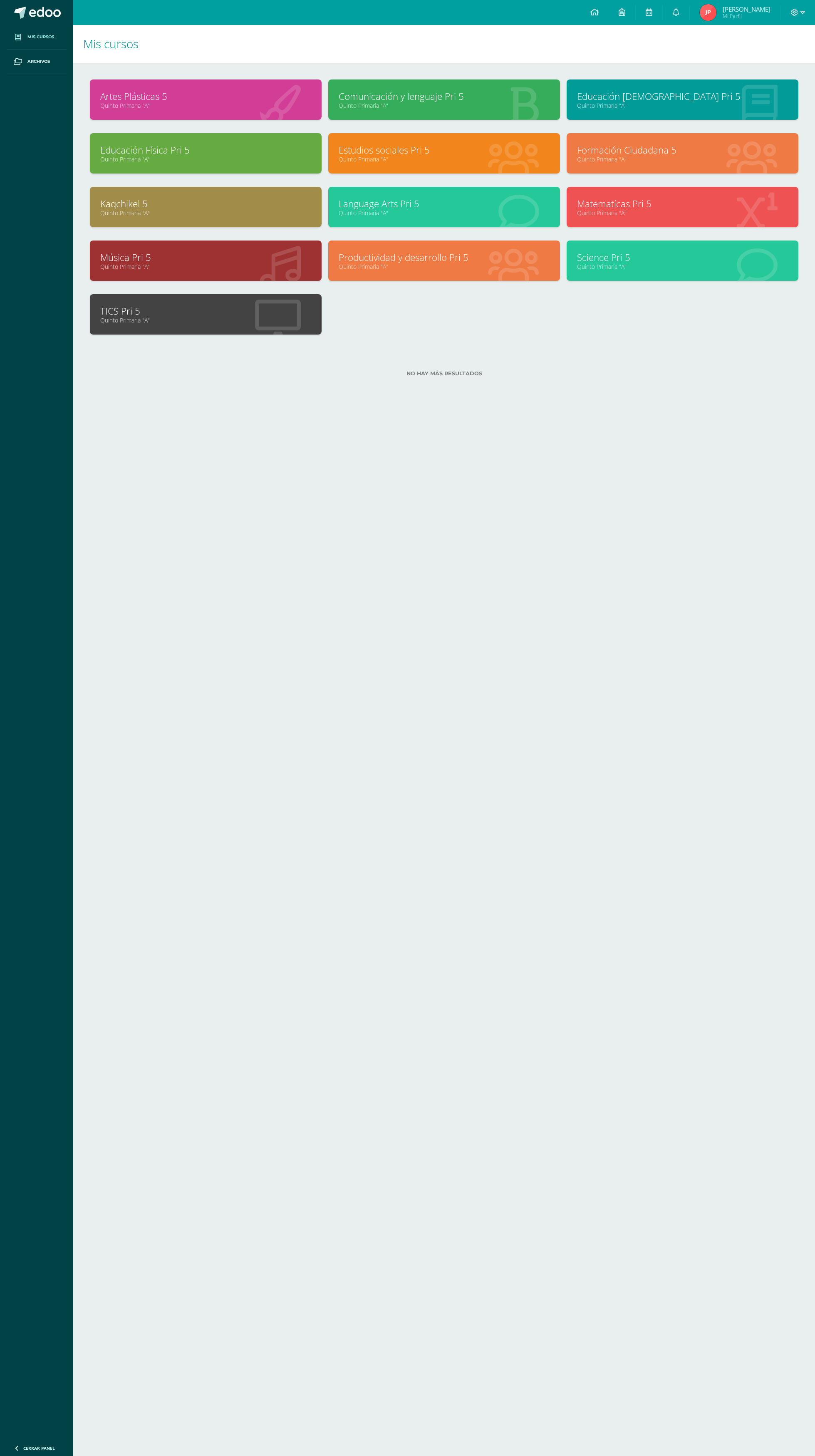
click at [424, 158] on link "Quinto Primaria "A"" at bounding box center [445, 159] width 211 height 8
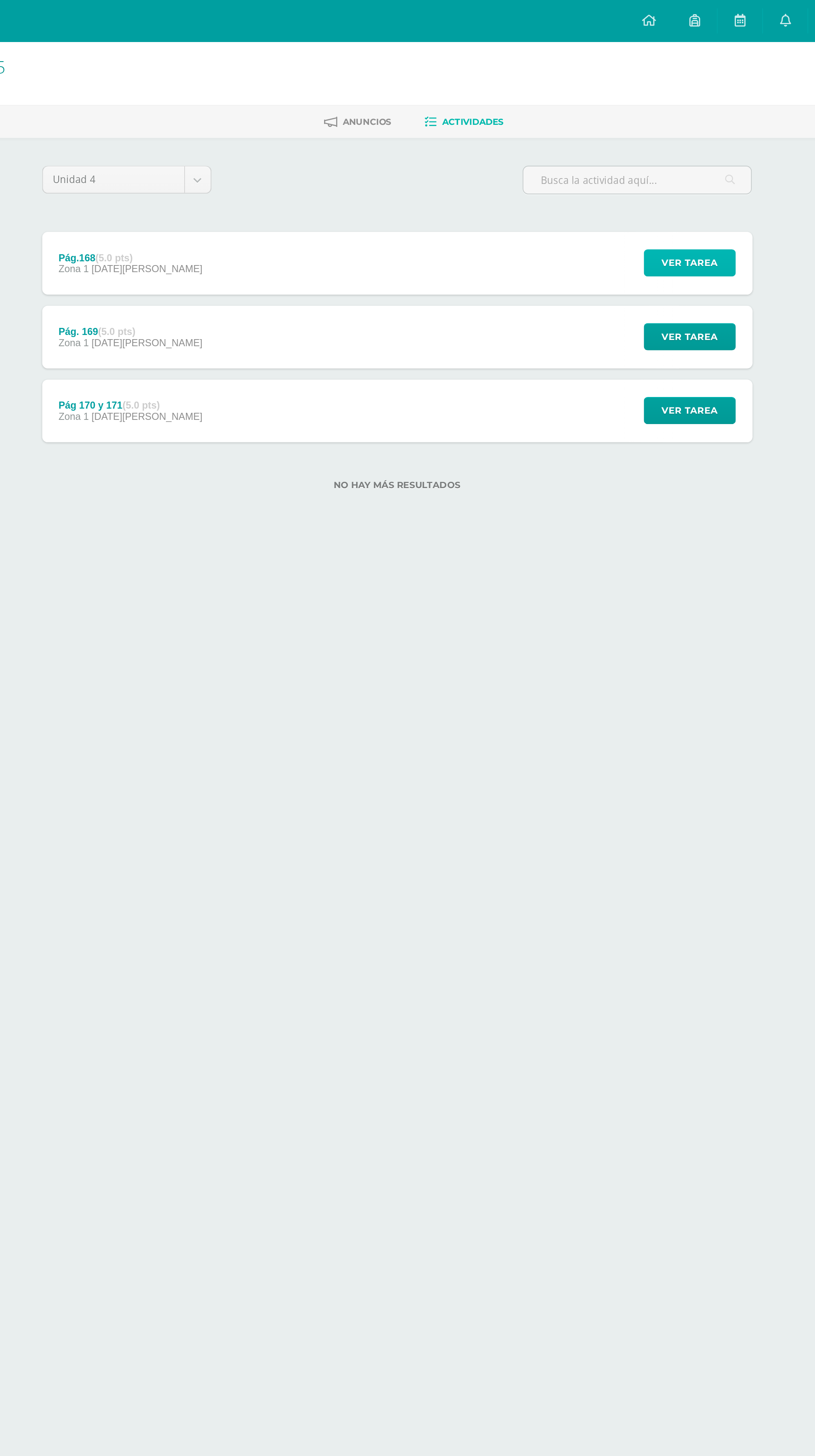
click at [644, 156] on button "Ver tarea" at bounding box center [619, 157] width 55 height 16
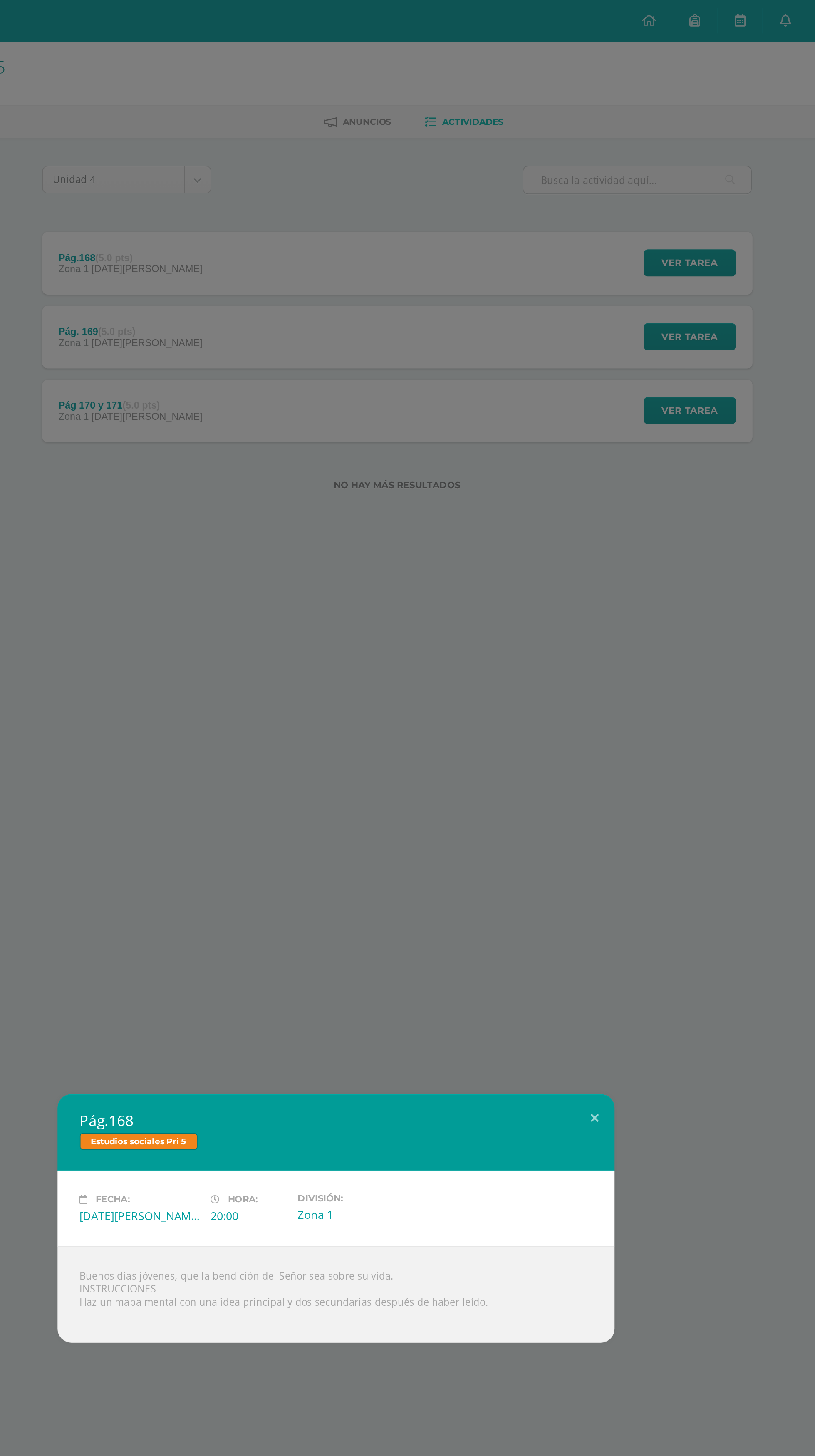
click at [644, 202] on div "Pág.168 Estudios sociales Pri 5 Fecha: [DATE][PERSON_NAME] Hora: 20:00 División…" at bounding box center [408, 728] width 815 height 1456
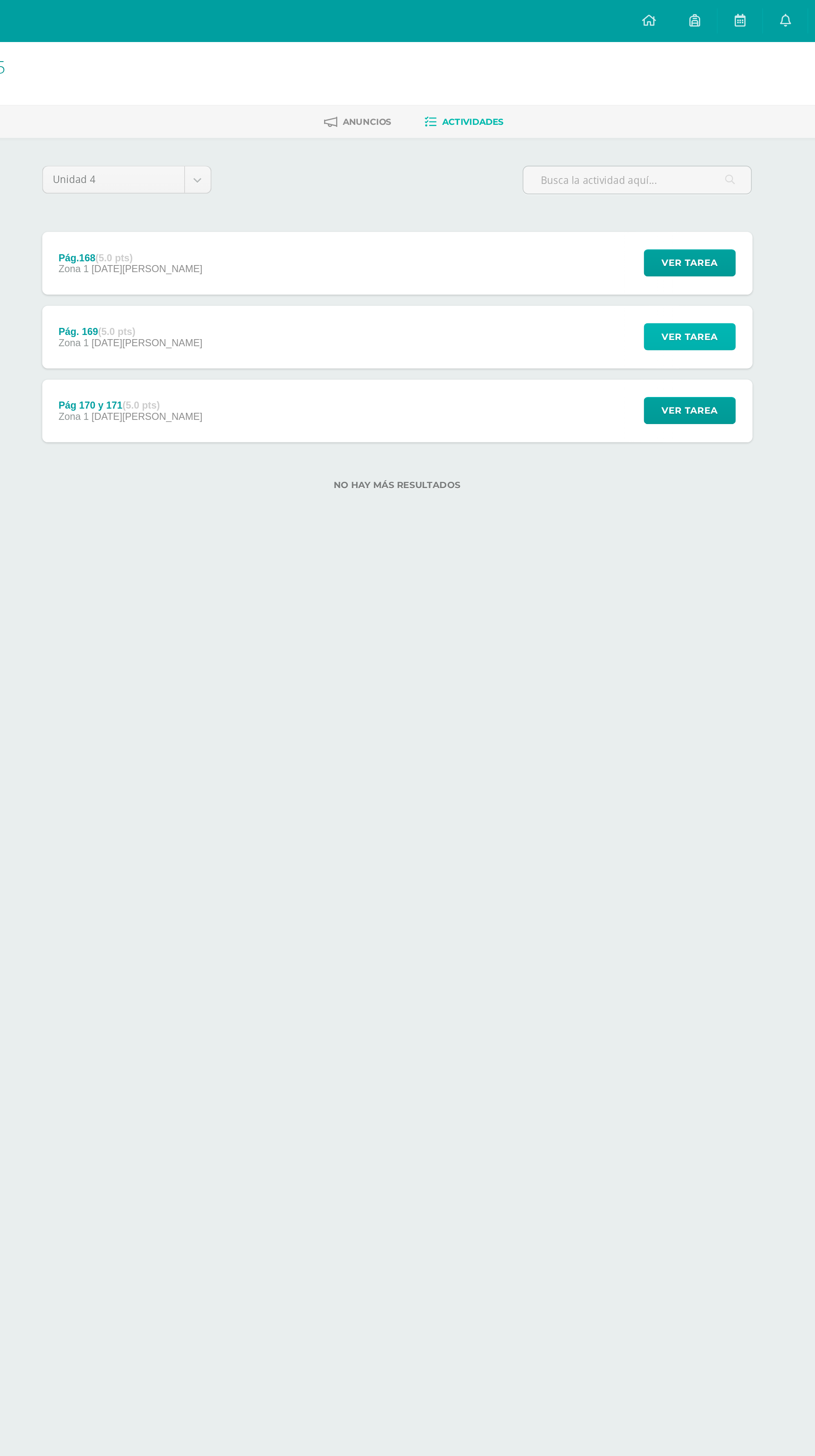
click at [644, 208] on button "Ver tarea" at bounding box center [619, 201] width 55 height 16
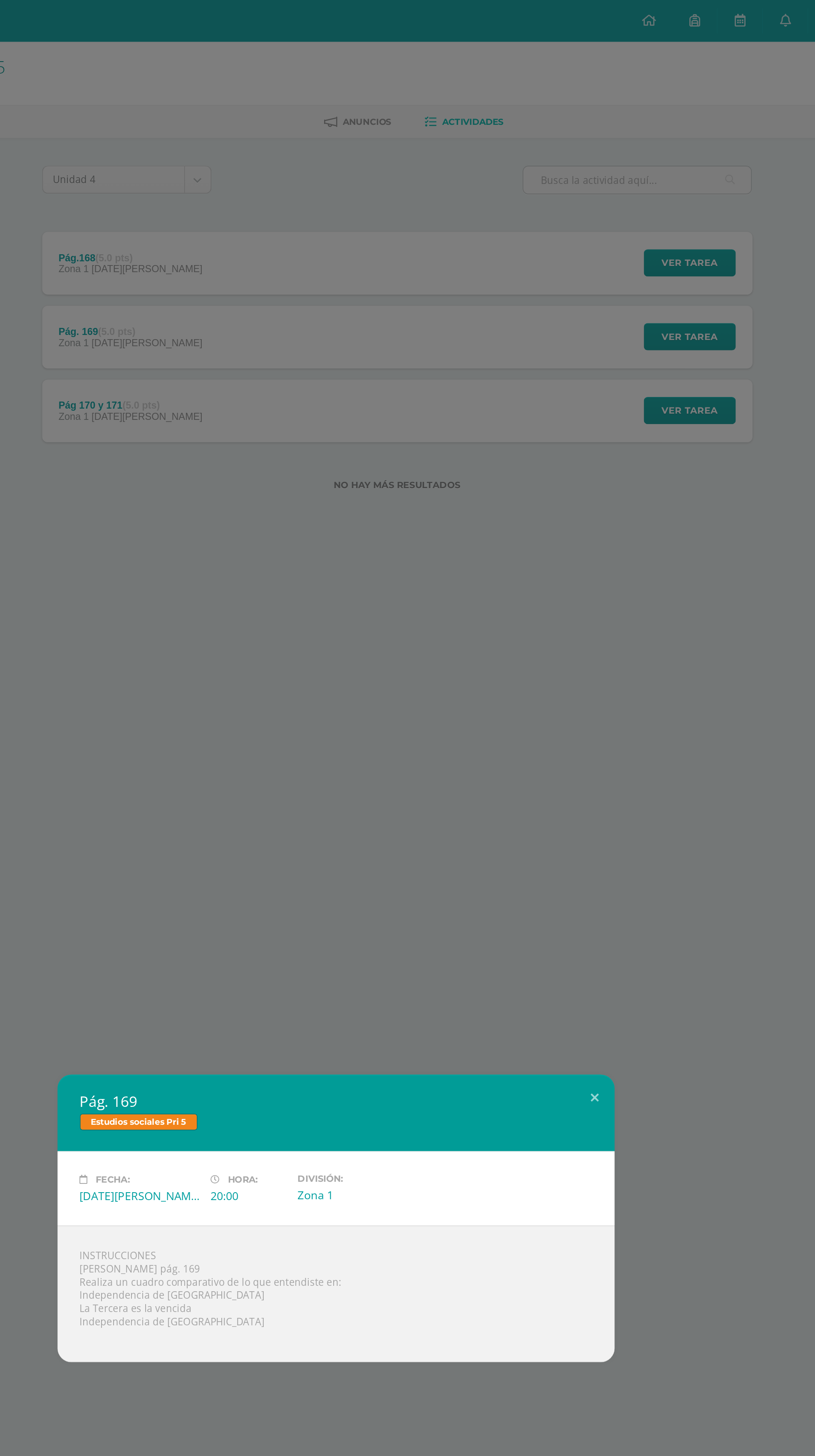
click at [646, 190] on div "Pág. 169 Estudios sociales Pri 5 Fecha: Martes 05 de Agosto Hora: 20:00 Divisió…" at bounding box center [408, 728] width 815 height 1456
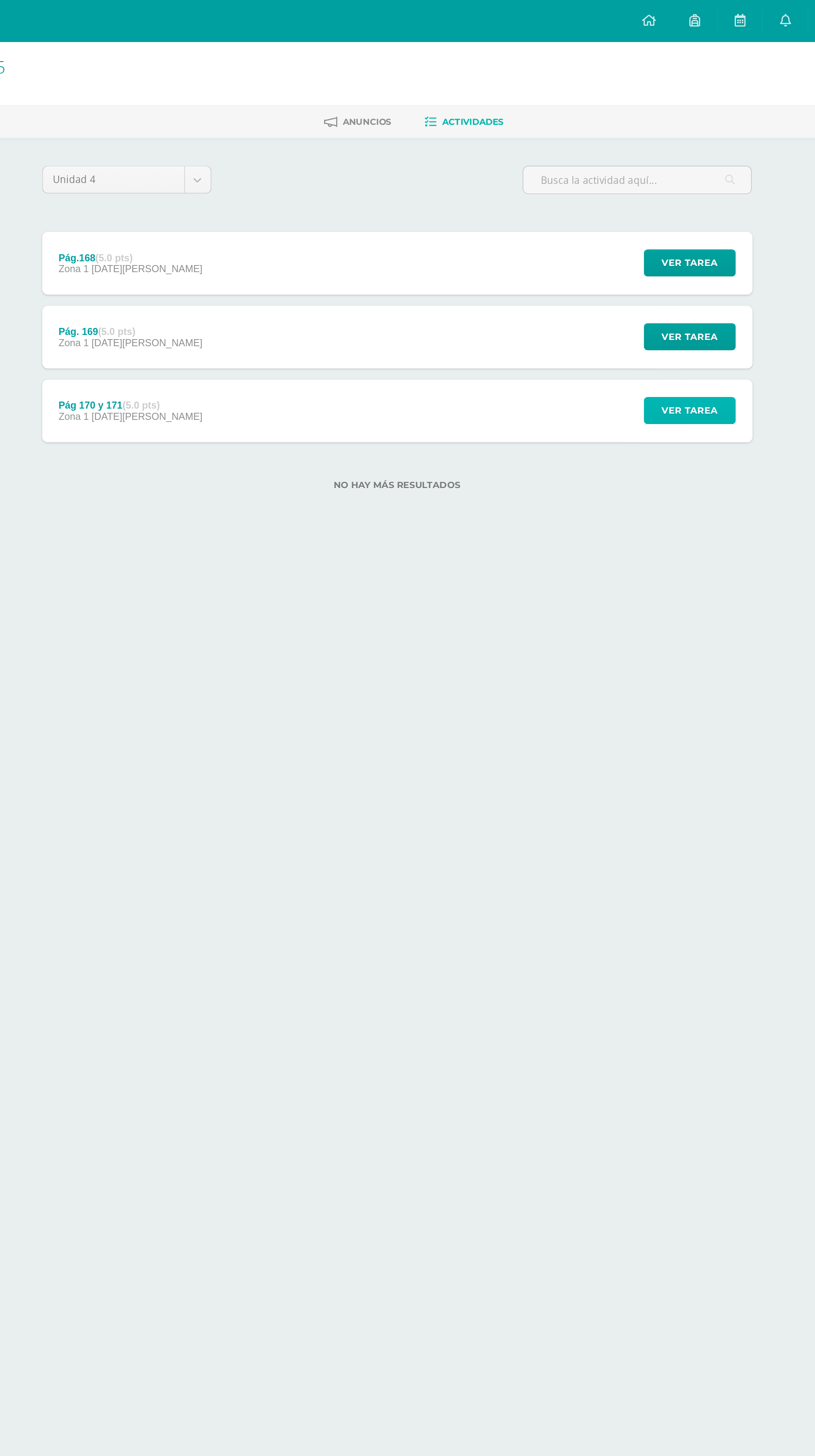
click at [637, 242] on button "Ver tarea" at bounding box center [619, 245] width 55 height 16
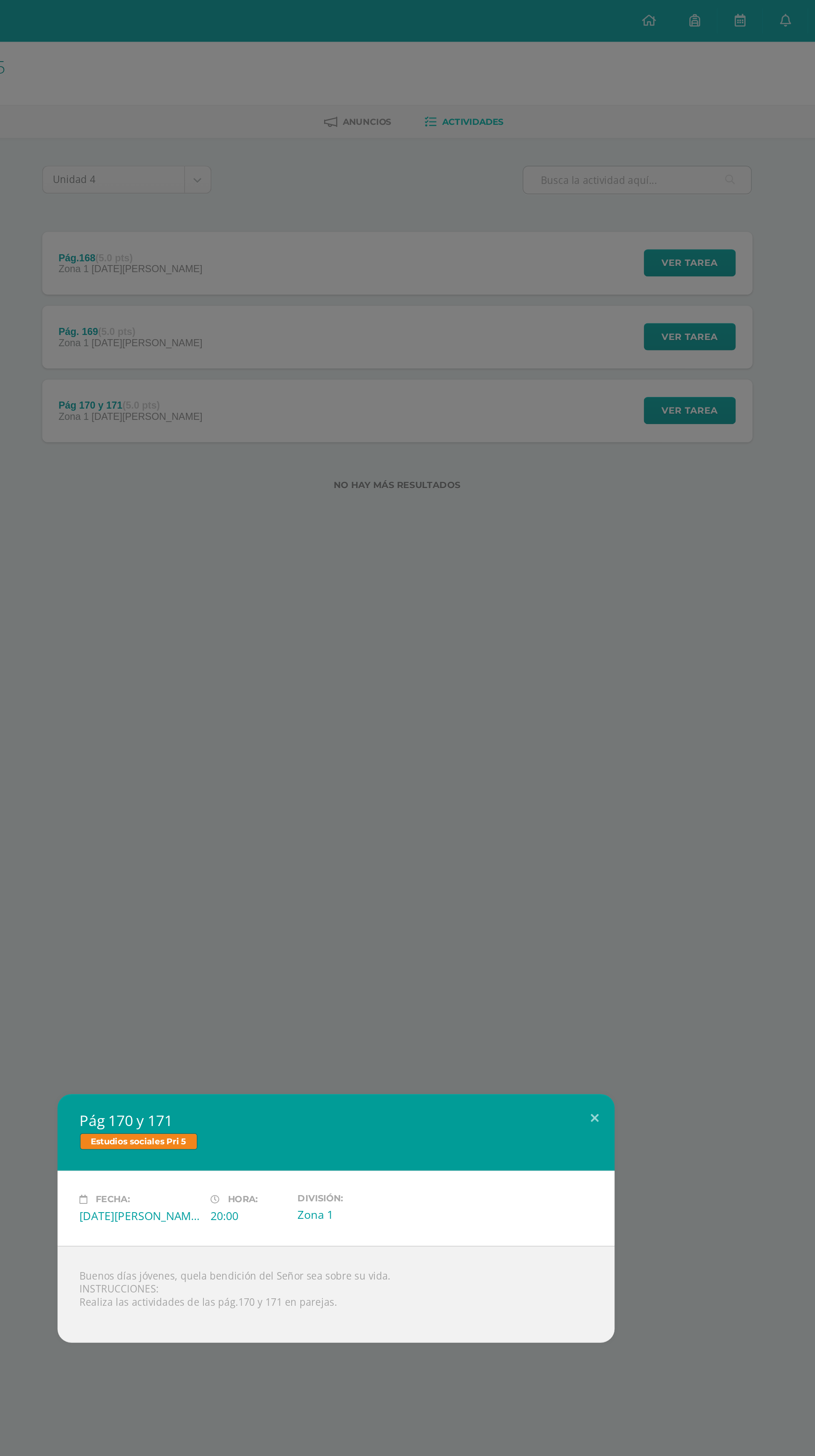
click at [647, 248] on div "Pág 170 y 171 Estudios sociales Pri 5 Fecha: Martes 05 de Agosto Hora: 20:00 Di…" at bounding box center [408, 728] width 815 height 1456
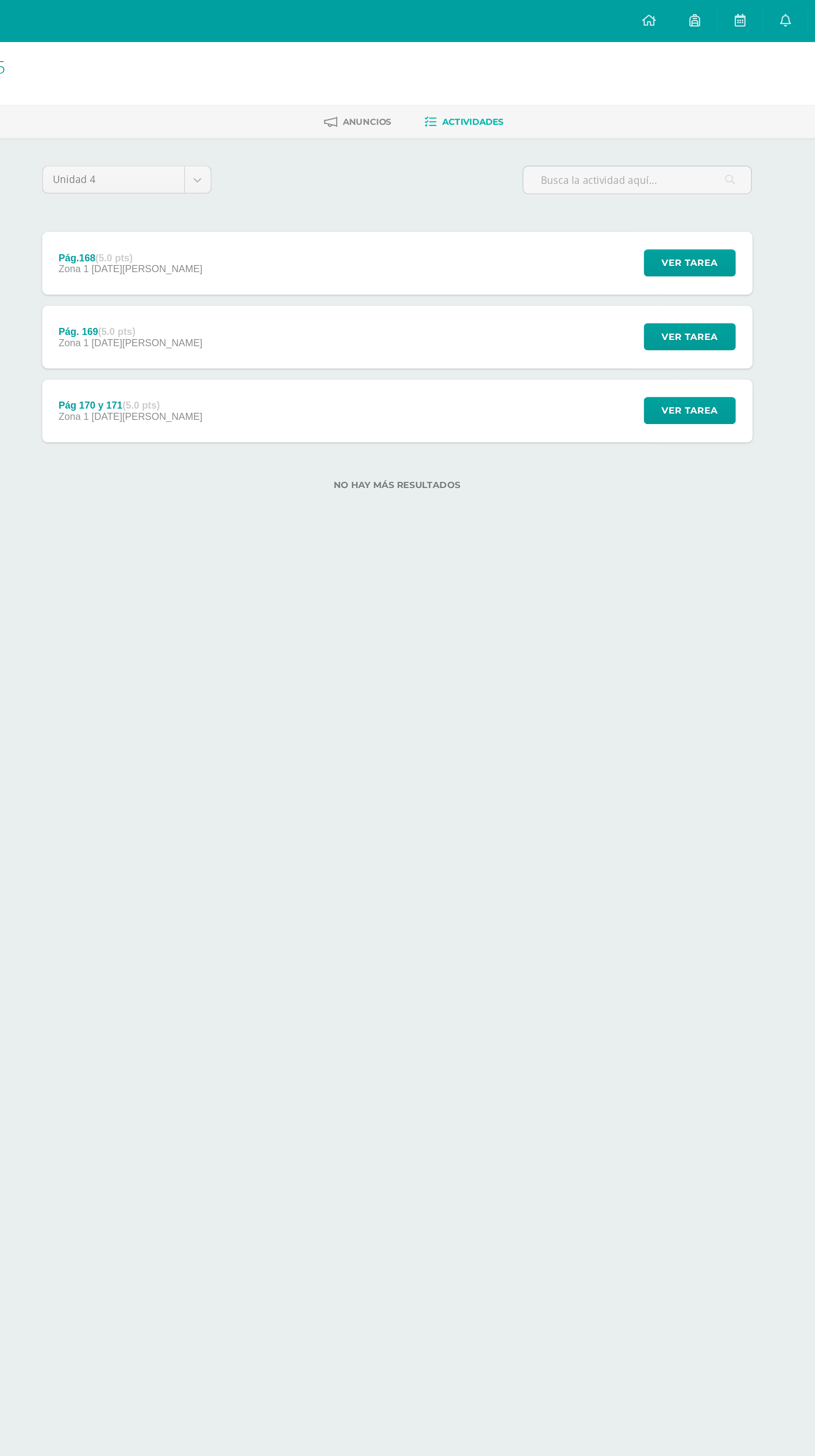
click at [633, 319] on html "Mis cursos Archivos Cerrar panel Artes Plásticas 5 Quinto Primaria "A" Comunica…" at bounding box center [408, 160] width 815 height 319
click at [424, 70] on span "Anuncios" at bounding box center [426, 73] width 29 height 7
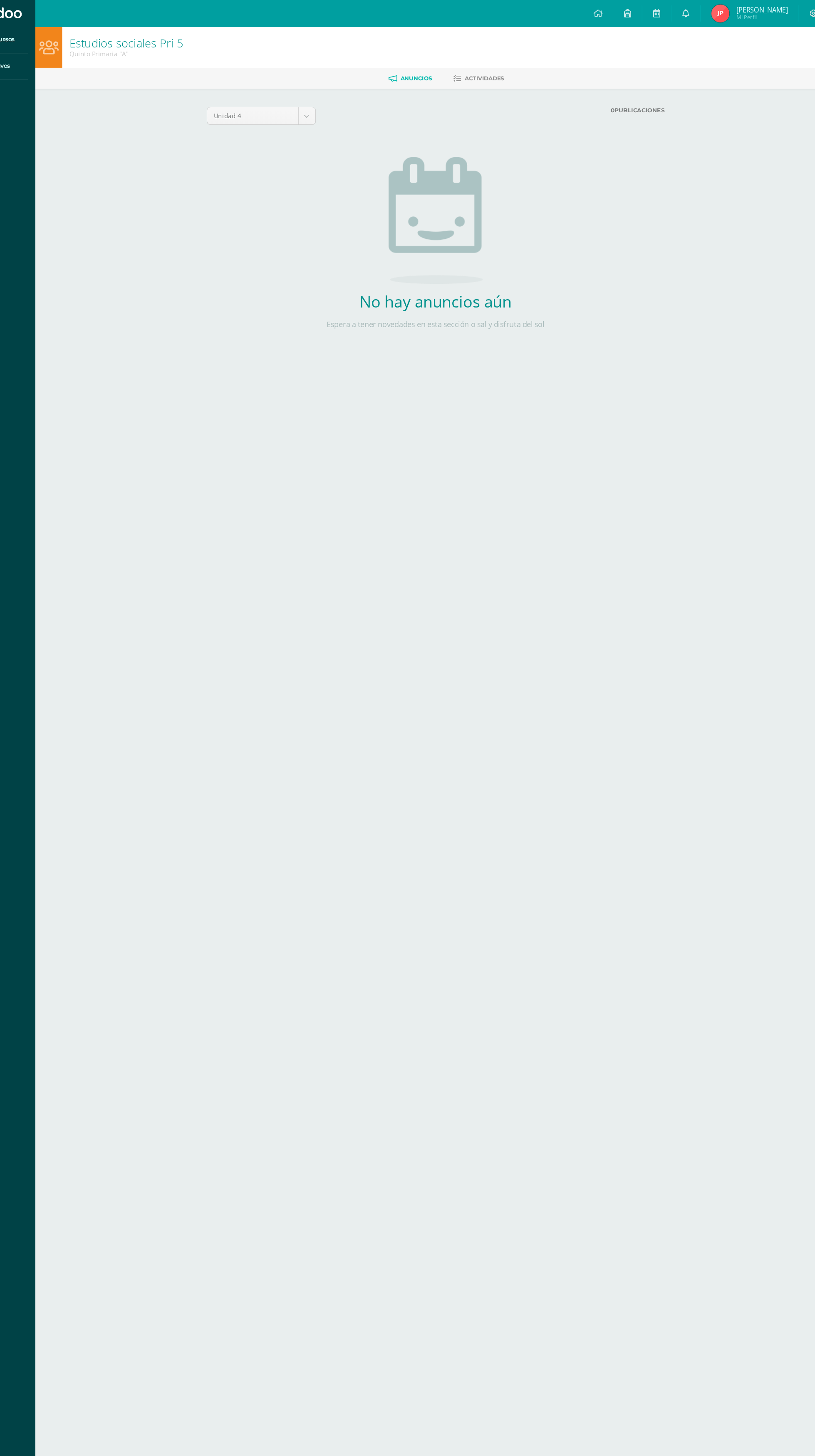
click at [492, 77] on link "Actividades" at bounding box center [484, 72] width 47 height 13
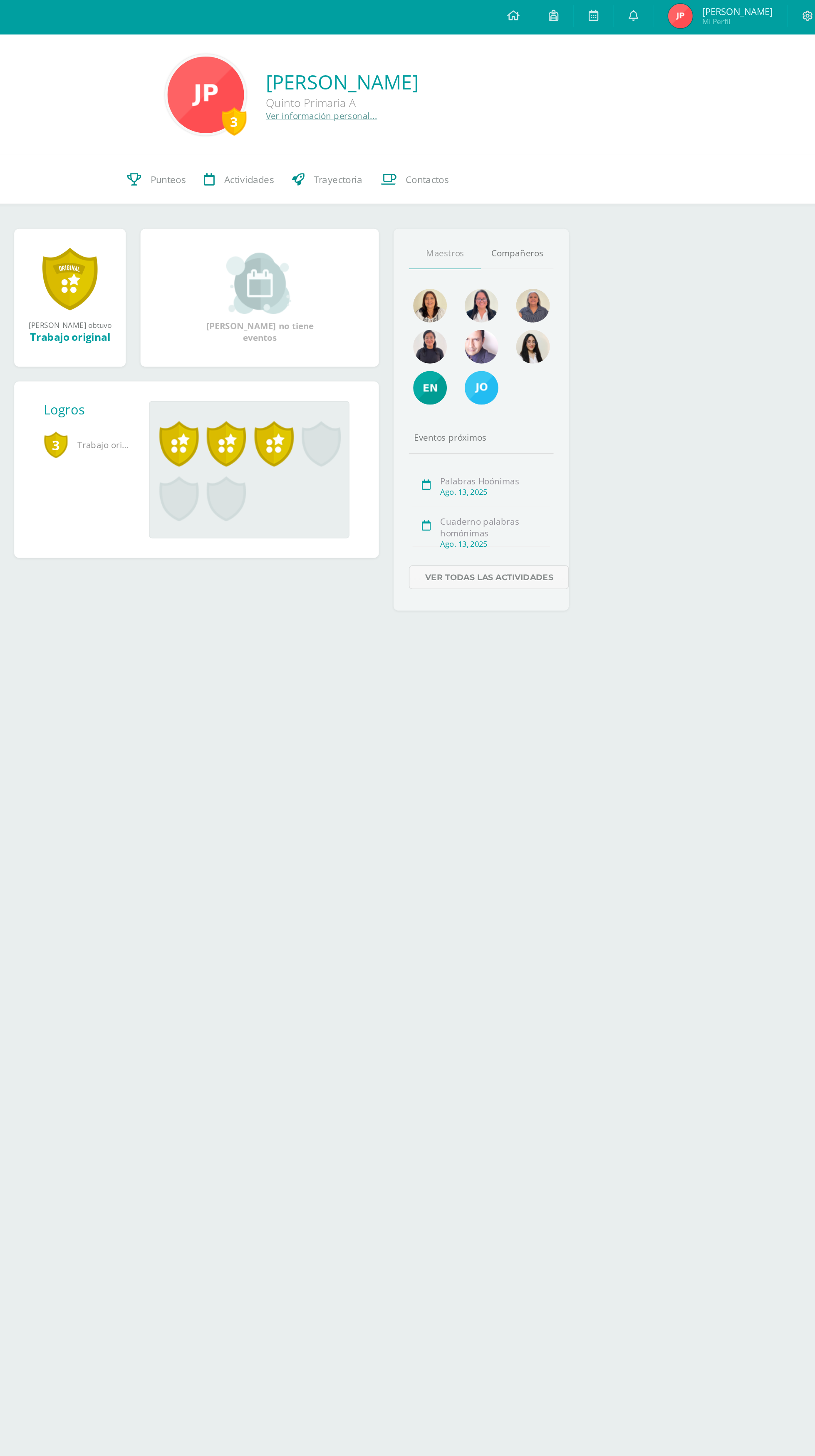
click at [607, 443] on html "Mis cursos Archivos Cerrar panel Artes Plásticas 5 Quinto Primaria "A" Comunica…" at bounding box center [408, 221] width 815 height 443
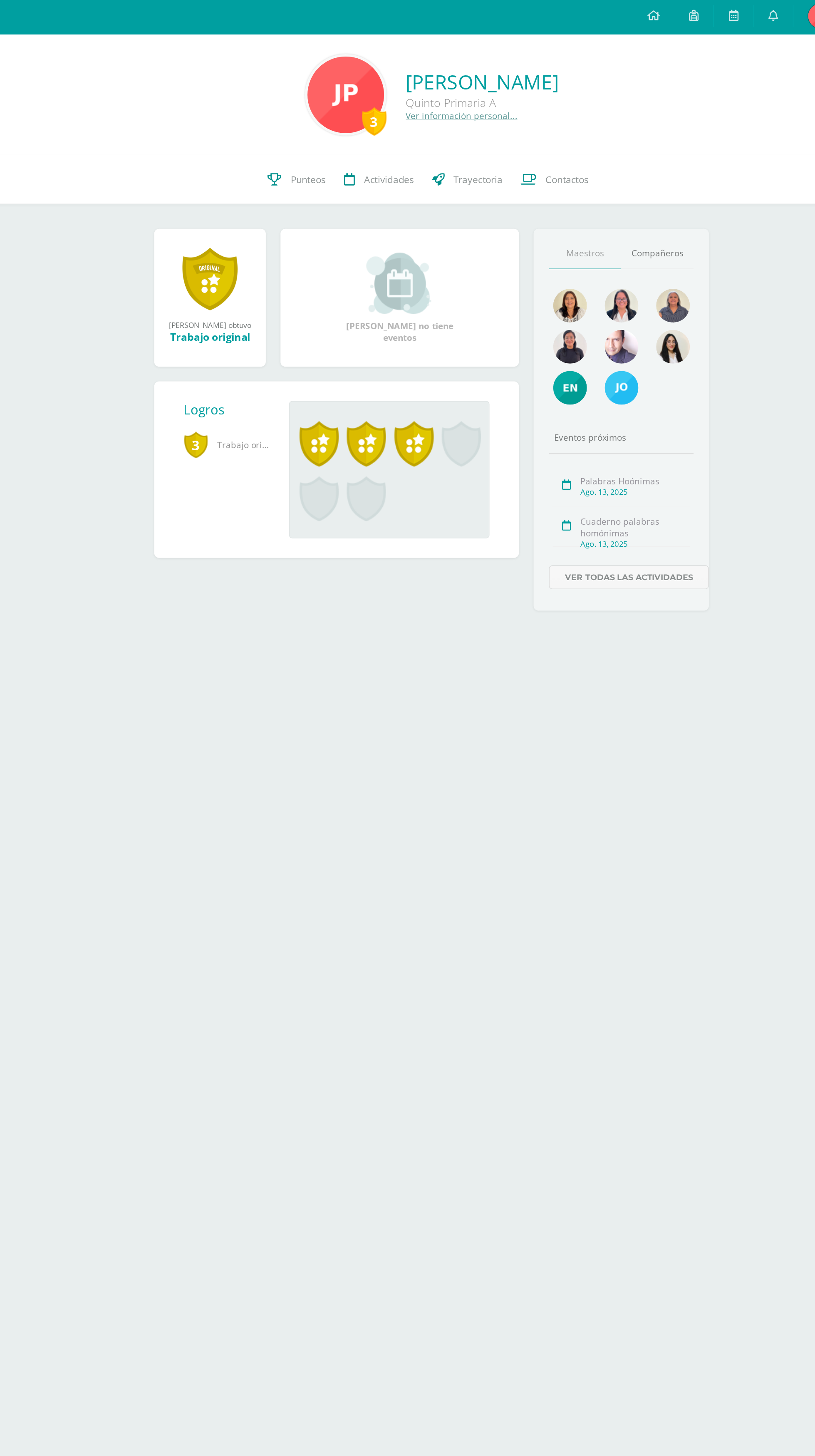
click at [374, 305] on span at bounding box center [368, 303] width 27 height 31
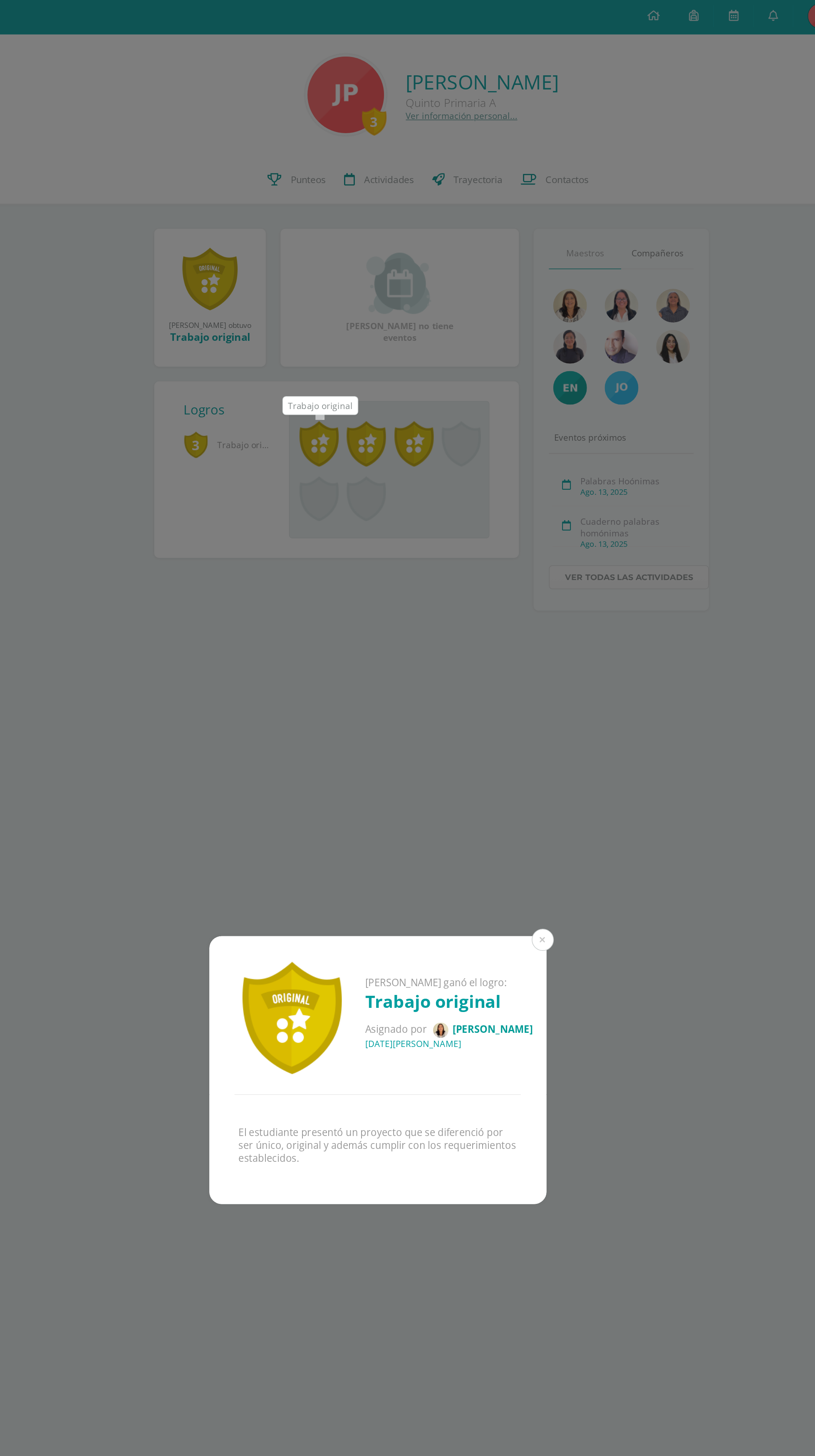
click at [398, 301] on div "Joaquín Enrique ganó el logro: Trabajo original Asignado por Carmen Melgar 07 d…" at bounding box center [408, 728] width 815 height 1456
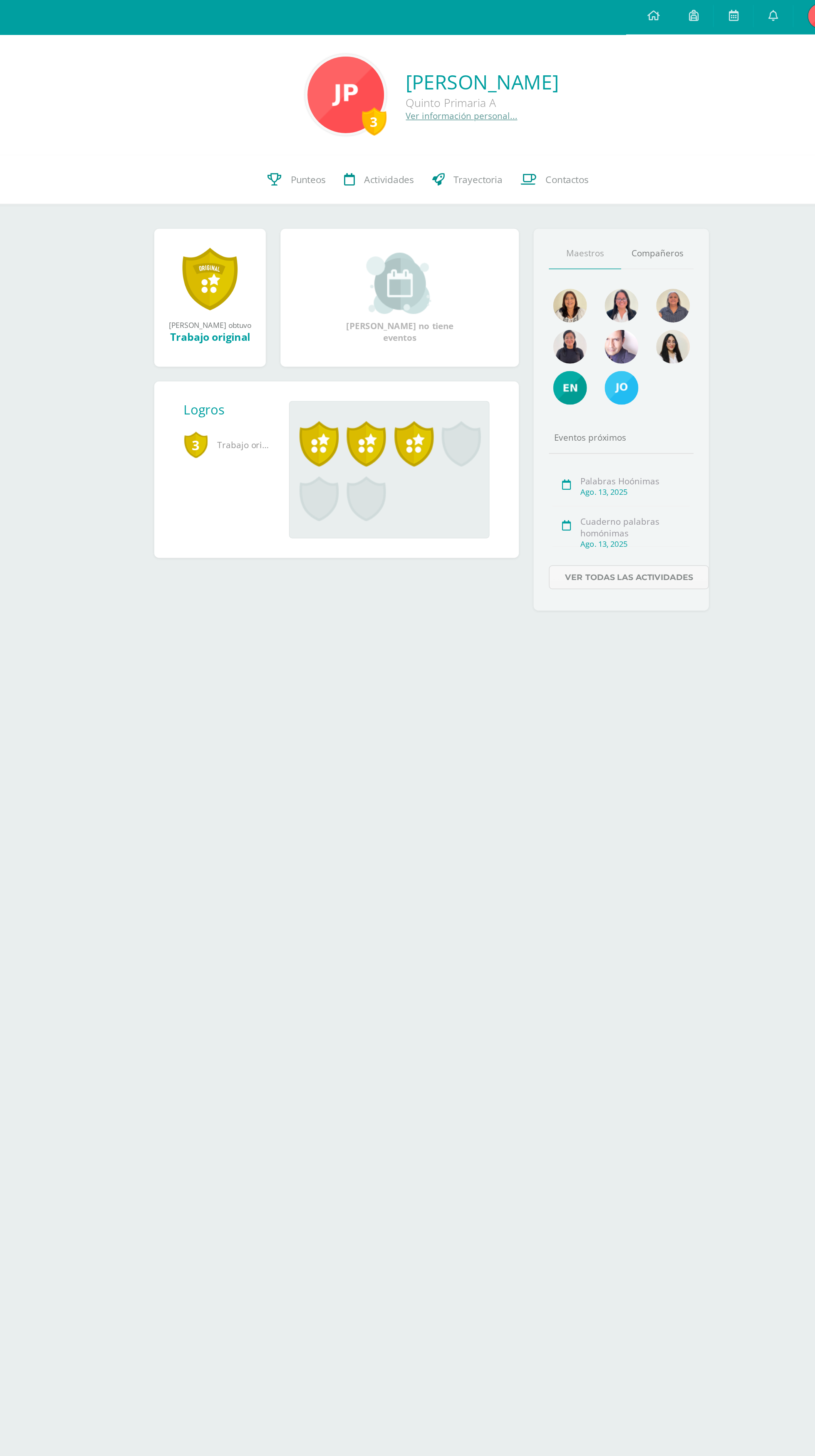
click at [408, 294] on span at bounding box center [400, 303] width 27 height 31
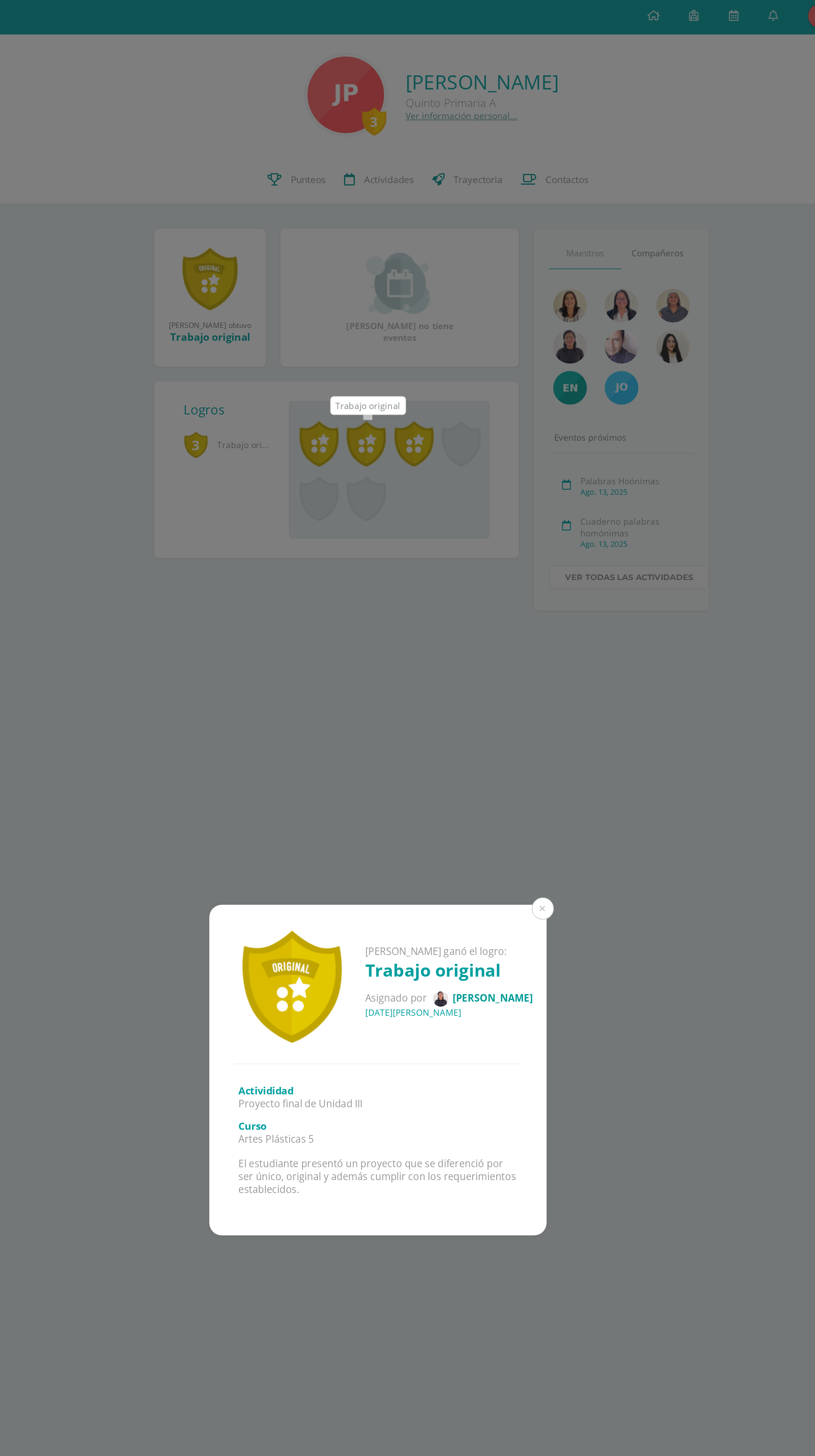
click at [437, 305] on div "Joaquín Enrique ganó el logro: Trabajo original Asignado por Ana Tubac 01 de Ag…" at bounding box center [408, 728] width 815 height 1456
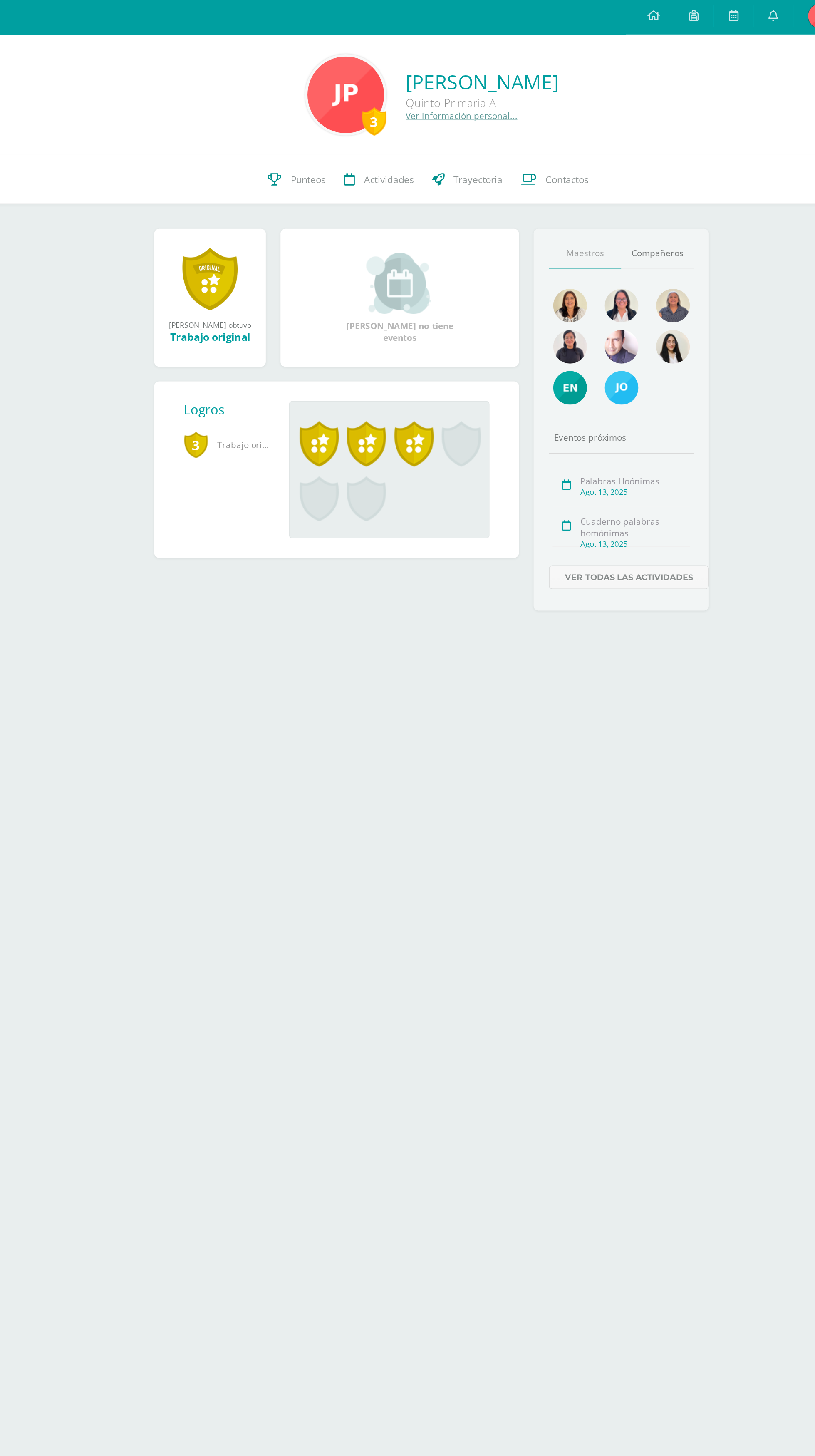
click at [444, 290] on span at bounding box center [432, 303] width 27 height 31
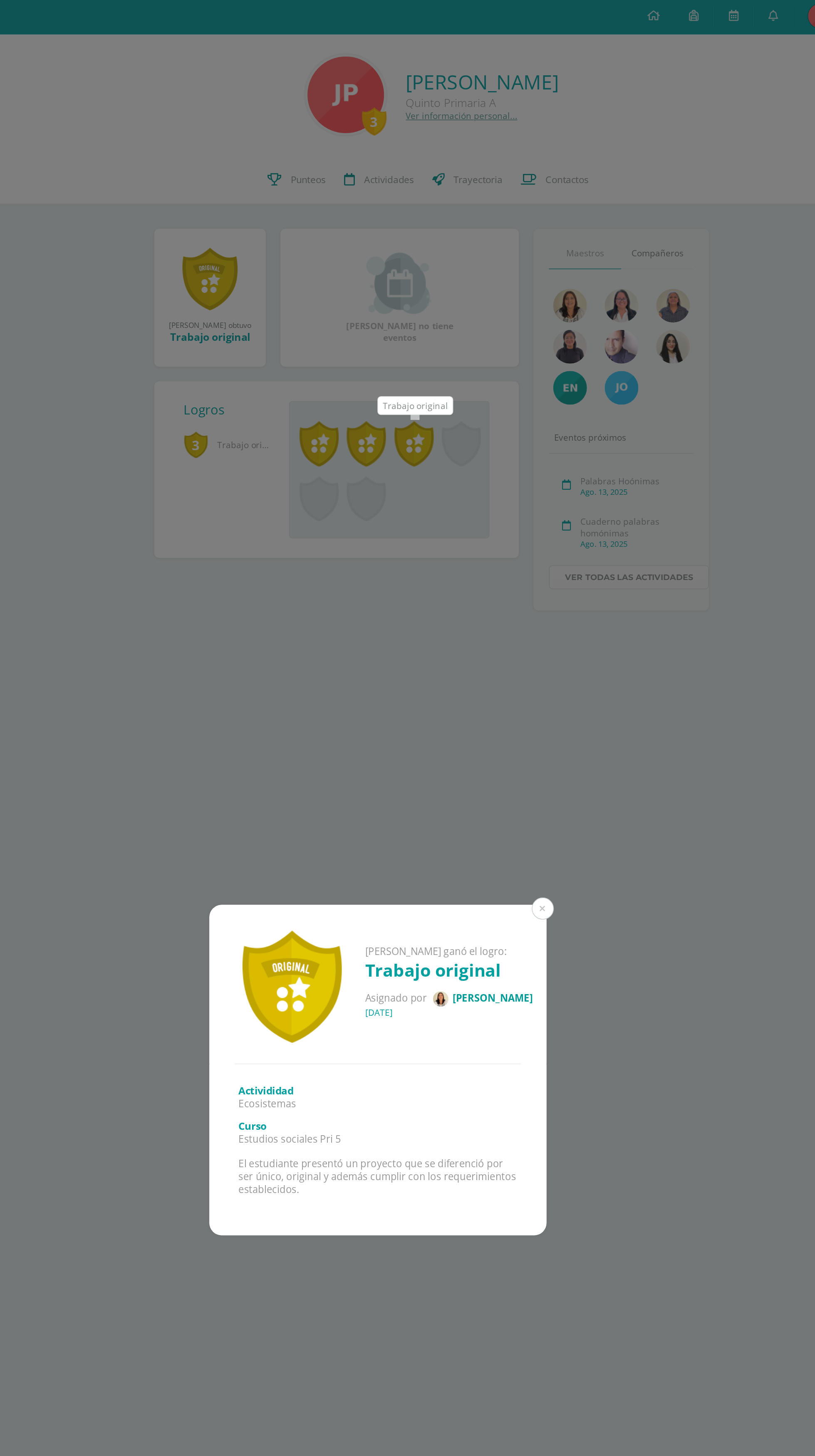
click at [451, 428] on div "Joaquín Enrique ganó el logro: Trabajo original Asignado por Carmen Melgar 22 d…" at bounding box center [408, 728] width 815 height 1456
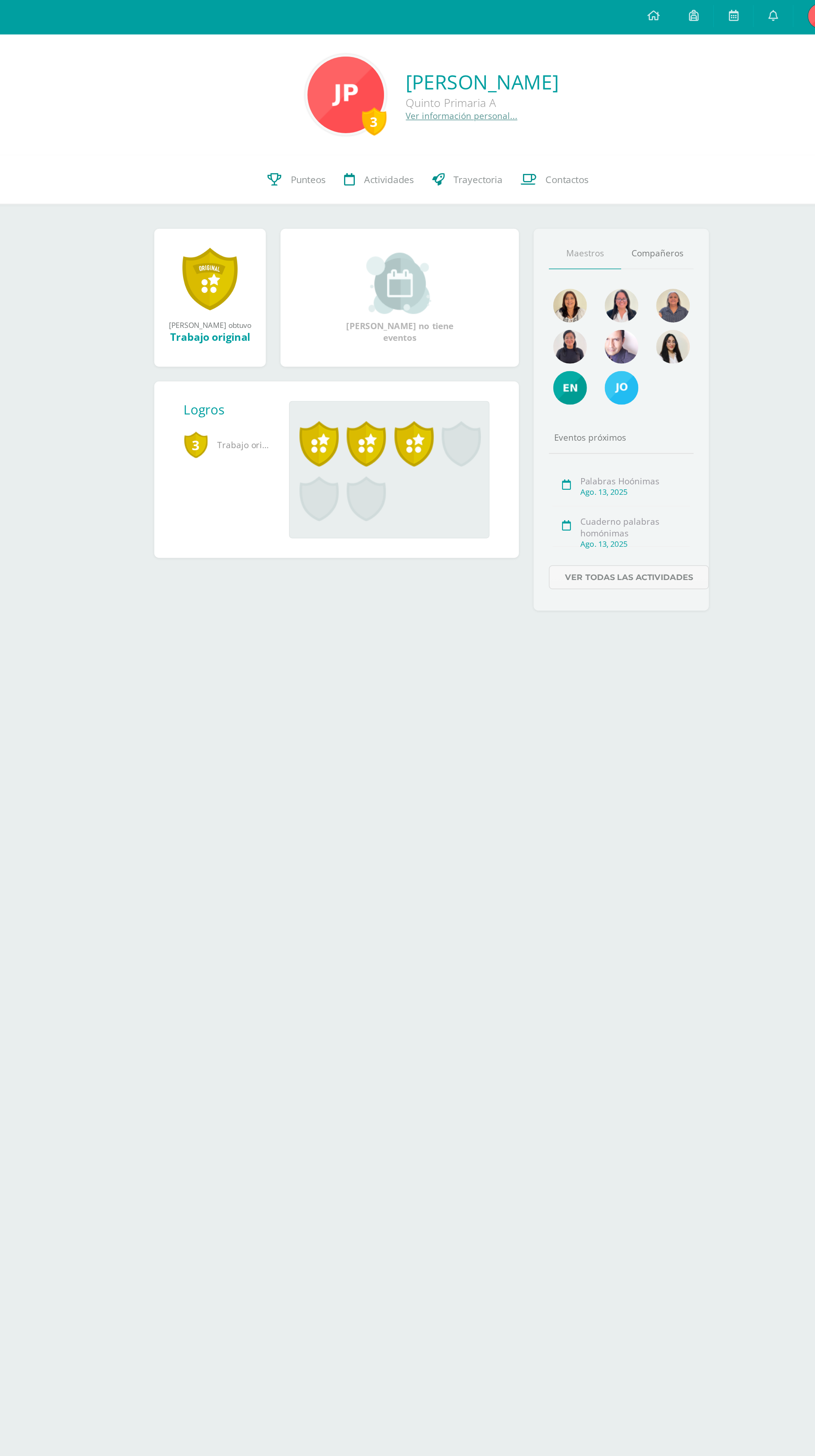
click at [397, 87] on div "3" at bounding box center [406, 83] width 17 height 19
click at [619, 393] on link "Ver todas las actividades" at bounding box center [578, 393] width 109 height 16
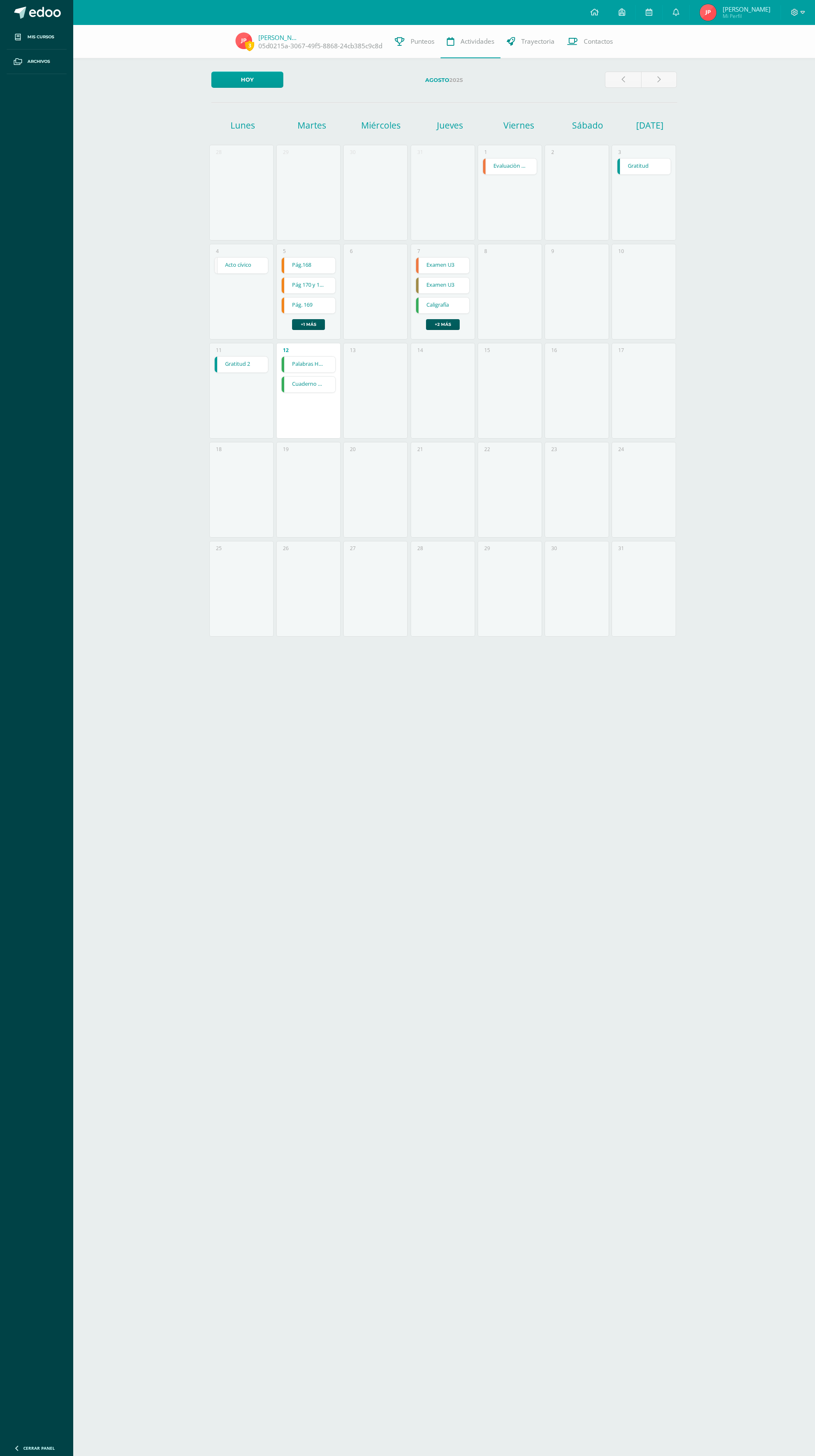
click at [683, 12] on link at bounding box center [676, 12] width 27 height 25
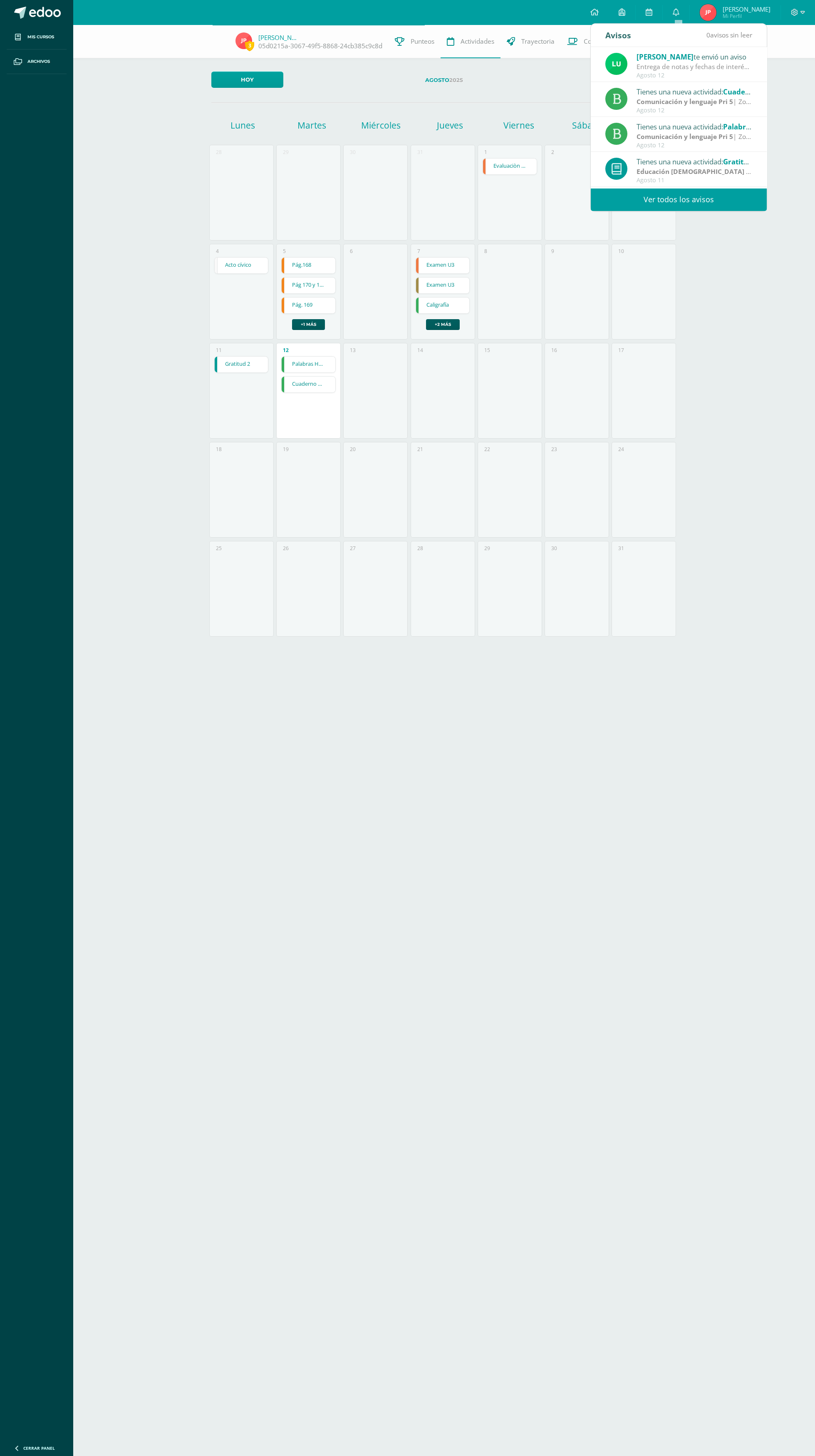
click at [748, 203] on link "Ver todos los avisos" at bounding box center [679, 200] width 176 height 23
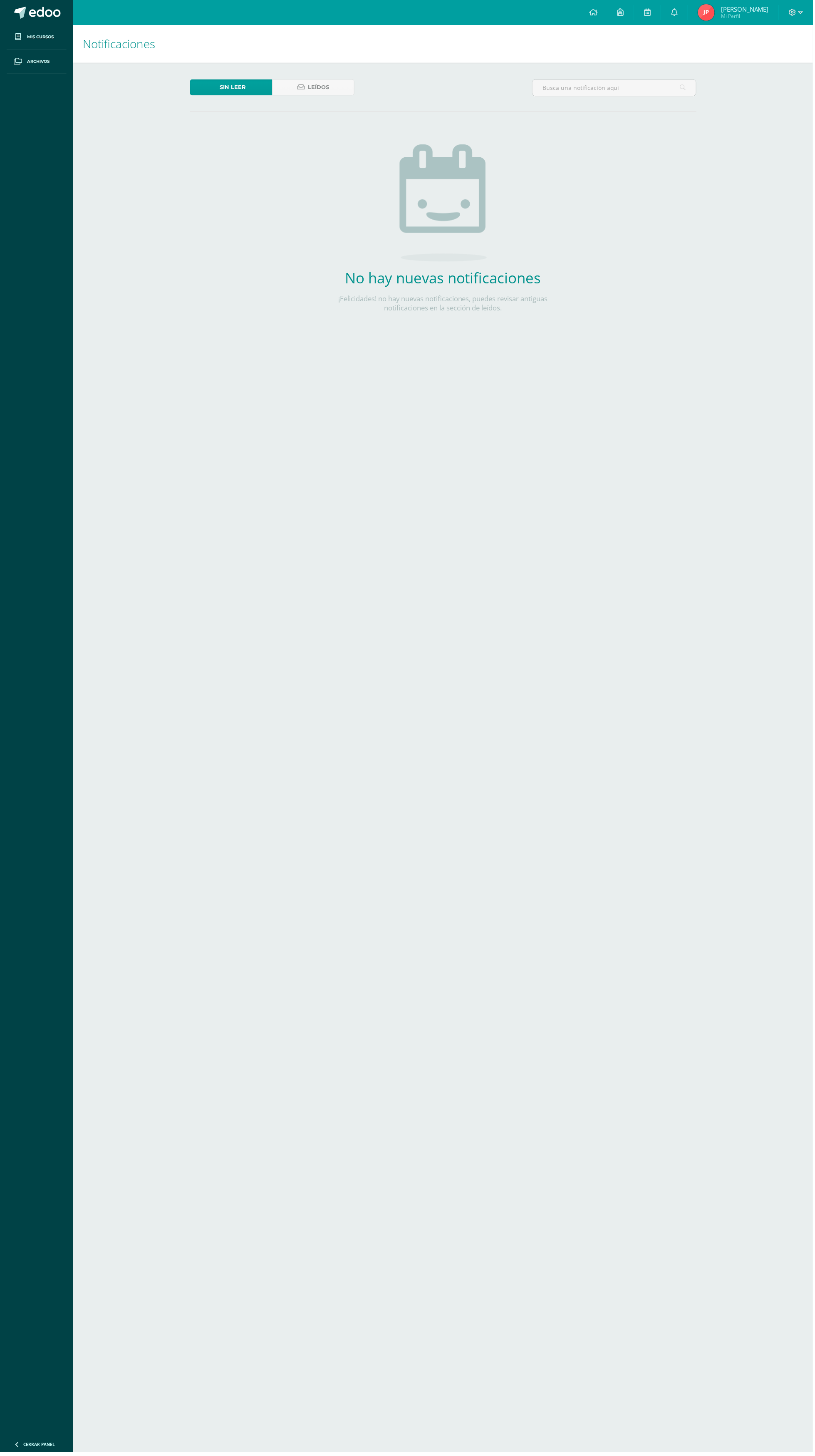
click at [622, 12] on link at bounding box center [622, 12] width 27 height 25
click at [629, 357] on html "Mis cursos Archivos Cerrar panel Artes Plásticas 5 Quinto Primaria "A" Comunica…" at bounding box center [408, 178] width 815 height 357
click at [627, 22] on link at bounding box center [622, 12] width 27 height 25
click at [568, 357] on html "Mis cursos Archivos Cerrar panel Artes Plásticas 5 Quinto Primaria "A" Comunica…" at bounding box center [408, 178] width 815 height 357
click at [599, 13] on icon at bounding box center [595, 12] width 8 height 7
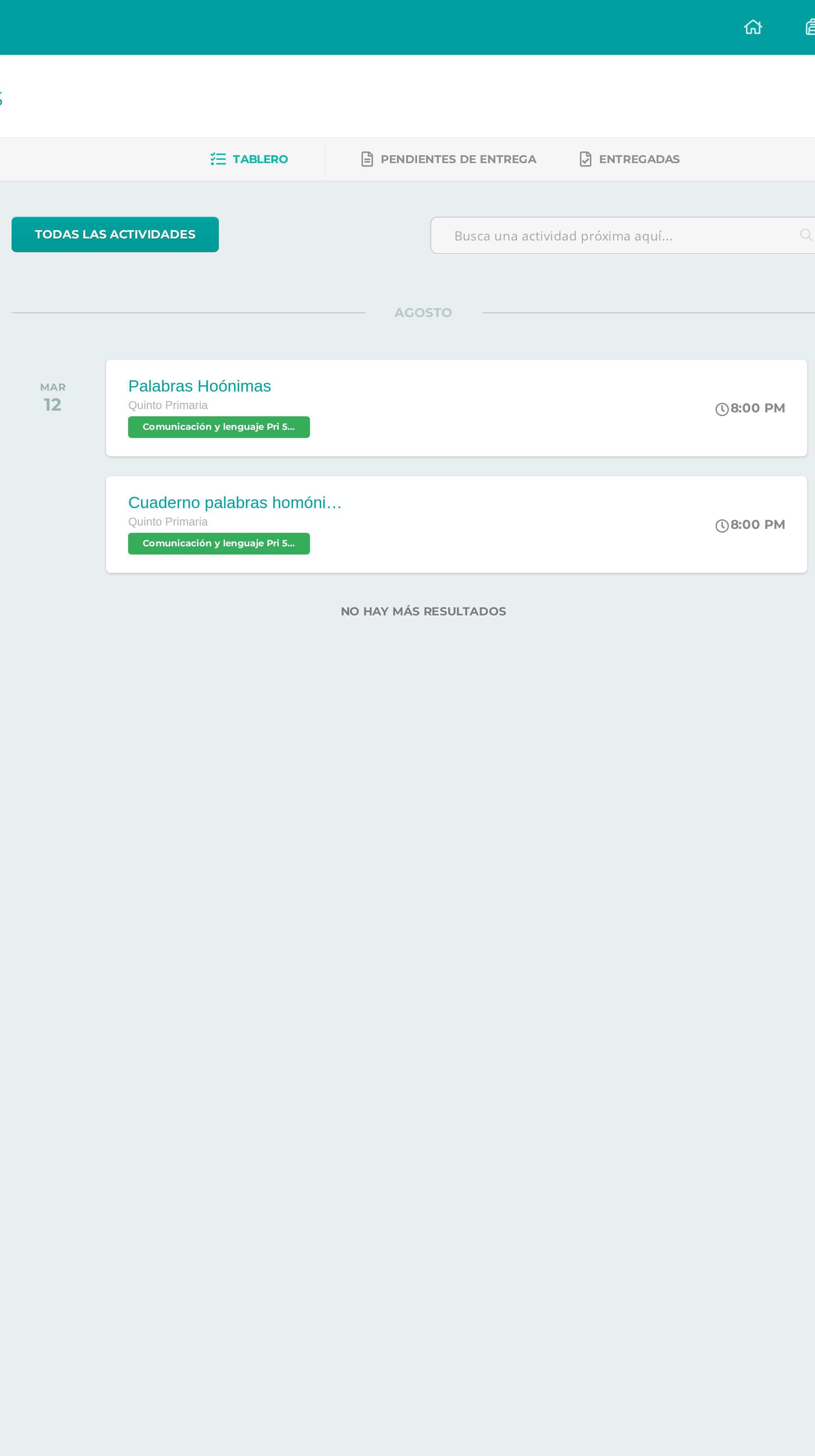
click at [559, 72] on span "Entregadas" at bounding box center [543, 73] width 37 height 7
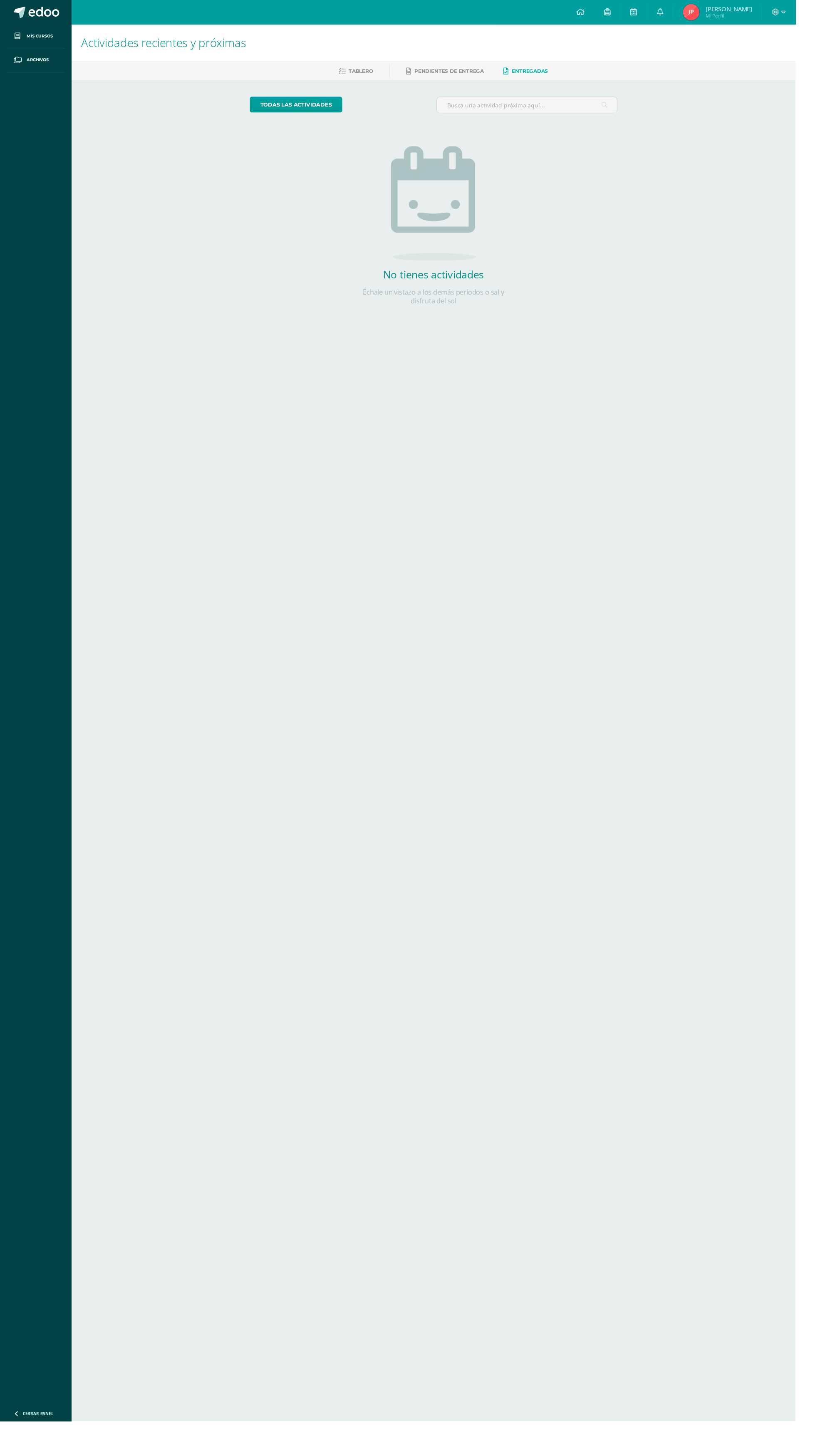
click at [469, 72] on span "Pendientes de entrega" at bounding box center [460, 73] width 71 height 7
click at [363, 79] on link "Tablero" at bounding box center [364, 72] width 35 height 13
